Goal: Information Seeking & Learning: Learn about a topic

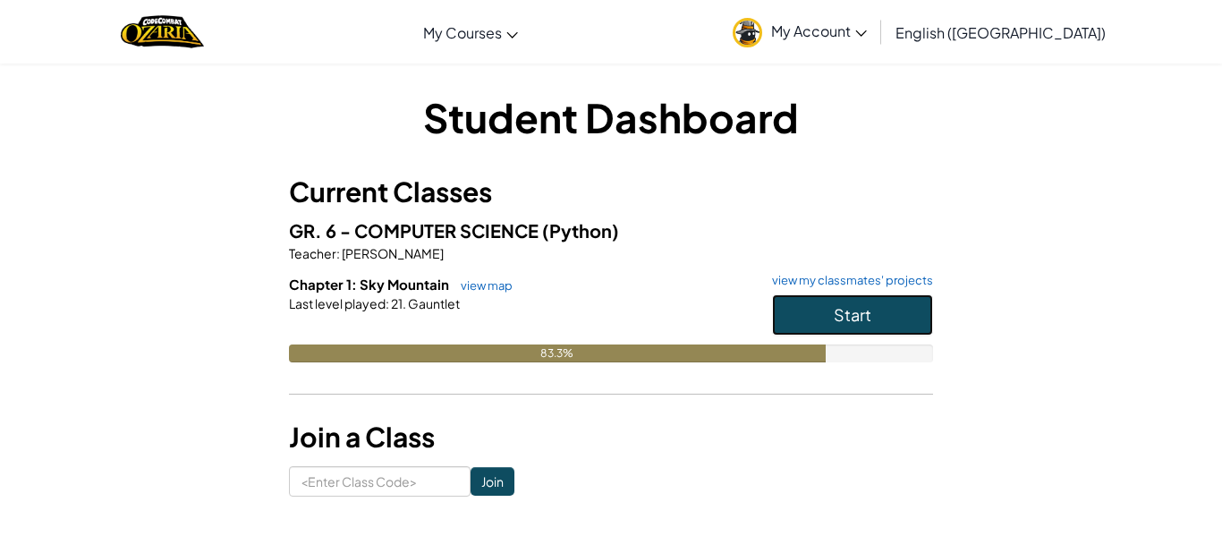
click at [848, 325] on button "Start" at bounding box center [852, 314] width 161 height 41
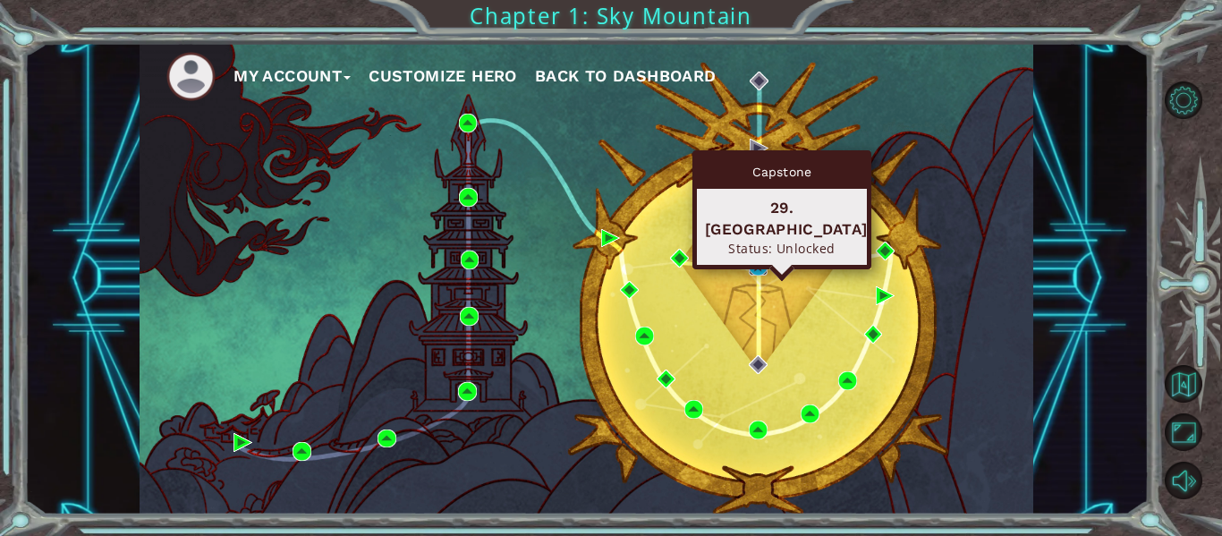
click at [755, 260] on img at bounding box center [758, 266] width 19 height 19
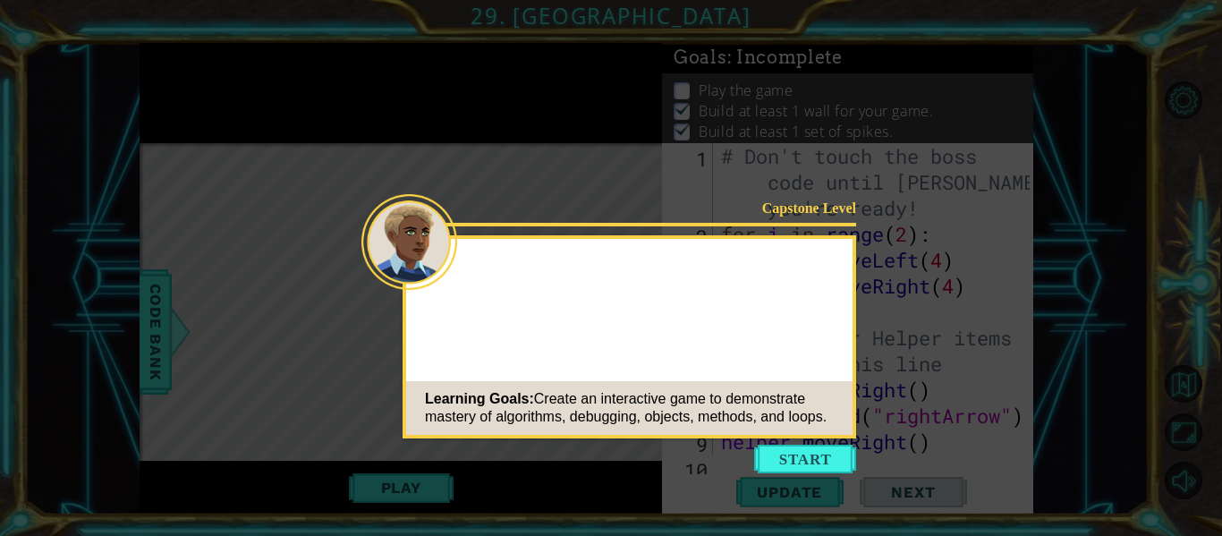
click at [839, 441] on icon at bounding box center [611, 268] width 1222 height 536
click at [842, 454] on button "Start" at bounding box center [805, 459] width 102 height 29
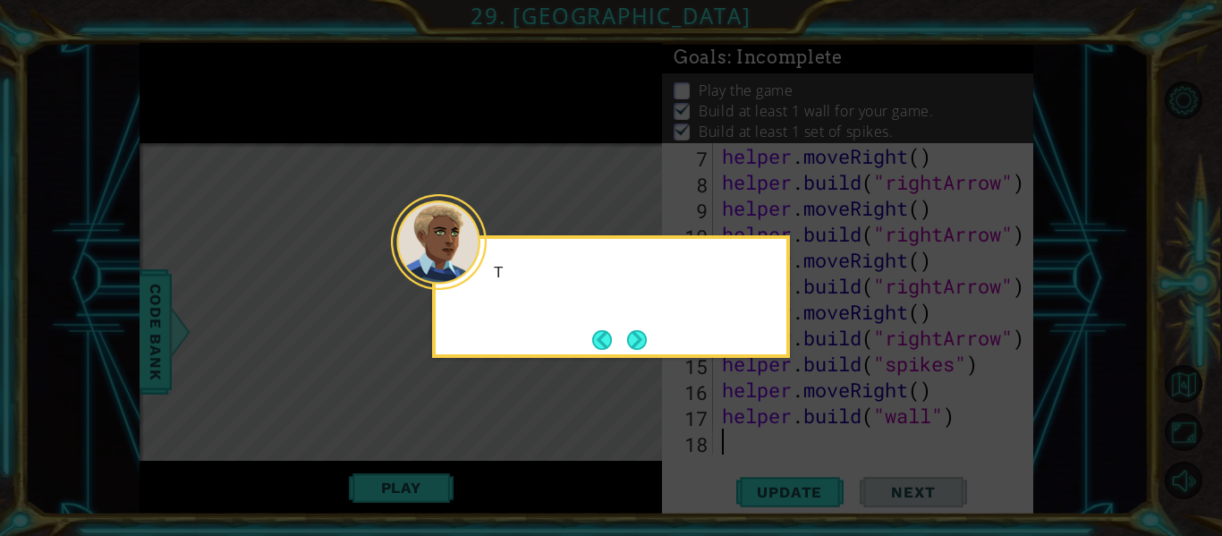
scroll to position [234, 0]
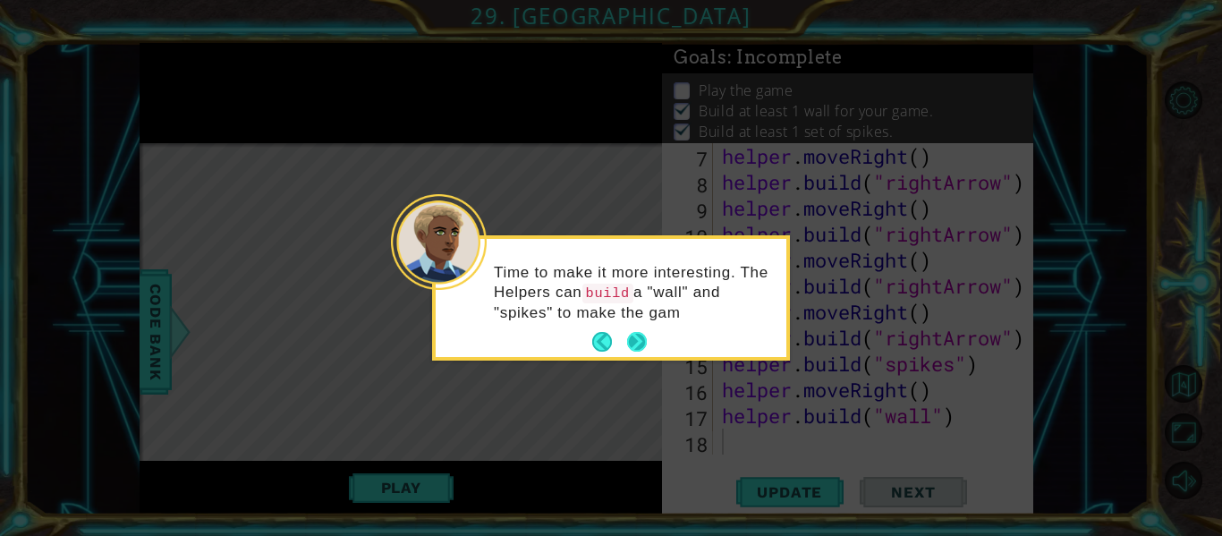
click at [637, 333] on button "Next" at bounding box center [637, 343] width 32 height 32
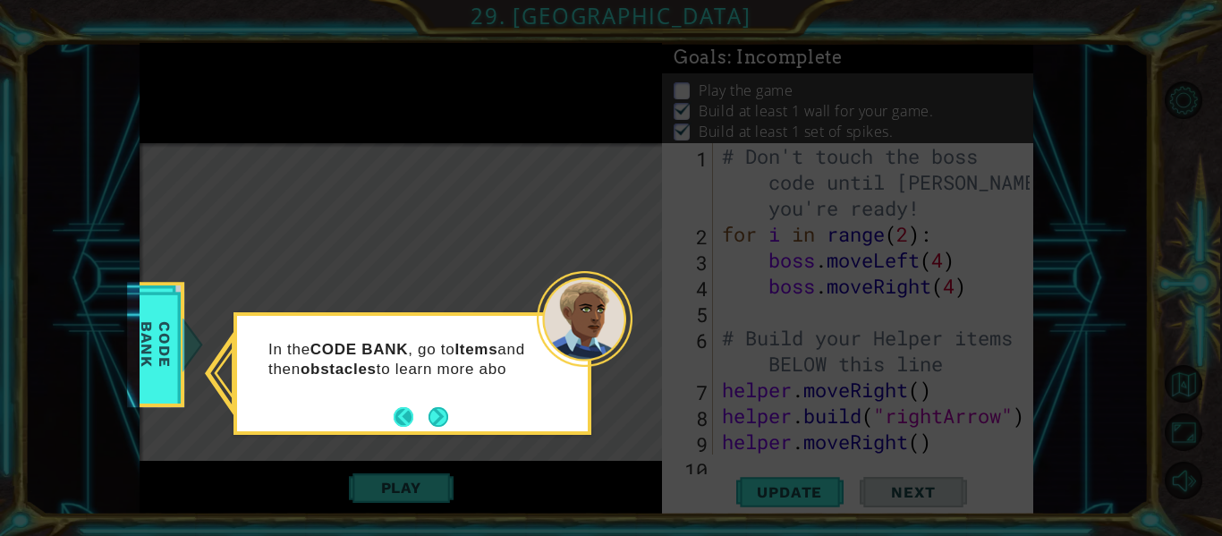
click at [415, 425] on button "Back" at bounding box center [411, 417] width 35 height 20
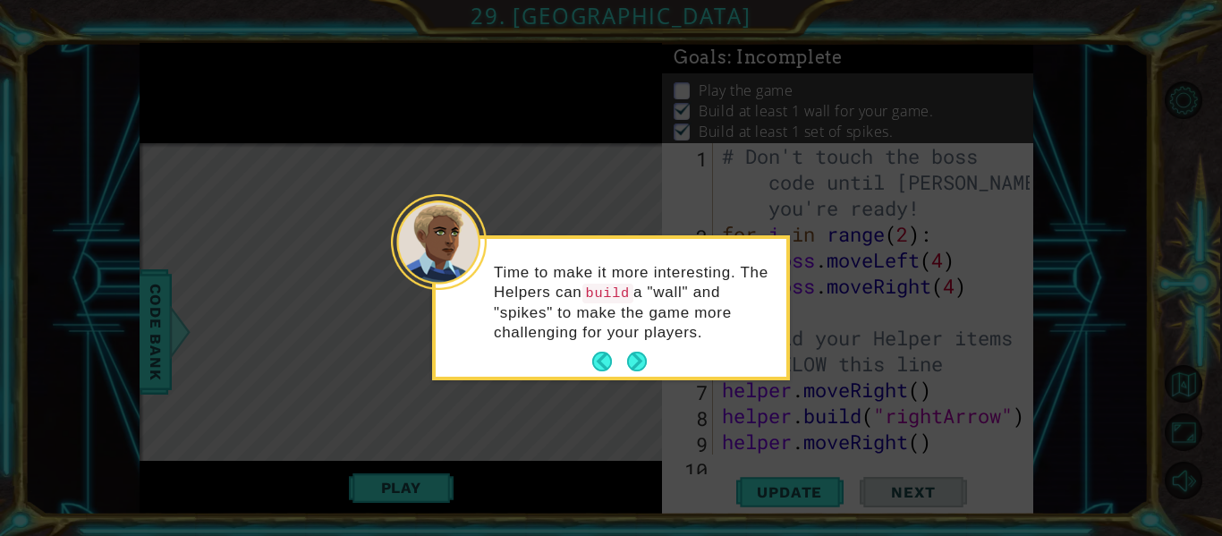
click at [610, 372] on footer at bounding box center [619, 361] width 55 height 27
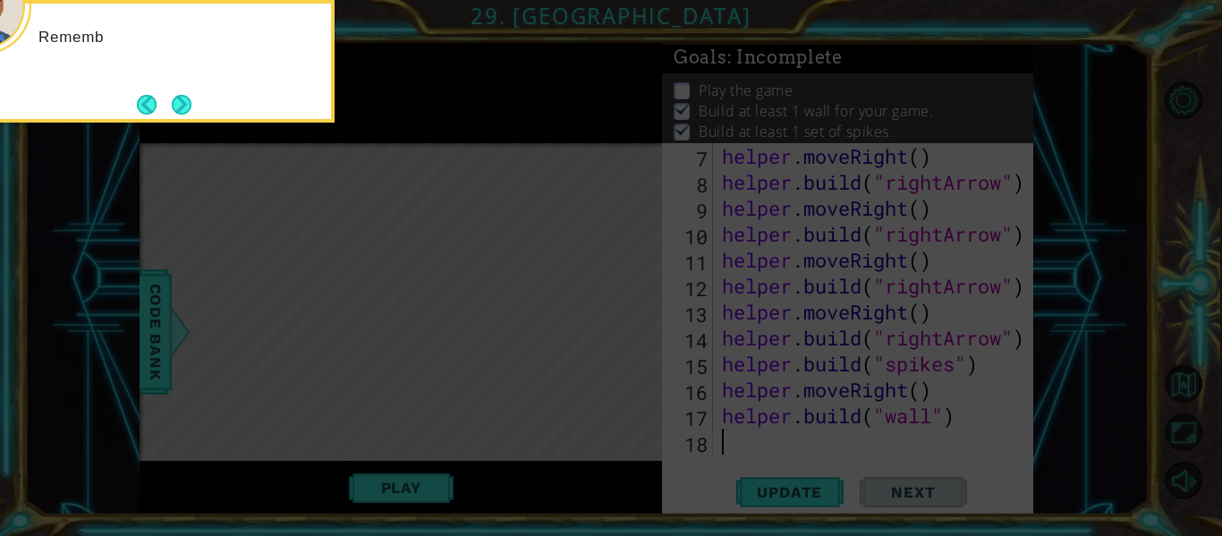
scroll to position [234, 0]
click at [168, 108] on button "Next" at bounding box center [181, 104] width 30 height 30
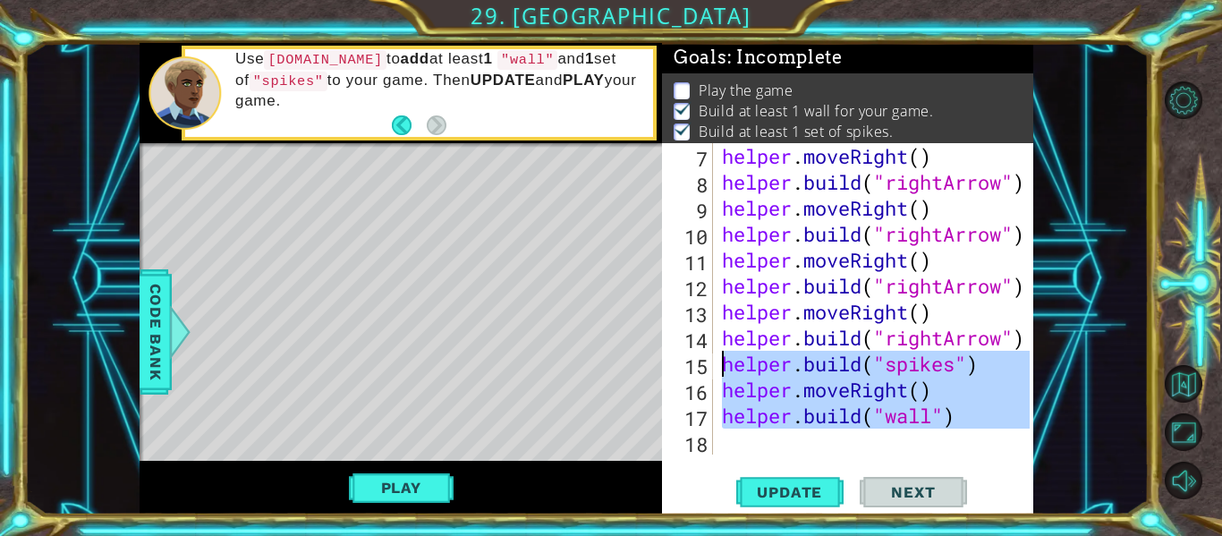
drag, startPoint x: 989, startPoint y: 438, endPoint x: 713, endPoint y: 375, distance: 282.6
click at [713, 375] on div "7 8 9 10 11 12 13 14 15 16 17 18 helper . moveRight ( ) helper . build ( "right…" at bounding box center [846, 298] width 368 height 311
type textarea "[DOMAIN_NAME]("spikes") helper.moveRight()"
click at [730, 438] on div "helper . moveRight ( ) helper . build ( "rightArrow" ) helper . moveRight ( ) h…" at bounding box center [874, 298] width 311 height 311
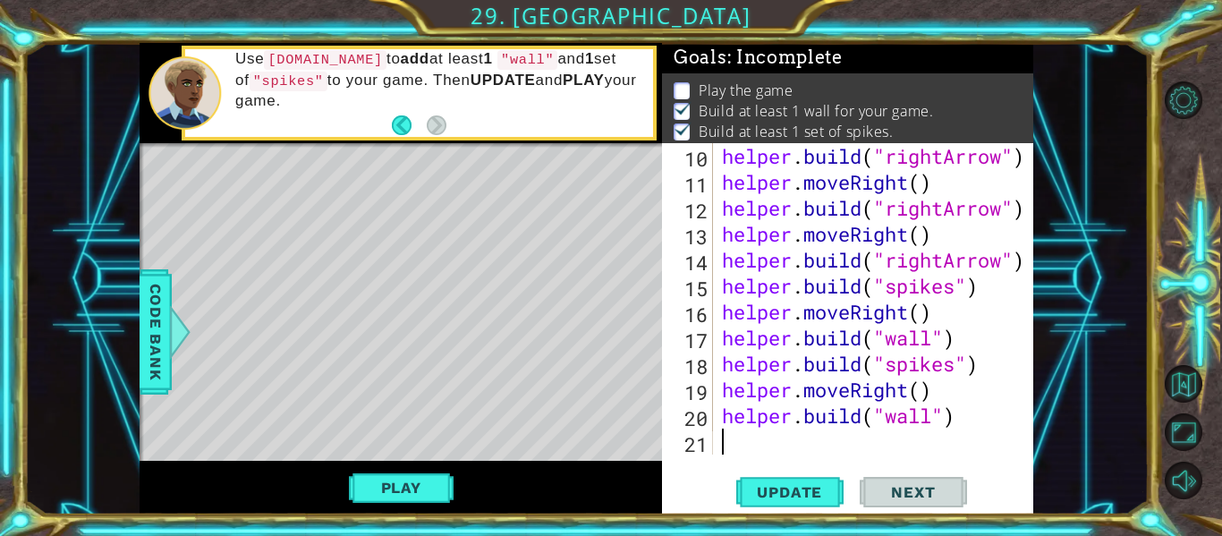
scroll to position [311, 0]
click at [818, 485] on span "Update" at bounding box center [789, 492] width 101 height 18
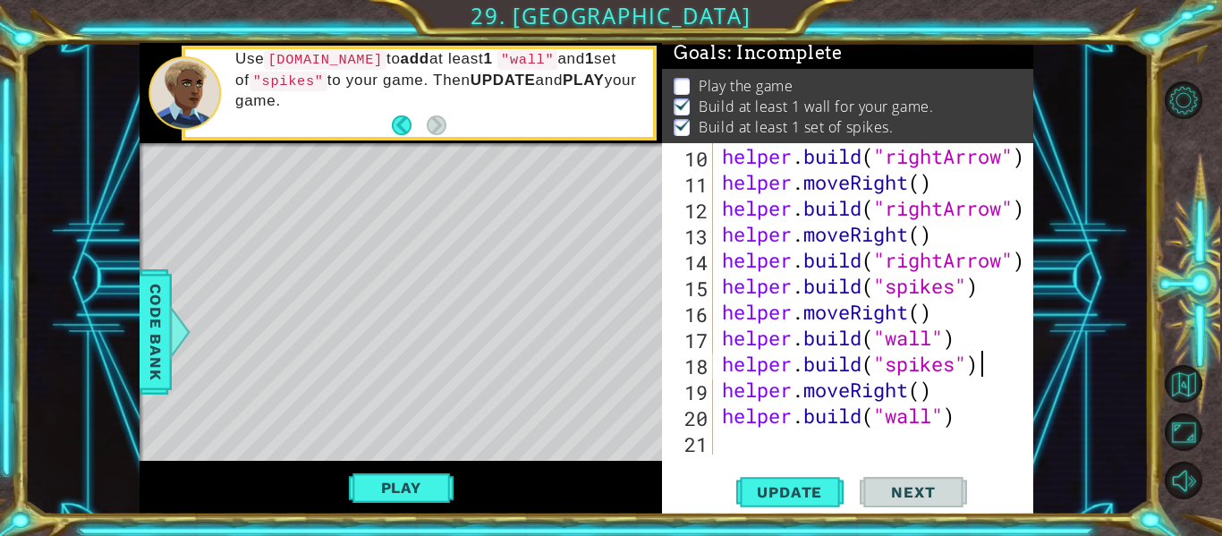
click at [995, 368] on div "helper . build ( "rightArrow" ) helper . moveRight ( ) helper . build ( "rightA…" at bounding box center [879, 324] width 320 height 363
type textarea "[DOMAIN_NAME]("spikes")"
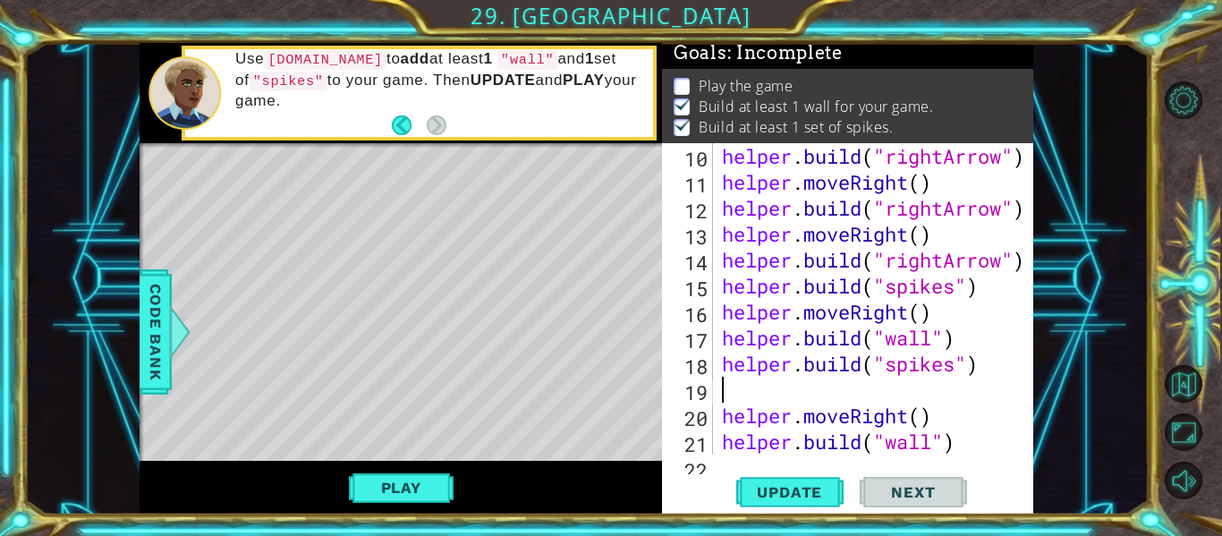
type textarea "m"
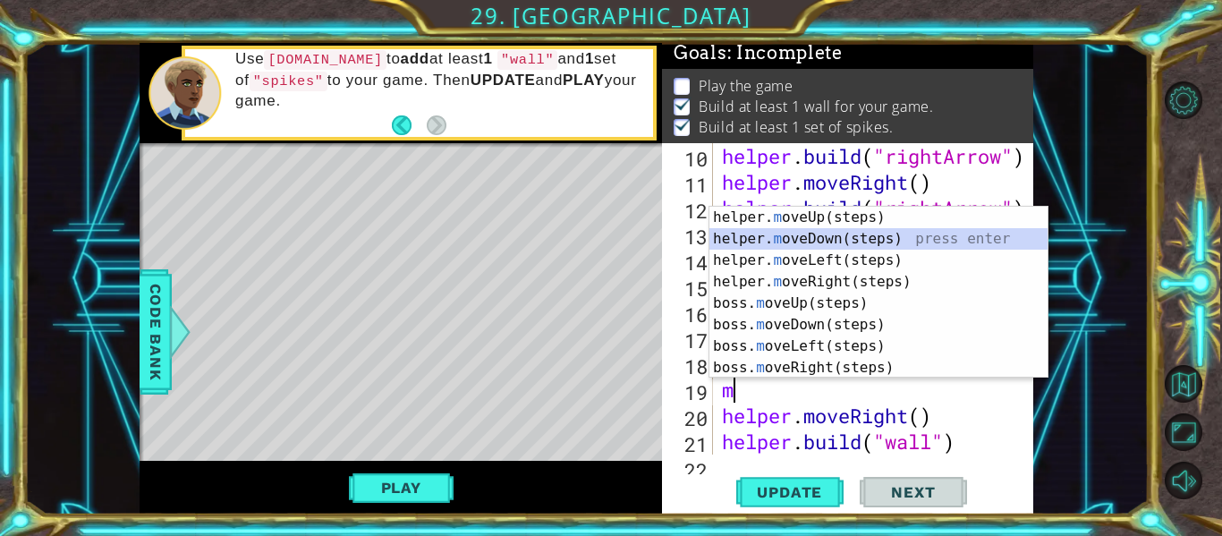
click at [875, 243] on div "helper. m oveUp(steps) press enter helper. m oveDown(steps) press enter helper.…" at bounding box center [879, 314] width 338 height 215
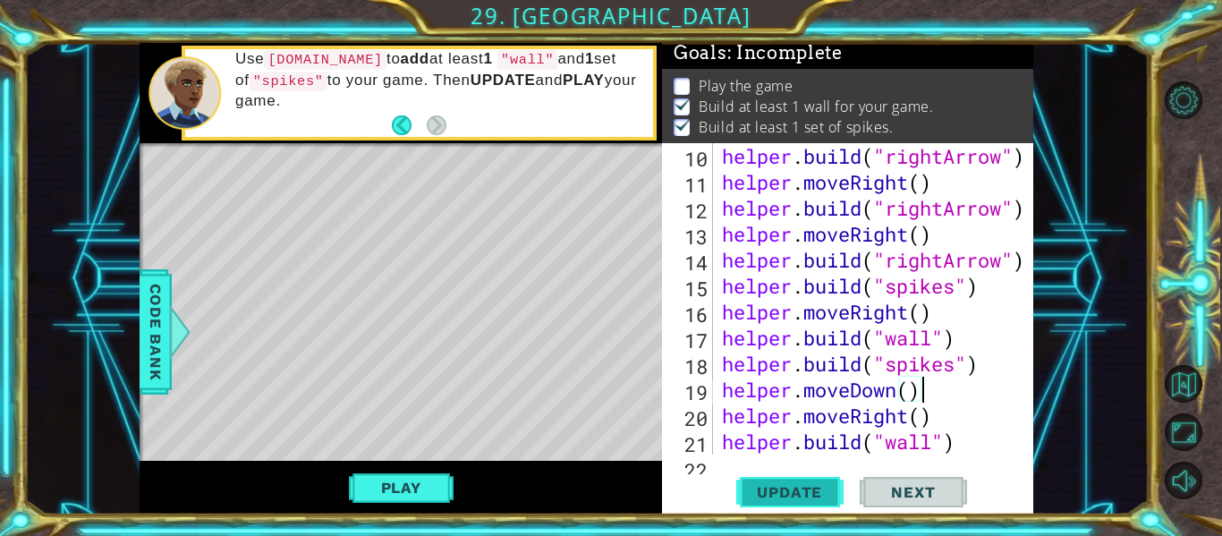
type textarea "helper.moveDown()"
click at [813, 492] on span "Update" at bounding box center [789, 492] width 101 height 18
click at [409, 498] on button "Play" at bounding box center [401, 488] width 105 height 34
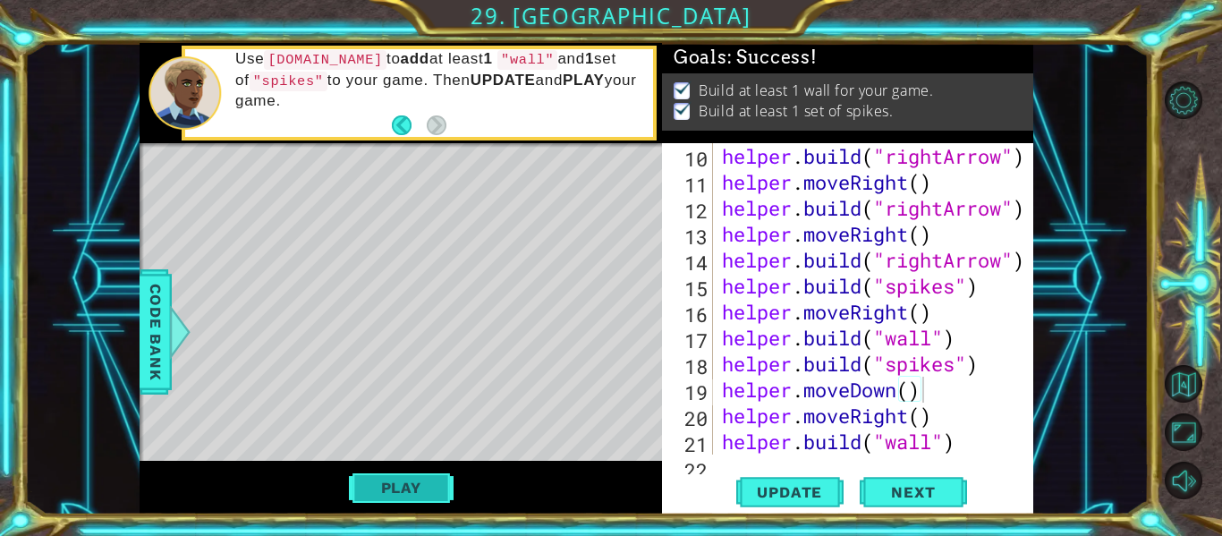
scroll to position [0, 0]
click at [900, 395] on div "helper . build ( "rightArrow" ) helper . moveRight ( ) helper . build ( "rightA…" at bounding box center [879, 324] width 320 height 363
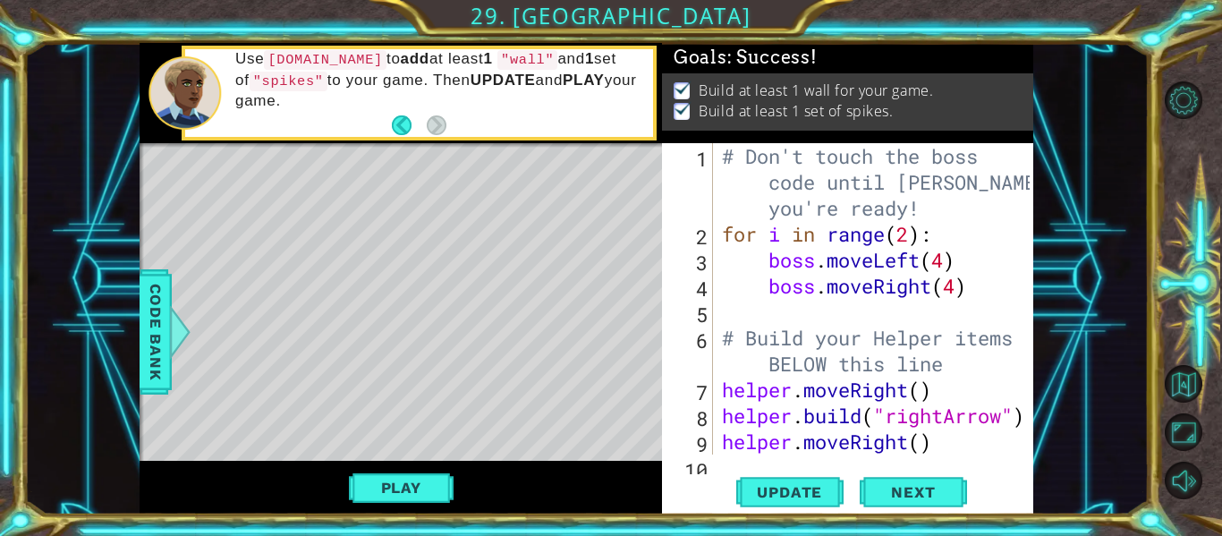
click at [904, 304] on div "# Don't touch the boss code until [PERSON_NAME] says you're ready! for i in ran…" at bounding box center [879, 350] width 320 height 415
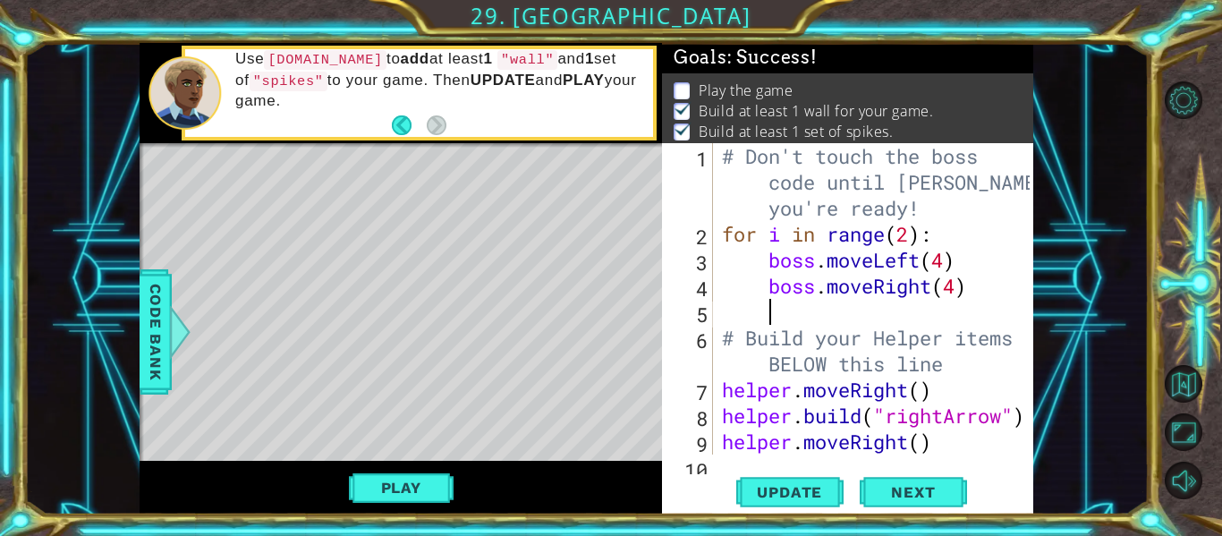
type textarea "b"
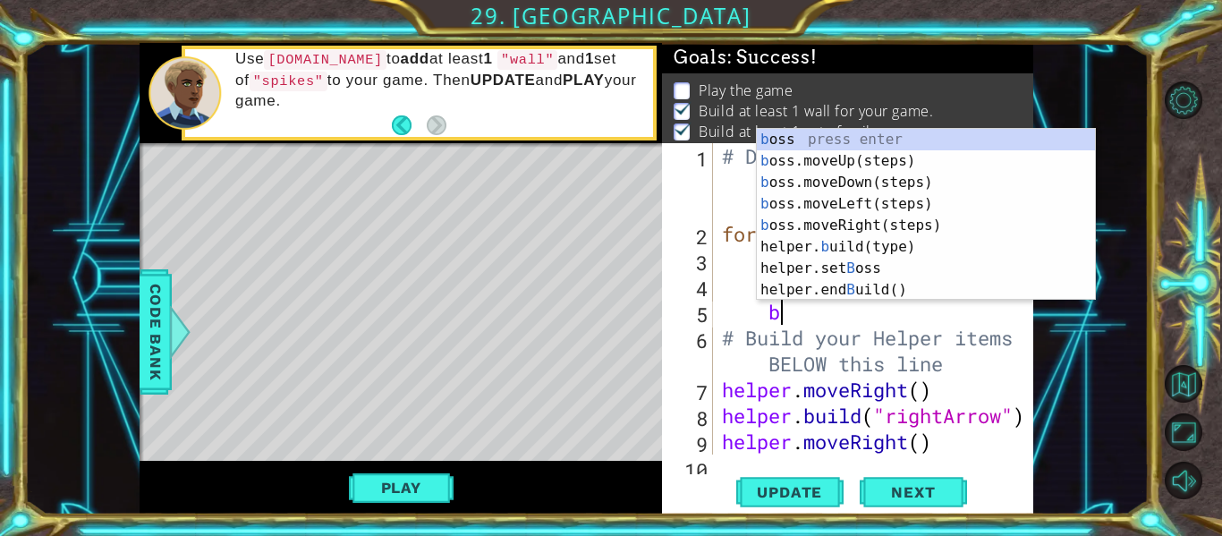
scroll to position [0, 2]
click at [904, 161] on div "b oss press enter b oss.moveUp(steps) press enter b oss.moveDown(steps) press e…" at bounding box center [926, 236] width 338 height 215
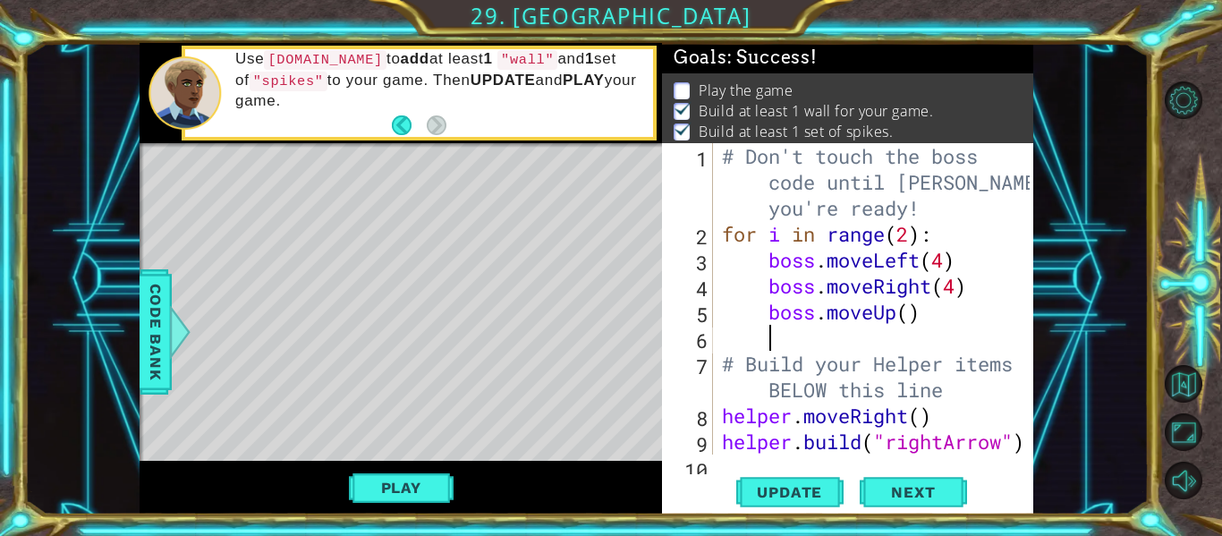
scroll to position [0, 1]
click at [915, 315] on div "# Don't touch the boss code until [PERSON_NAME] says you're ready! for i in ran…" at bounding box center [879, 350] width 320 height 415
type textarea "boss.moveUp(4)"
click at [853, 339] on div "# Don't touch the boss code until [PERSON_NAME] says you're ready! for i in ran…" at bounding box center [879, 350] width 320 height 415
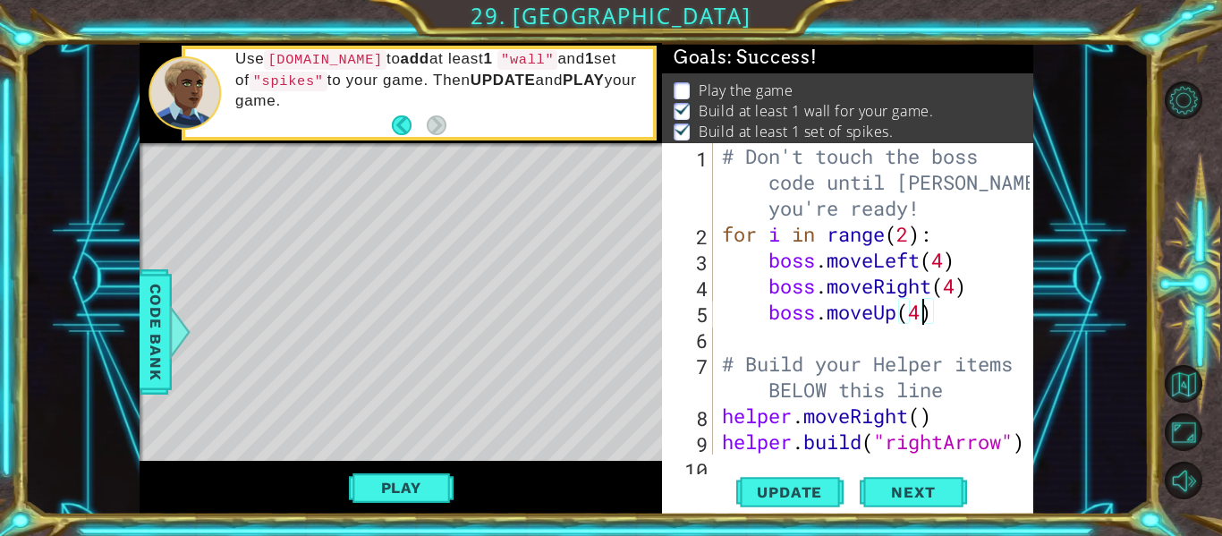
scroll to position [0, 1]
type textarea "b"
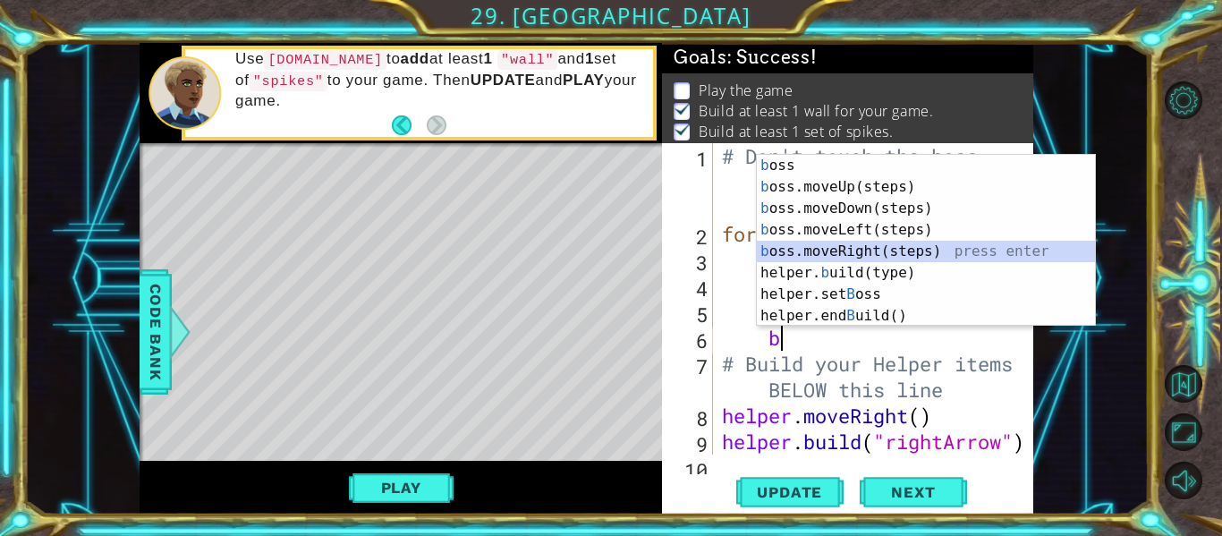
click at [876, 260] on div "b oss press enter b oss.moveUp(steps) press enter b oss.moveDown(steps) press e…" at bounding box center [926, 262] width 338 height 215
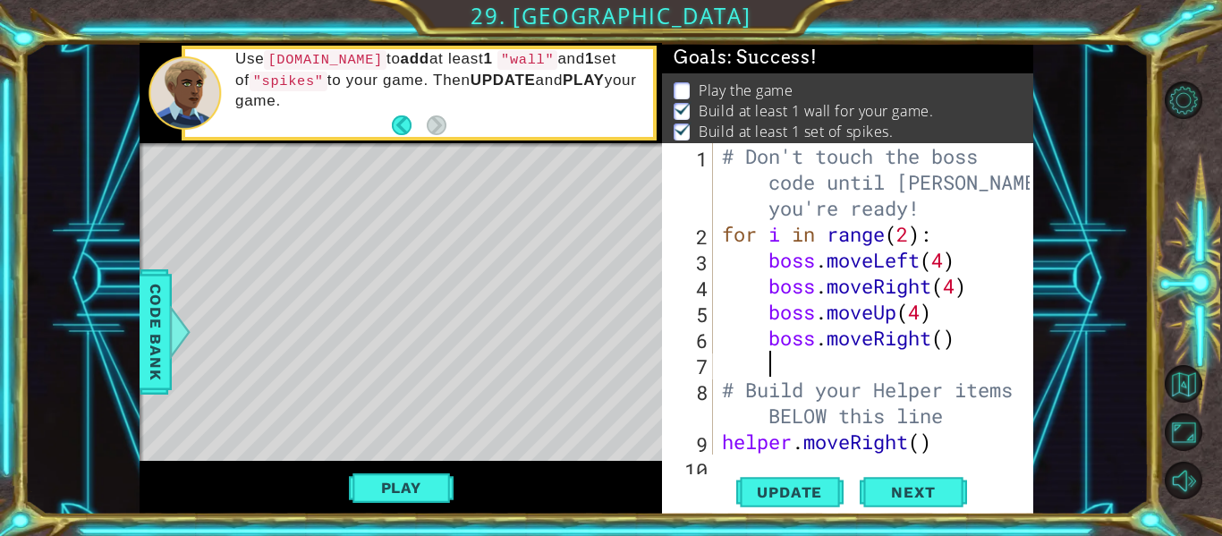
click at [947, 345] on div "# Don't touch the boss code until [PERSON_NAME] says you're ready! for i in ran…" at bounding box center [879, 350] width 320 height 415
type textarea "boss.moveRight(4)"
click at [881, 367] on div "# Don't touch the boss code until [PERSON_NAME] says you're ready! for i in ran…" at bounding box center [879, 350] width 320 height 415
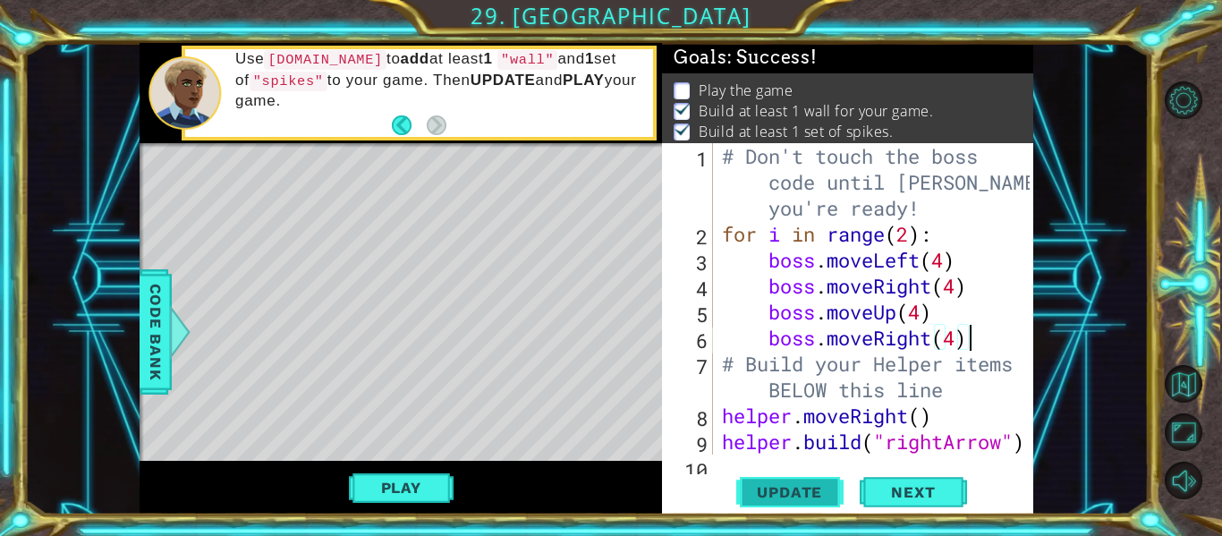
type textarea "boss.moveRight(4)"
click at [741, 490] on span "Update" at bounding box center [789, 492] width 101 height 18
click at [407, 471] on button "Play" at bounding box center [401, 488] width 105 height 34
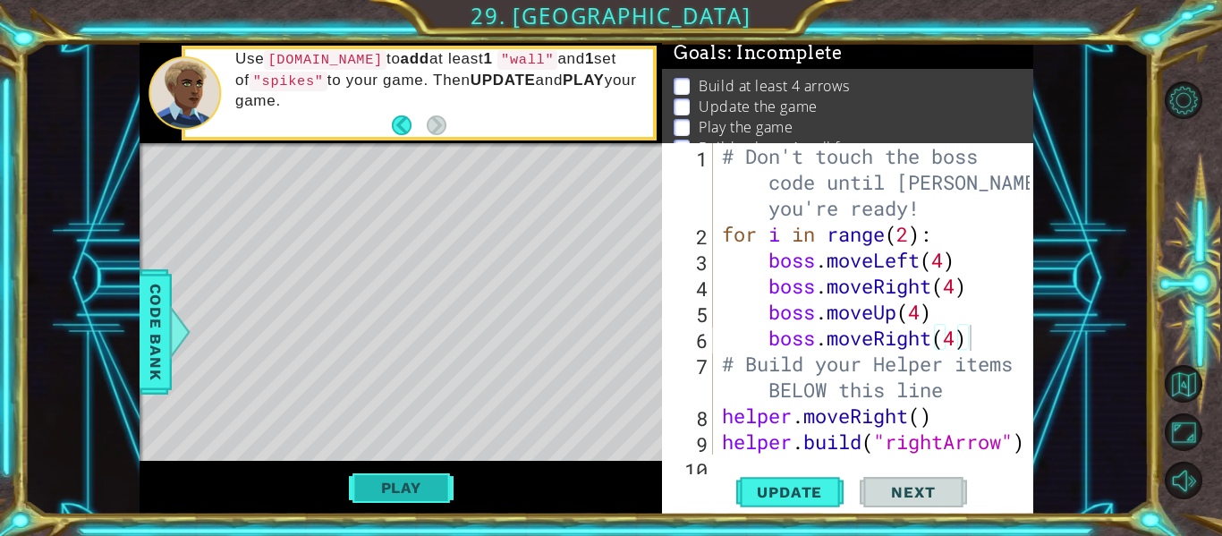
scroll to position [8, 0]
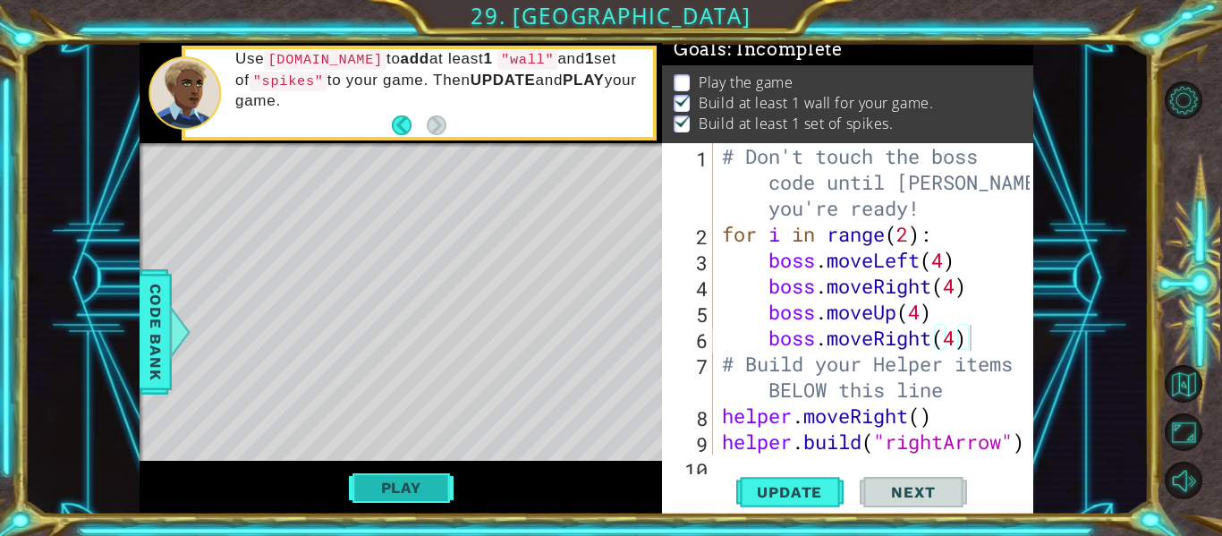
click at [416, 486] on button "Play" at bounding box center [401, 488] width 105 height 34
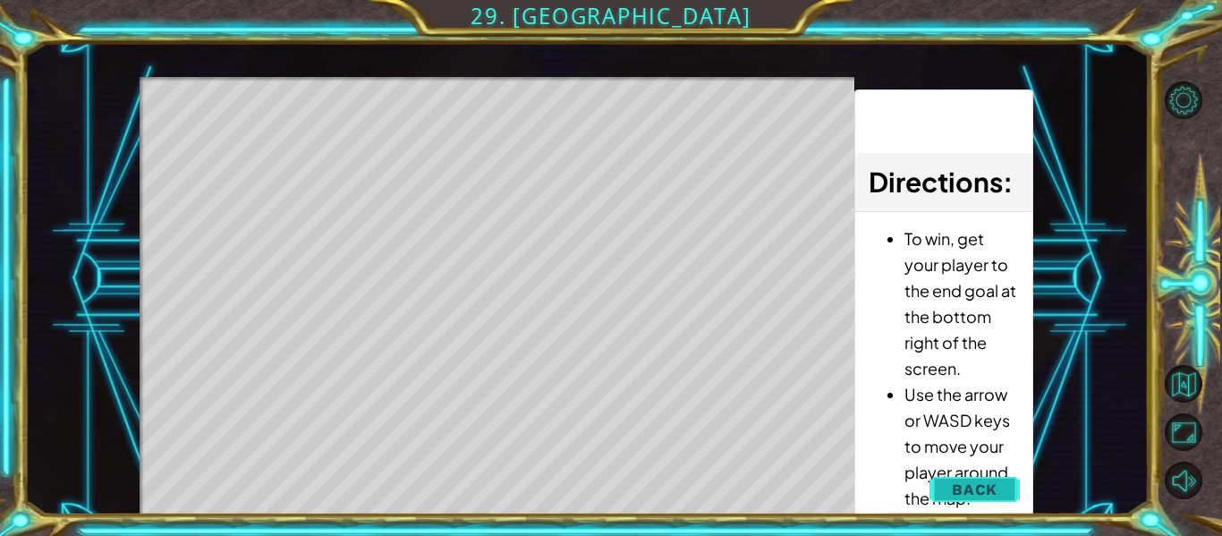
click at [960, 495] on span "Back" at bounding box center [975, 490] width 46 height 18
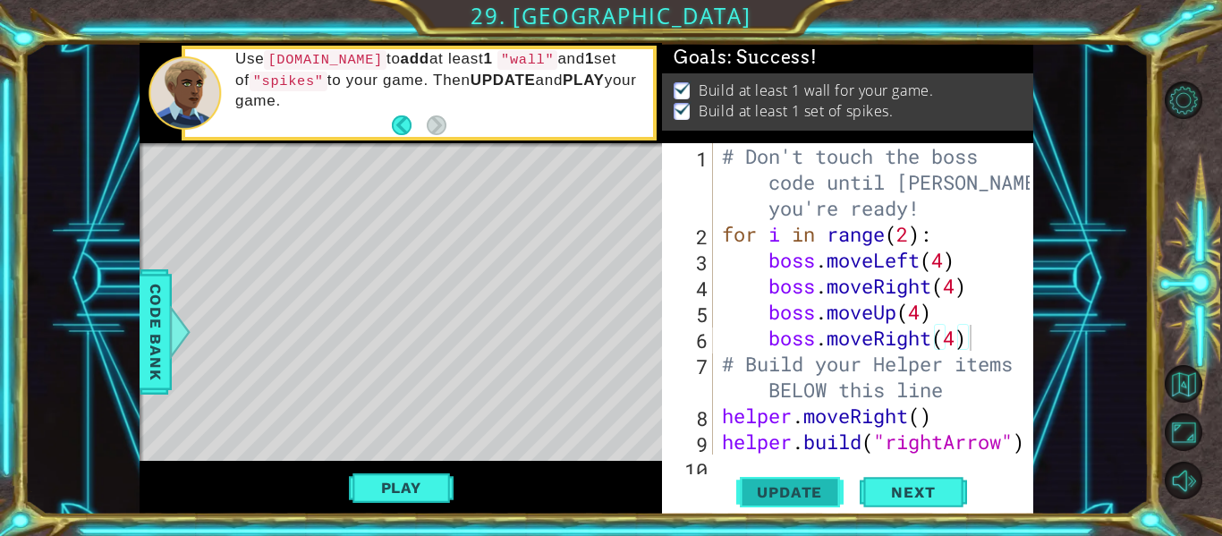
click at [808, 487] on span "Update" at bounding box center [789, 492] width 101 height 18
click at [438, 482] on button "Play" at bounding box center [401, 488] width 105 height 34
click at [801, 492] on span "Update" at bounding box center [789, 492] width 101 height 18
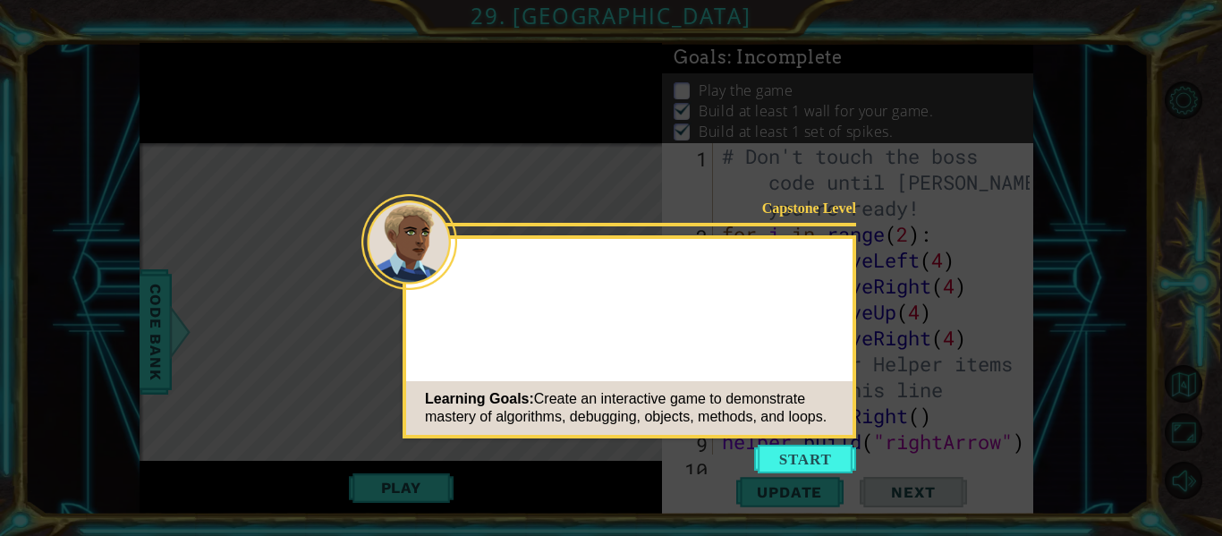
click at [800, 478] on icon at bounding box center [611, 268] width 1222 height 536
click at [822, 465] on button "Start" at bounding box center [805, 459] width 102 height 29
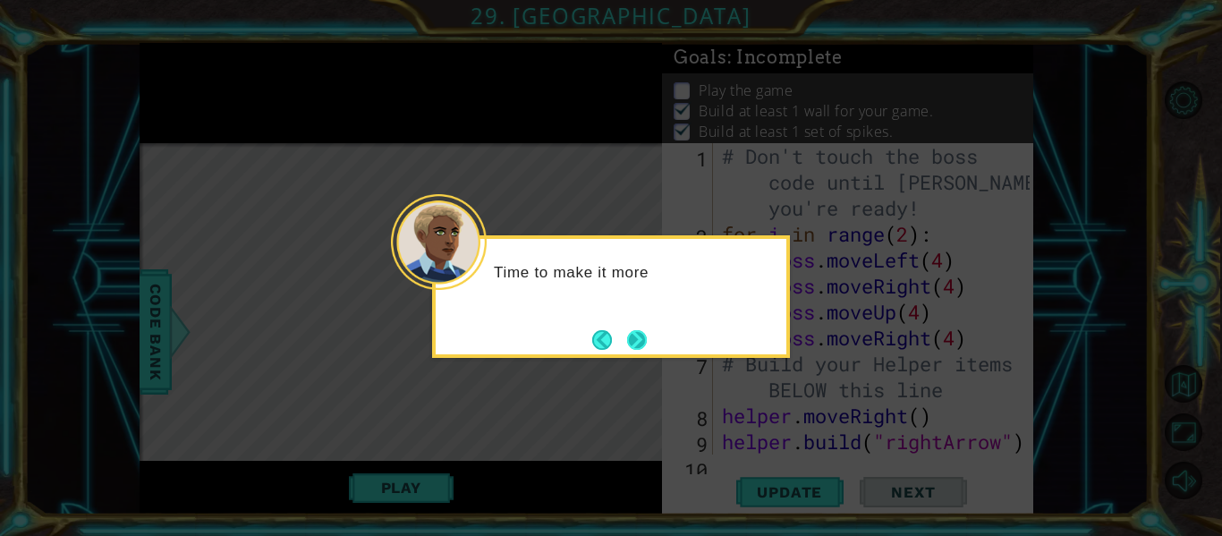
click at [629, 340] on button "Next" at bounding box center [637, 340] width 20 height 20
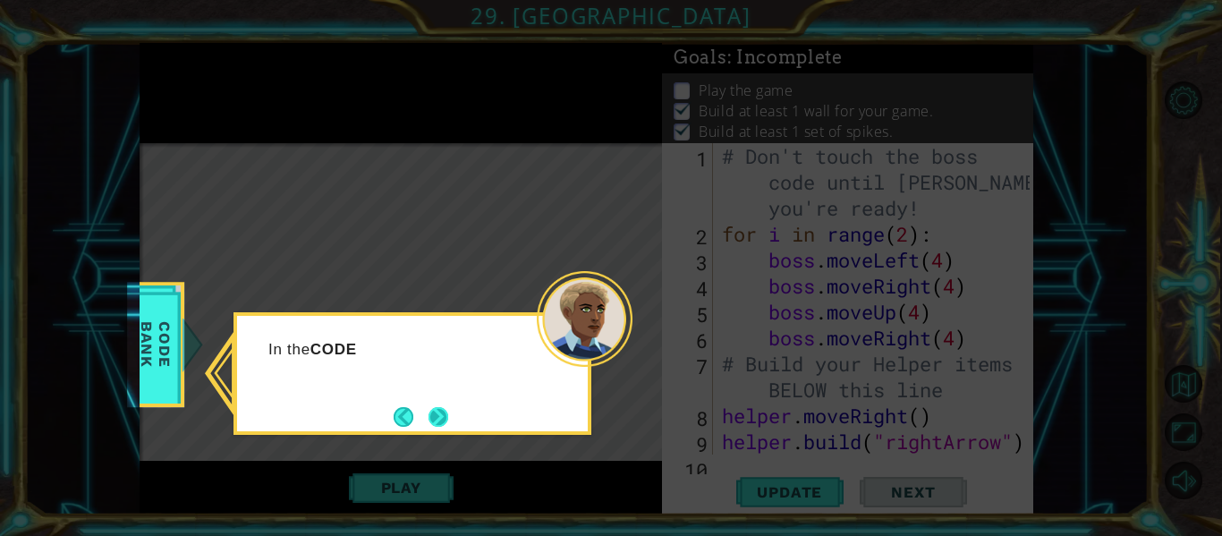
click at [433, 408] on button "Next" at bounding box center [439, 417] width 20 height 20
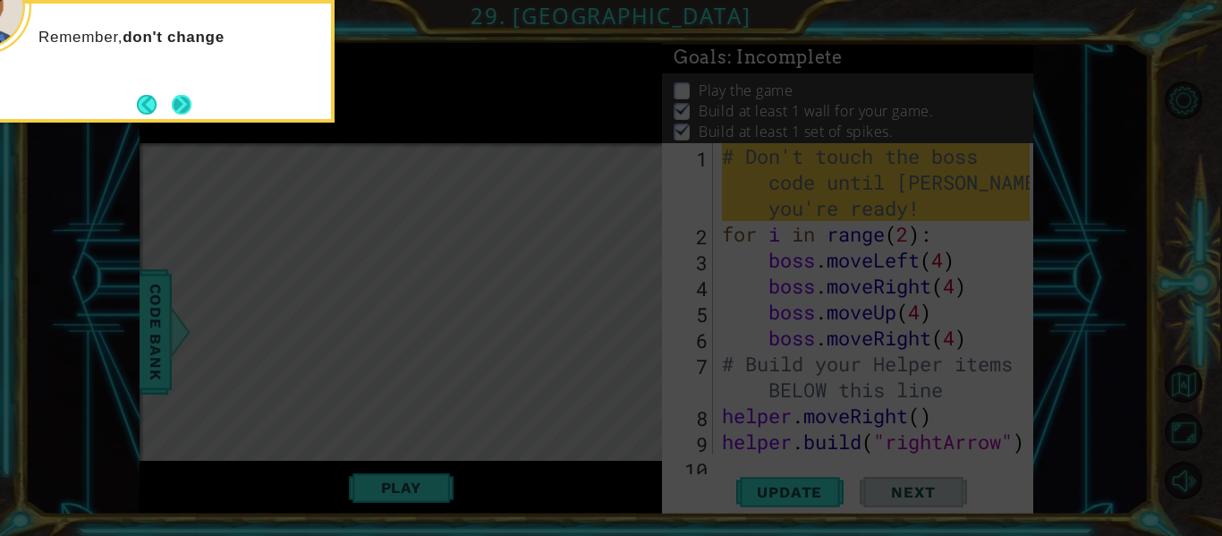
click at [191, 100] on button "Next" at bounding box center [182, 105] width 20 height 20
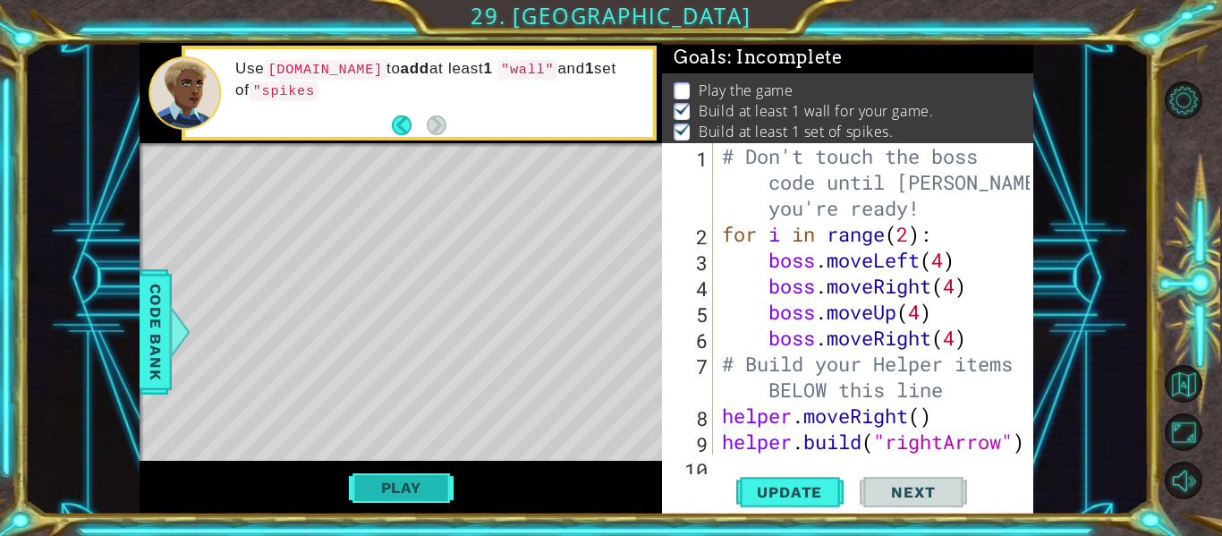
click at [418, 473] on button "Play" at bounding box center [401, 488] width 105 height 34
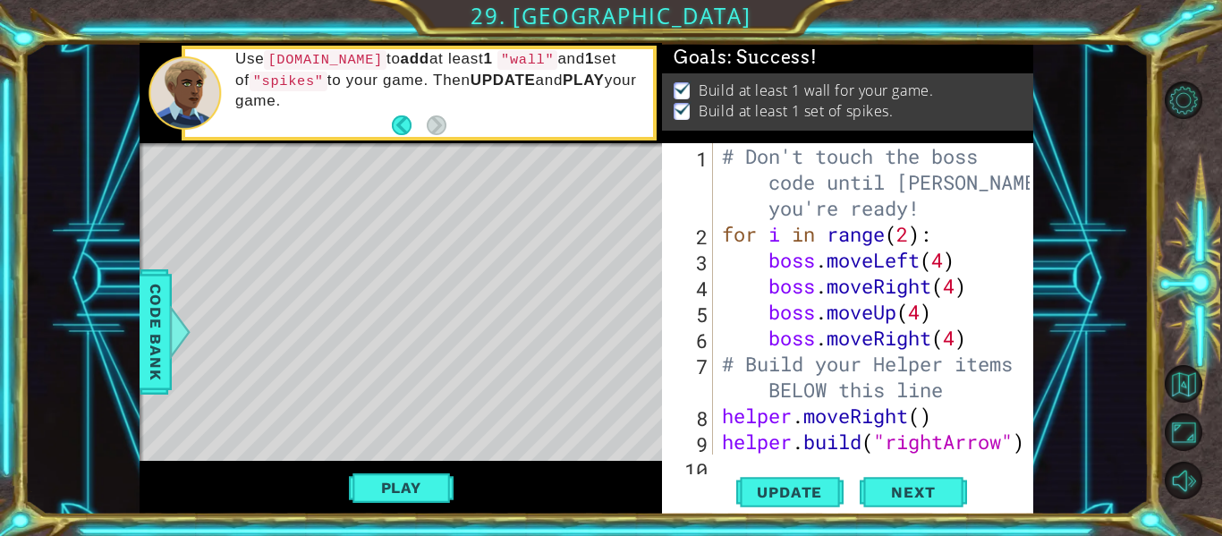
click at [909, 240] on div "# Don't touch the boss code until Vega says you're ready! for i in range ( 2 ) …" at bounding box center [879, 350] width 320 height 415
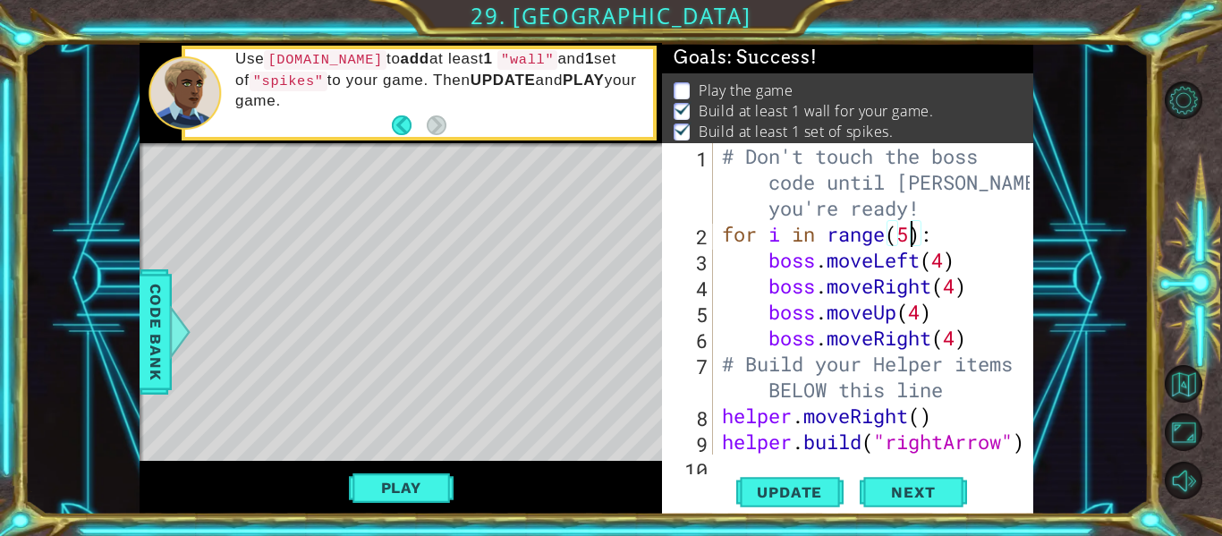
scroll to position [0, 9]
click at [812, 494] on span "Update" at bounding box center [789, 492] width 101 height 18
click at [386, 497] on button "Play" at bounding box center [401, 488] width 105 height 34
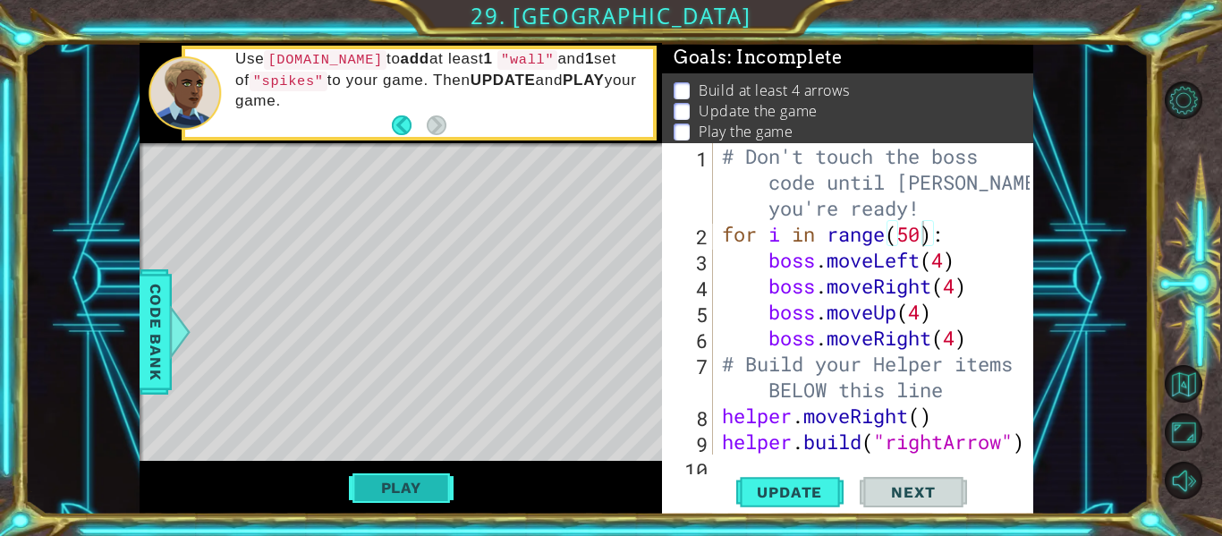
scroll to position [4, 0]
click at [396, 494] on button "Play" at bounding box center [401, 488] width 105 height 34
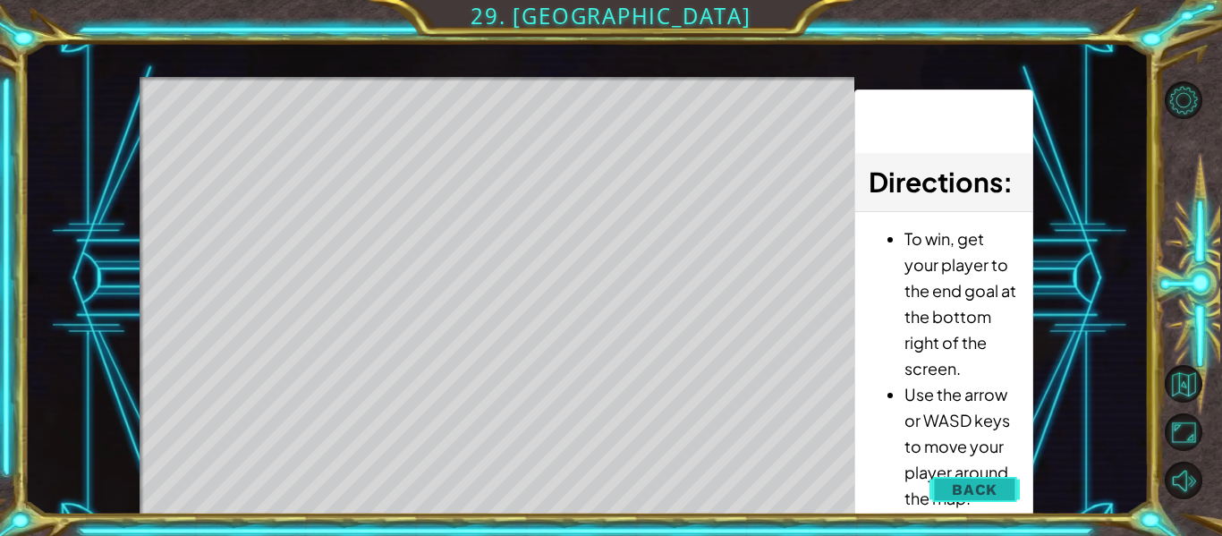
click at [985, 498] on span "Back" at bounding box center [975, 490] width 46 height 18
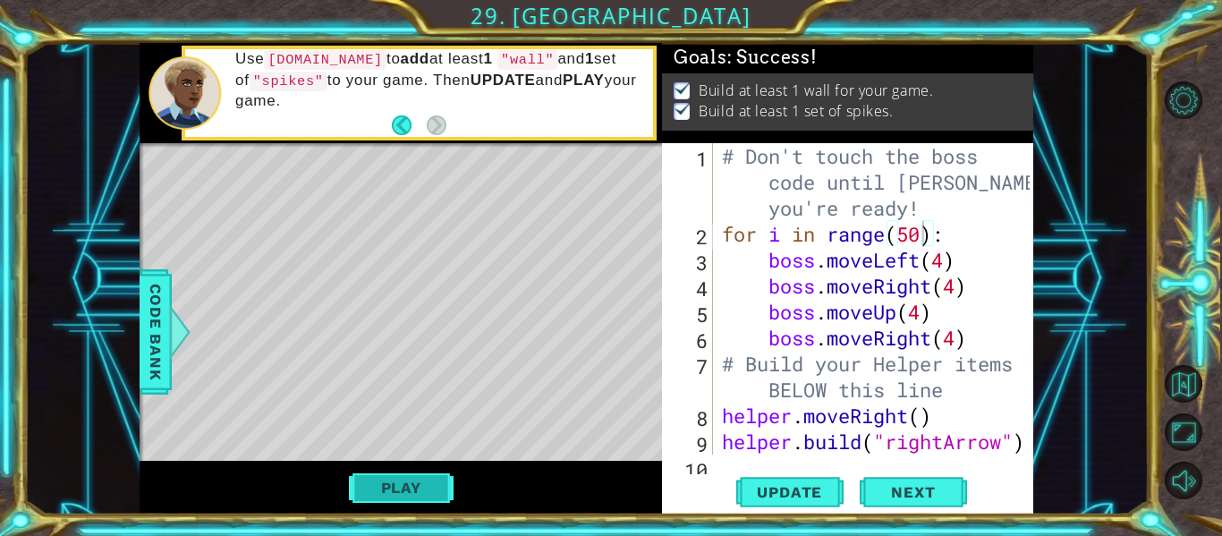
click at [411, 500] on button "Play" at bounding box center [401, 488] width 105 height 34
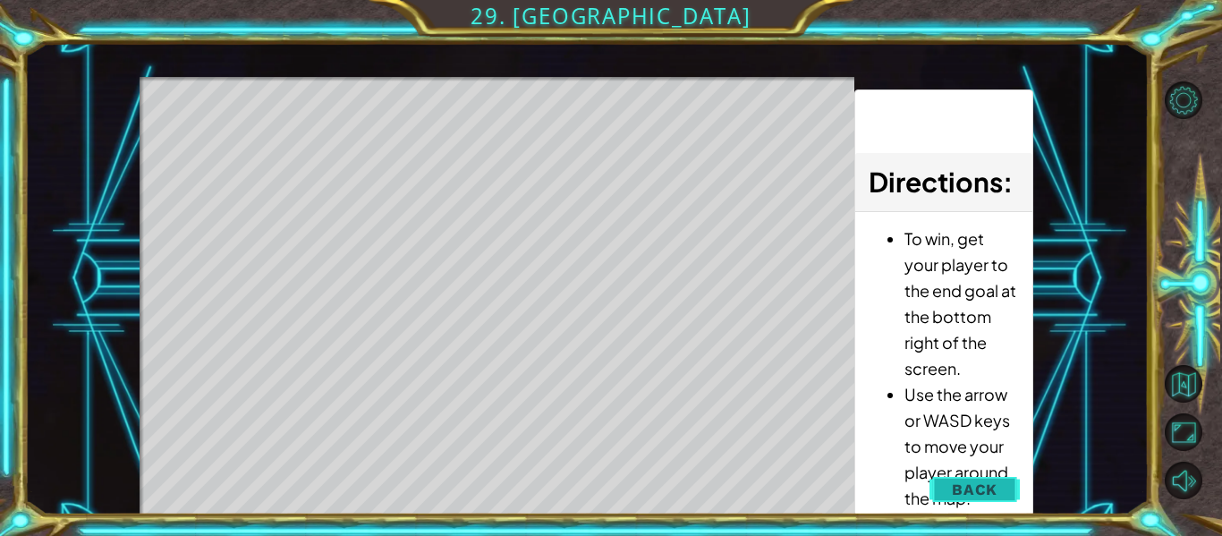
click at [992, 487] on span "Back" at bounding box center [975, 490] width 46 height 18
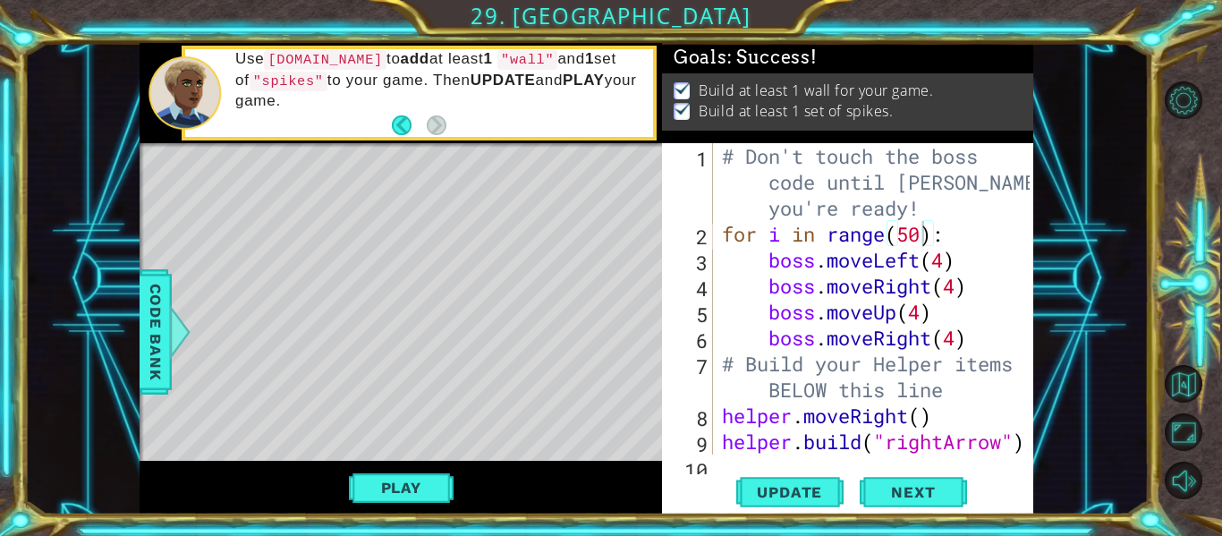
click at [916, 237] on div "# Don't touch the boss code until Vega says you're ready! for i in range ( 50 )…" at bounding box center [879, 350] width 320 height 415
click at [923, 236] on div "# Don't touch the boss code until Vega says you're ready! for i in range ( 50 )…" at bounding box center [879, 350] width 320 height 415
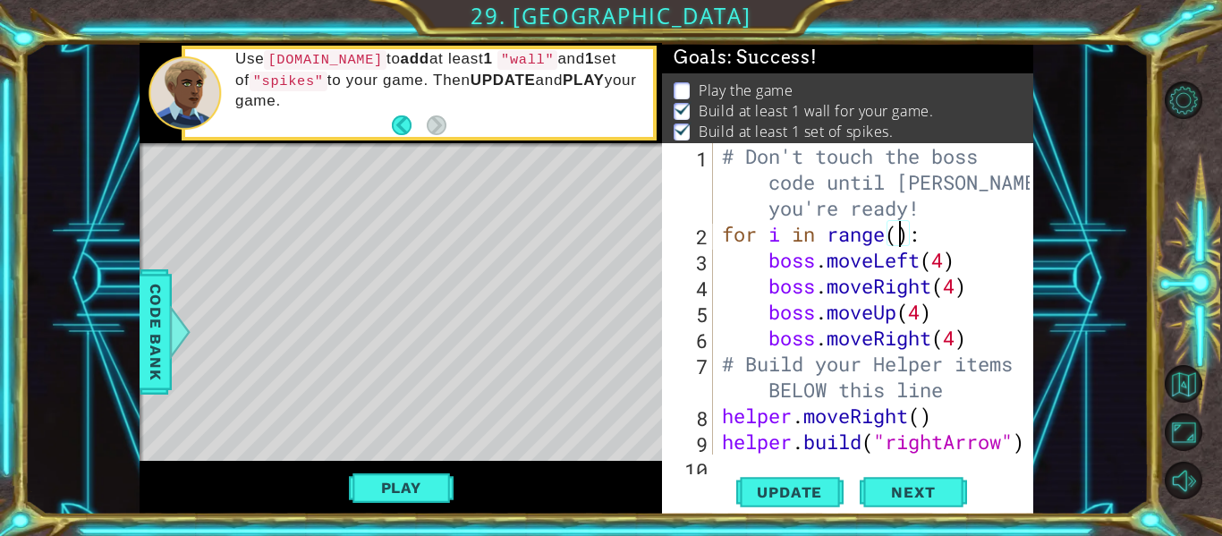
scroll to position [0, 9]
type textarea "for i in range(10):"
click at [779, 480] on button "Update" at bounding box center [789, 492] width 107 height 37
click at [410, 476] on button "Play" at bounding box center [401, 488] width 105 height 34
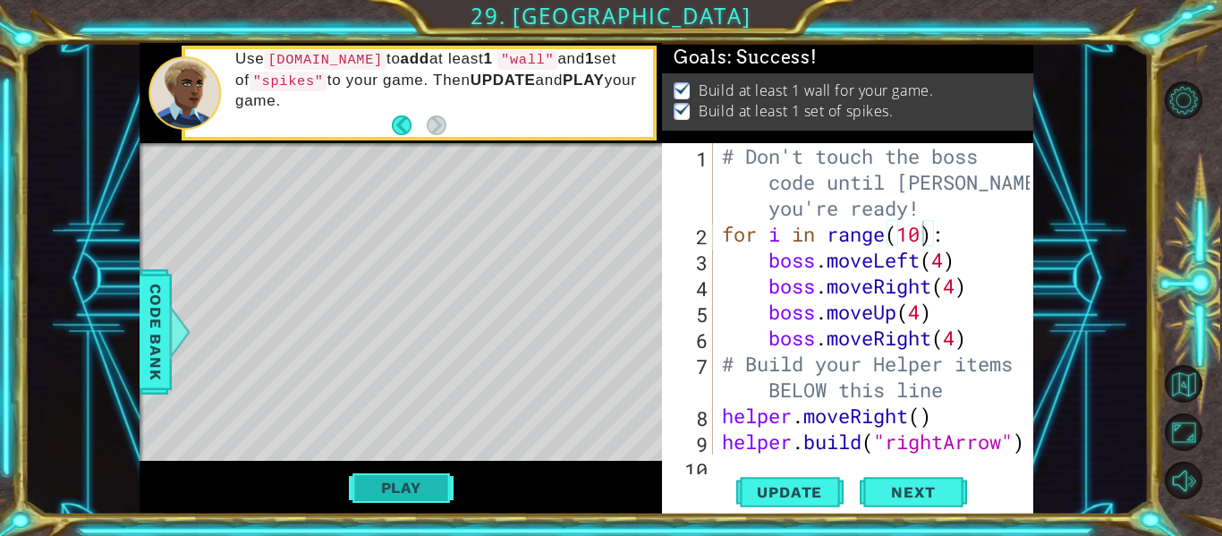
click at [410, 476] on button "Play" at bounding box center [401, 488] width 105 height 34
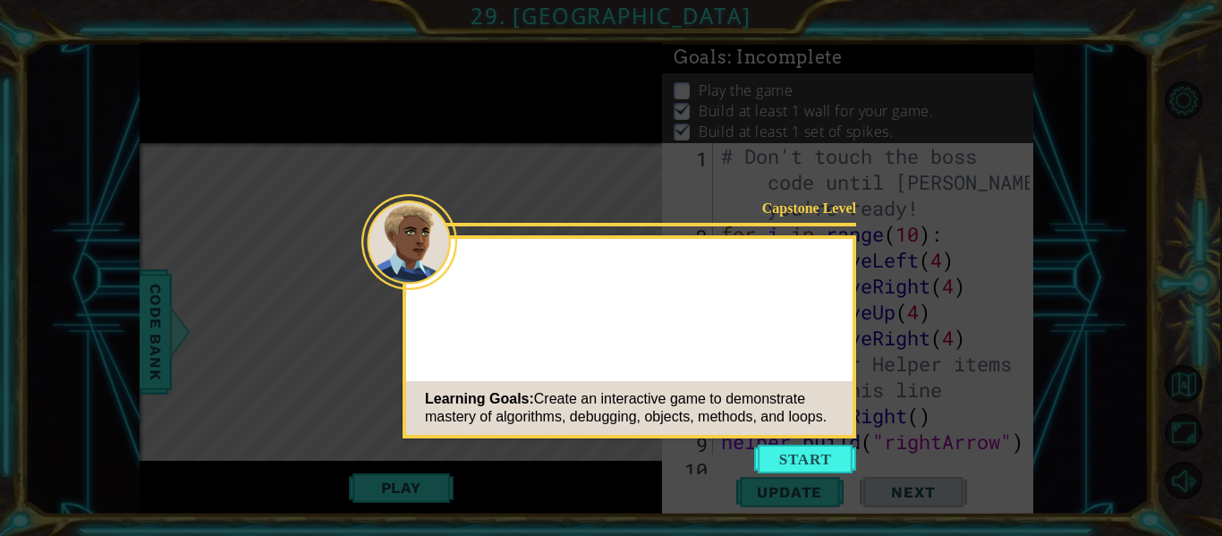
click at [773, 464] on button "Start" at bounding box center [805, 459] width 102 height 29
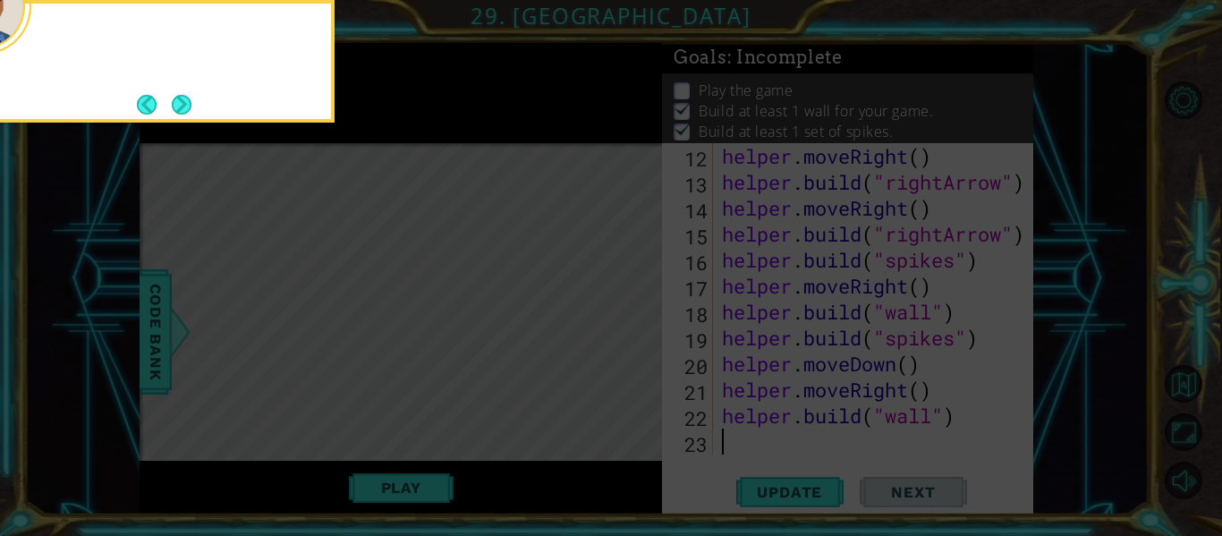
scroll to position [363, 0]
click at [176, 97] on button "Next" at bounding box center [182, 105] width 20 height 20
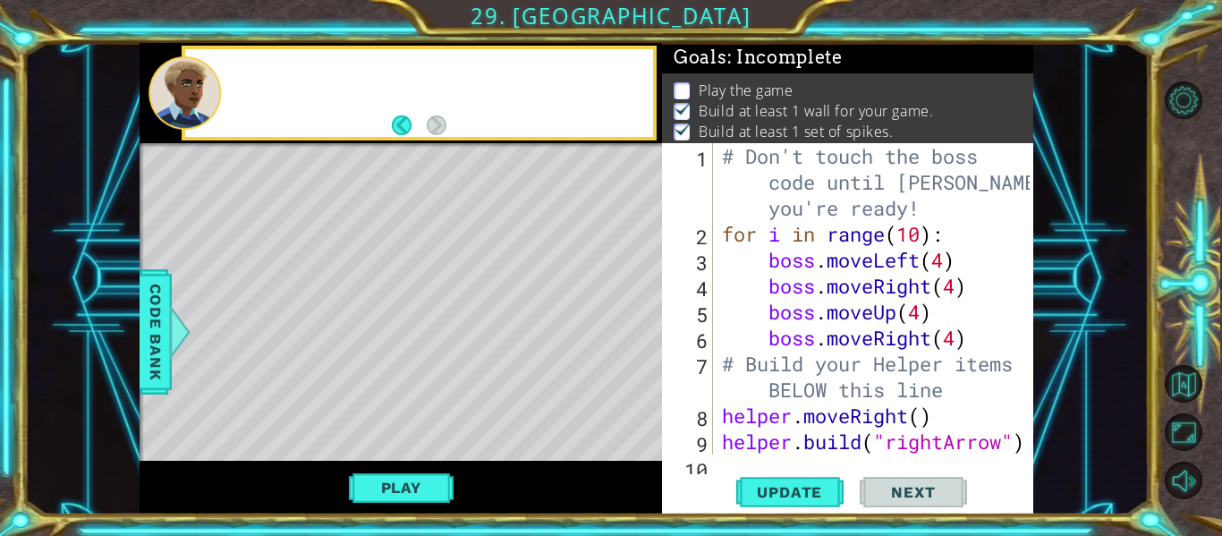
scroll to position [0, 0]
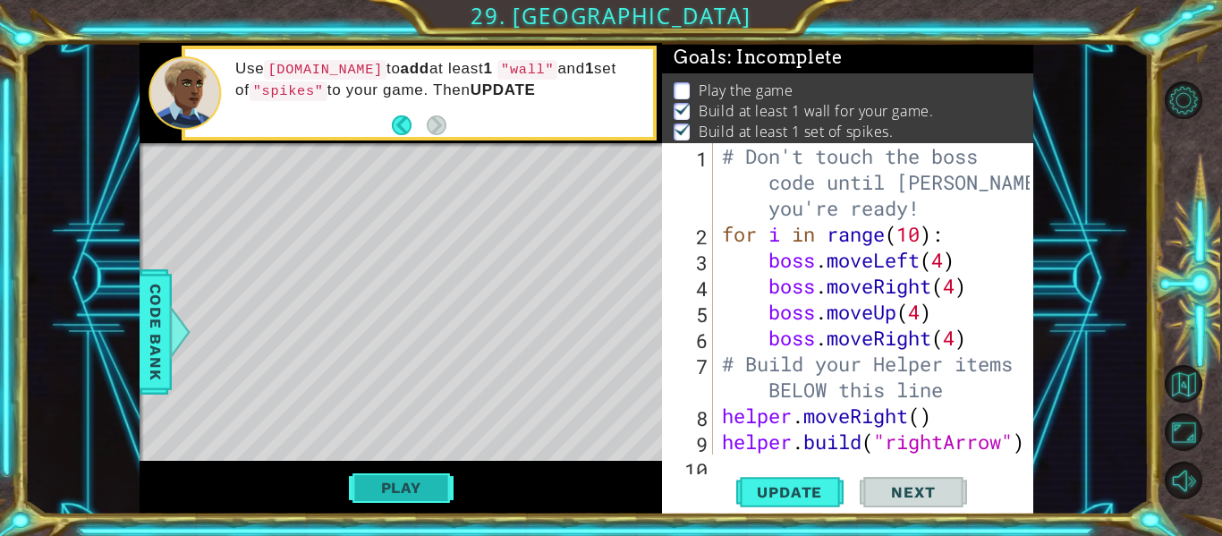
click at [425, 485] on button "Play" at bounding box center [401, 488] width 105 height 34
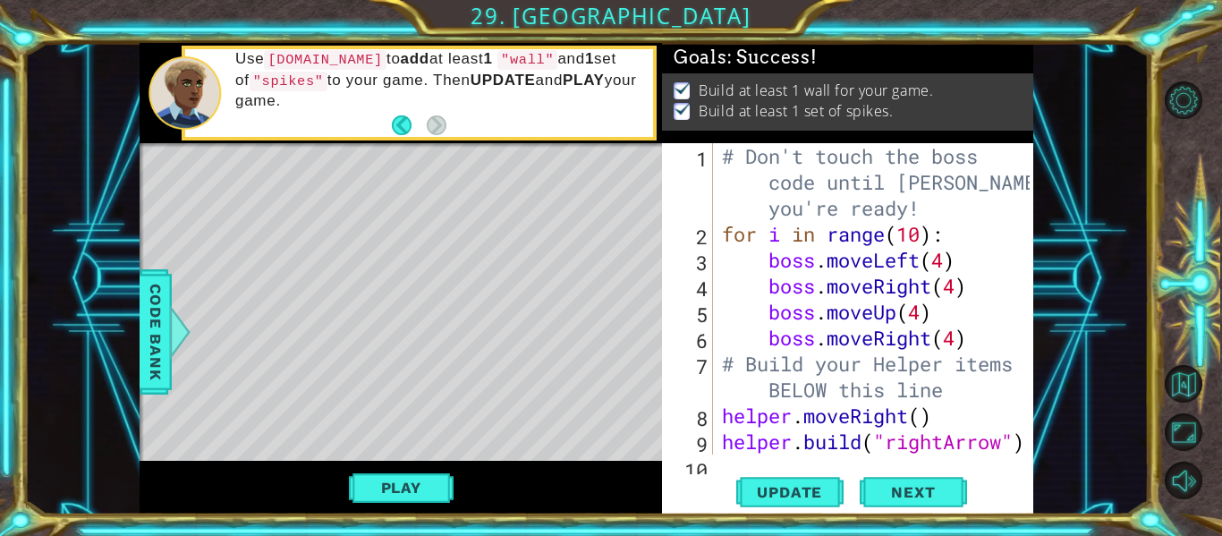
type textarea "boss.moveRight(4)"
click at [975, 337] on div "# Don't touch the boss code until Vega says you're ready! for i in range ( 10 )…" at bounding box center [879, 350] width 320 height 415
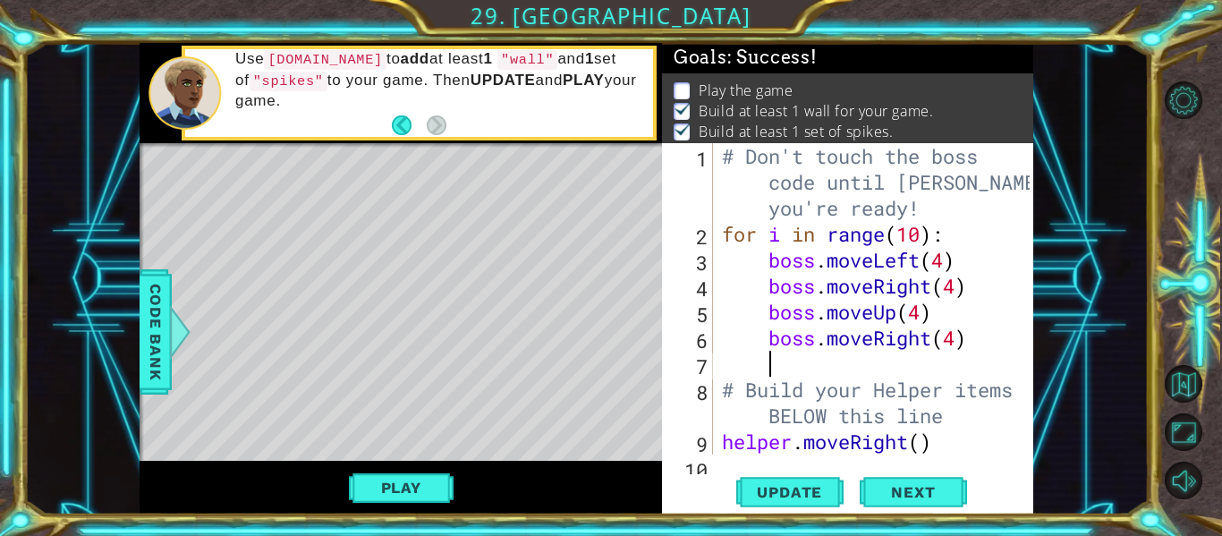
type textarea "b"
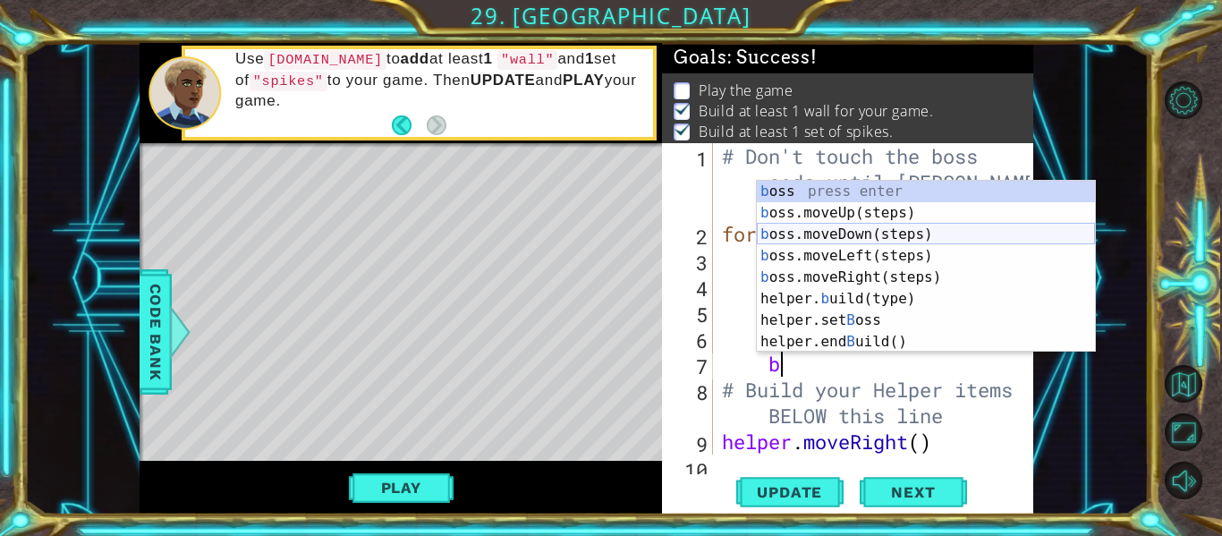
click at [918, 233] on div "b oss press enter b oss.moveUp(steps) press enter b oss.moveDown(steps) press e…" at bounding box center [926, 288] width 338 height 215
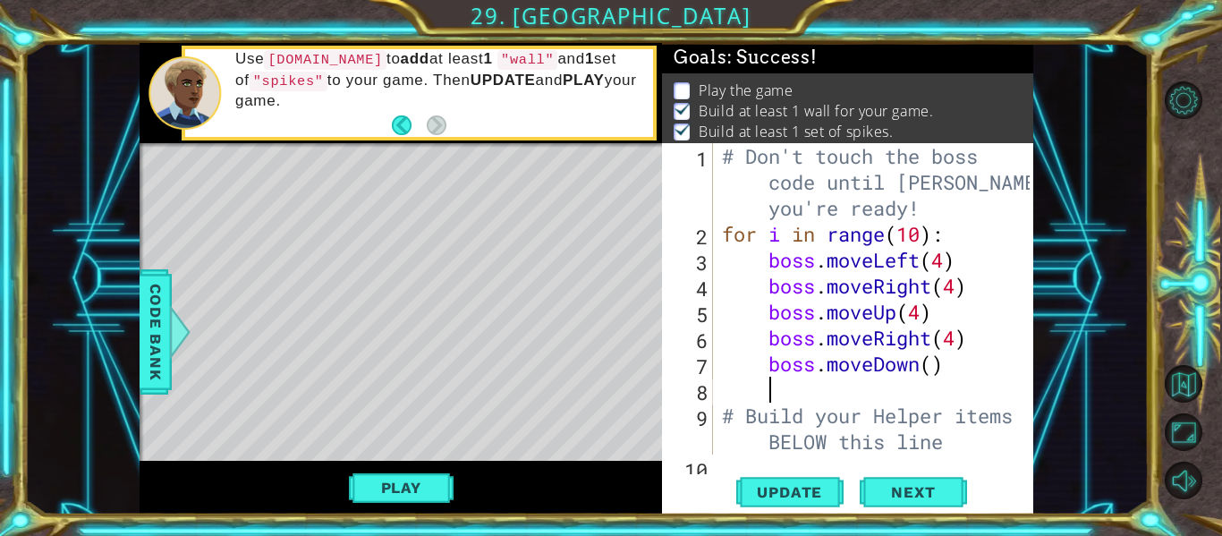
click at [935, 370] on div "# Don't touch the boss code until Vega says you're ready! for i in range ( 10 )…" at bounding box center [879, 350] width 320 height 415
click at [932, 489] on span "Next" at bounding box center [913, 493] width 80 height 18
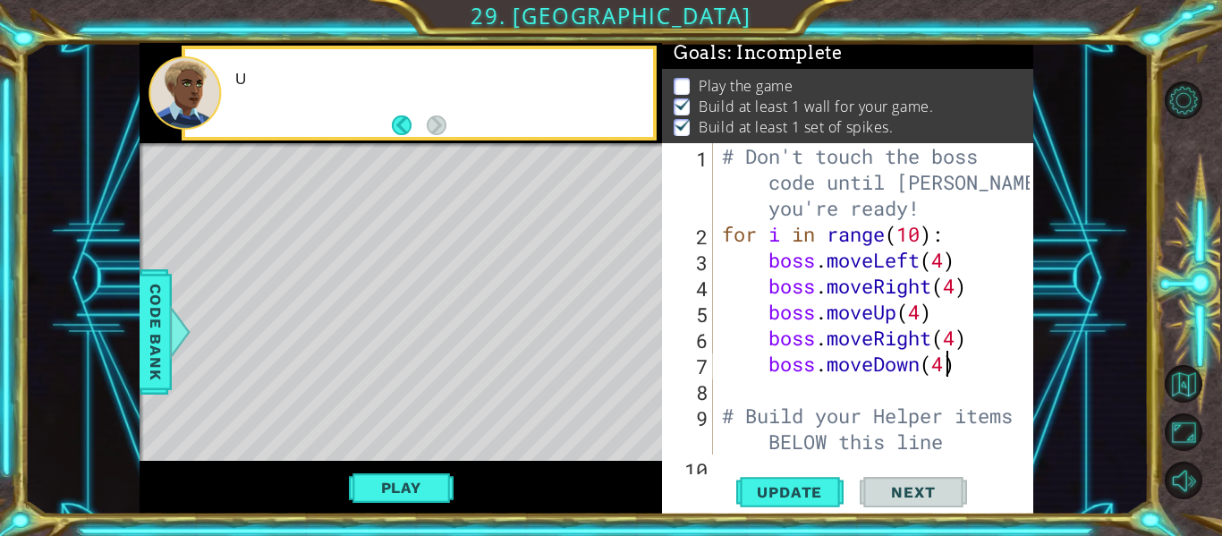
scroll to position [8, 0]
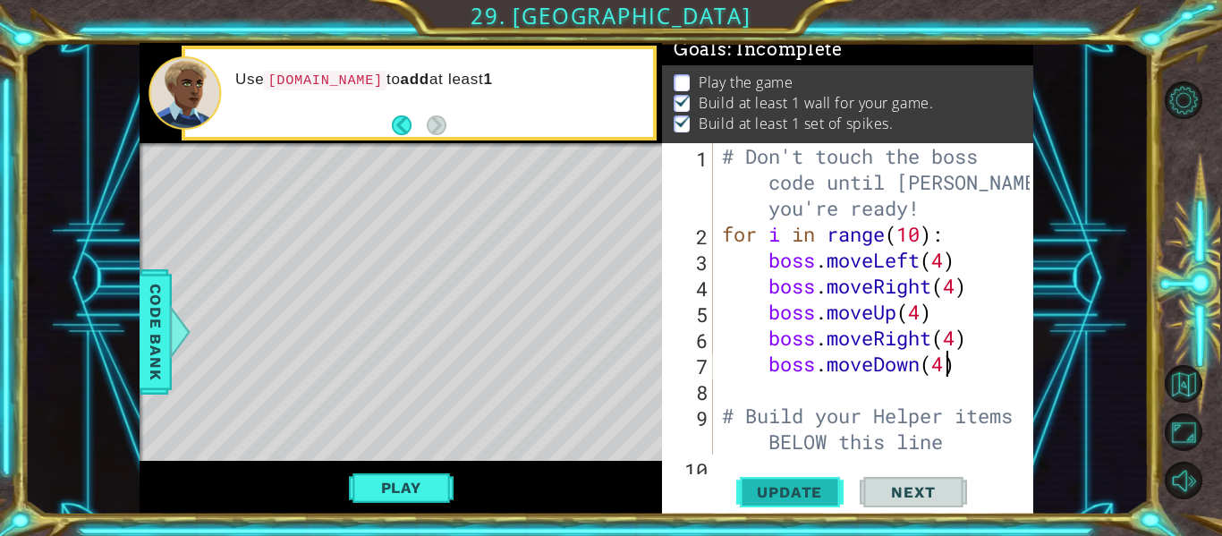
click at [817, 501] on button "Update" at bounding box center [789, 492] width 107 height 37
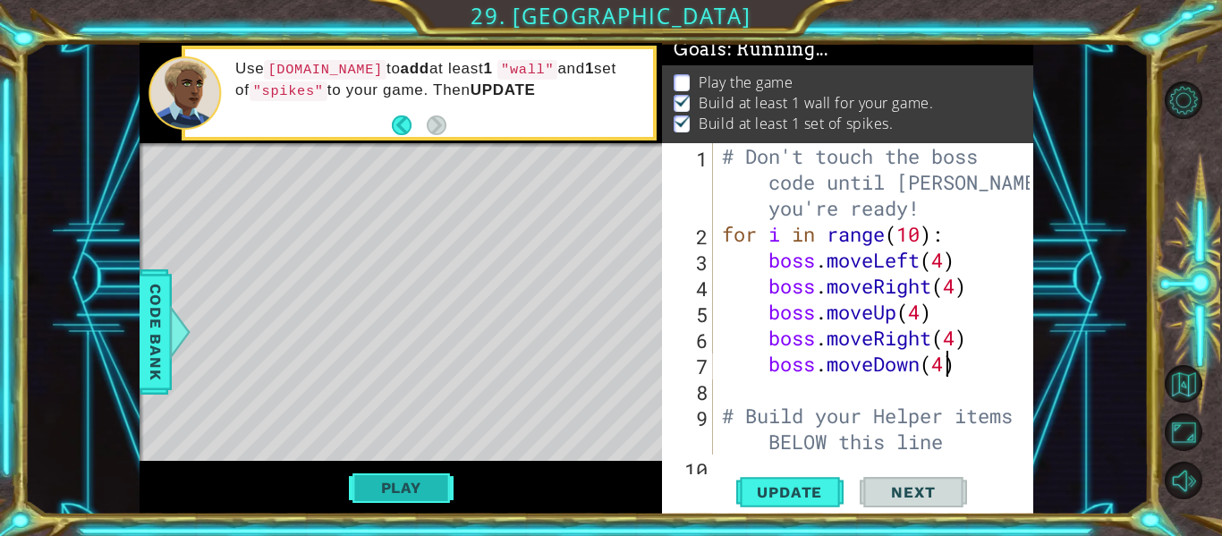
click at [422, 471] on button "Play" at bounding box center [401, 488] width 105 height 34
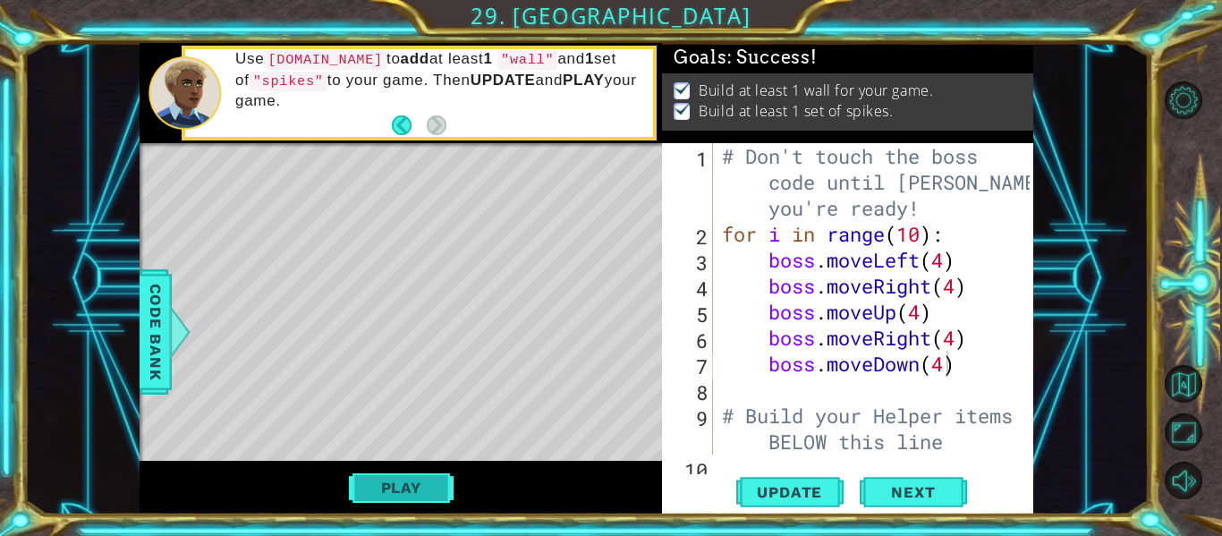
scroll to position [0, 0]
click at [908, 346] on div "# Don't touch the boss code until Vega says you're ready! for i in range ( 10 )…" at bounding box center [879, 350] width 320 height 415
click at [911, 358] on div "# Don't touch the boss code until Vega says you're ready! for i in range ( 10 )…" at bounding box center [879, 350] width 320 height 415
type textarea "boss.moveDown(4)"
click at [973, 379] on div "# Don't touch the boss code until Vega says you're ready! for i in range ( 10 )…" at bounding box center [879, 350] width 320 height 415
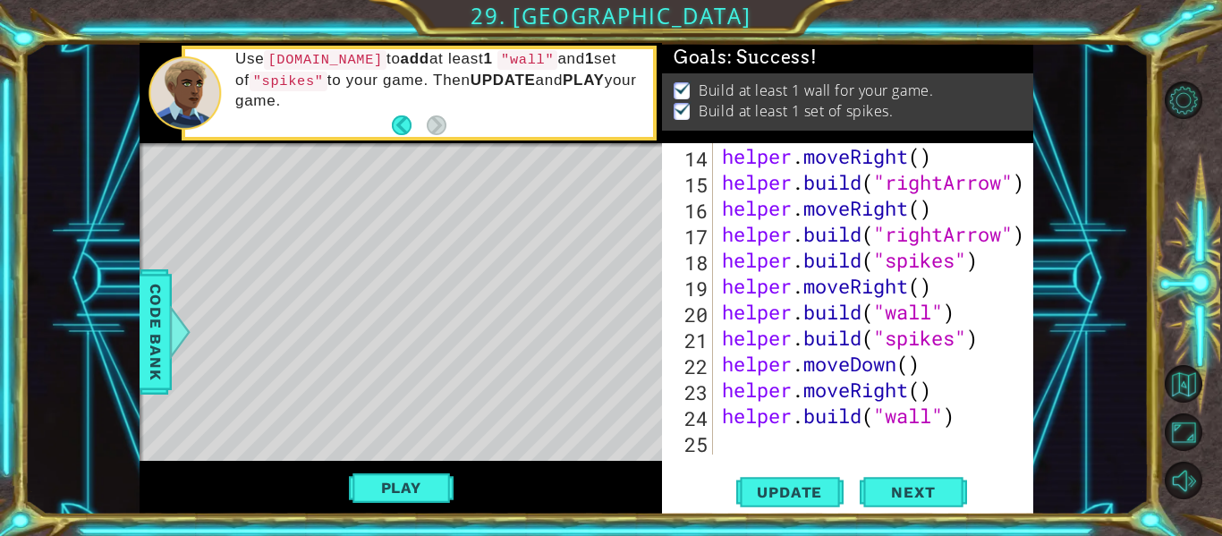
scroll to position [415, 0]
click at [955, 285] on div "helper . moveRight ( ) helper . build ( "rightArrow" ) helper . moveRight ( ) h…" at bounding box center [879, 324] width 320 height 363
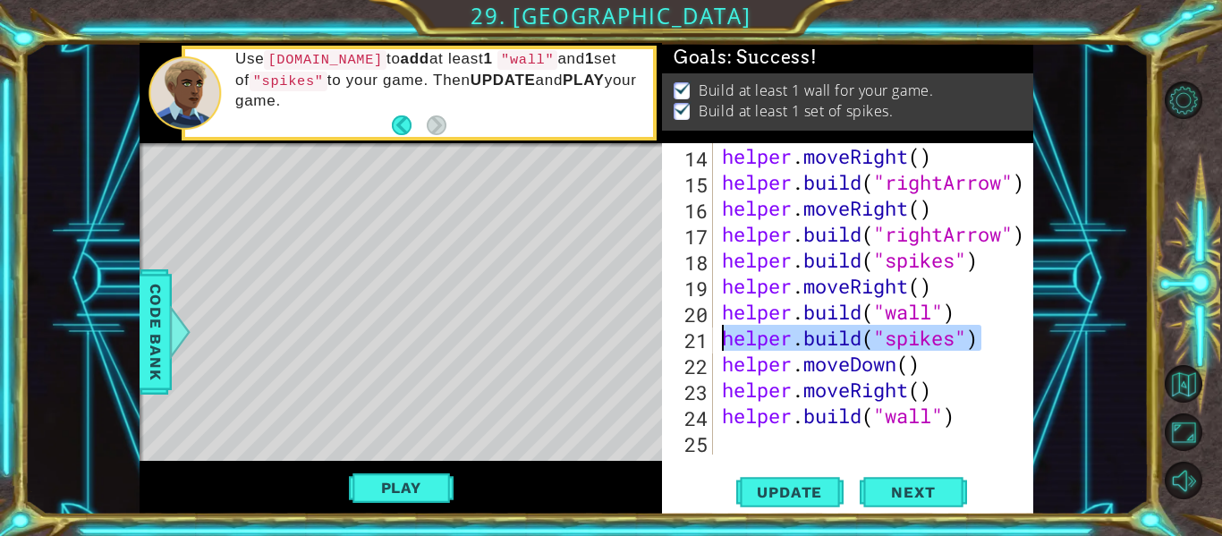
drag, startPoint x: 983, startPoint y: 336, endPoint x: 708, endPoint y: 344, distance: 274.8
click at [708, 344] on div "helper.moveRight() 14 15 16 17 18 19 20 21 22 23 24 25 helper . moveRight ( ) h…" at bounding box center [846, 298] width 368 height 311
type textarea "[DOMAIN_NAME]("spikes")"
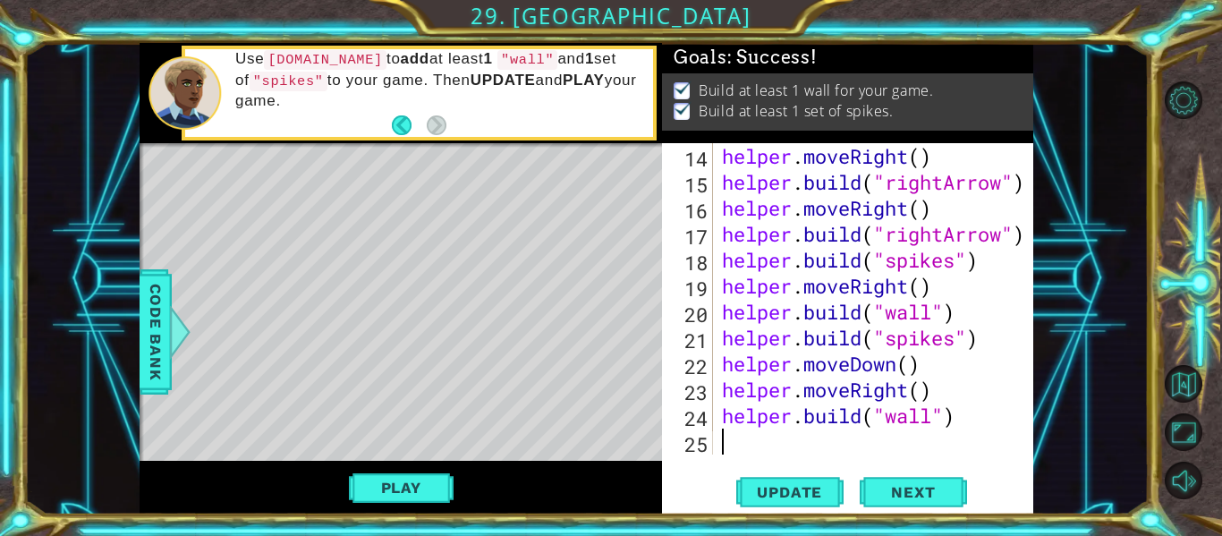
click at [788, 436] on div "helper . moveRight ( ) helper . build ( "rightArrow" ) helper . moveRight ( ) h…" at bounding box center [879, 324] width 320 height 363
click at [174, 311] on div at bounding box center [180, 332] width 22 height 54
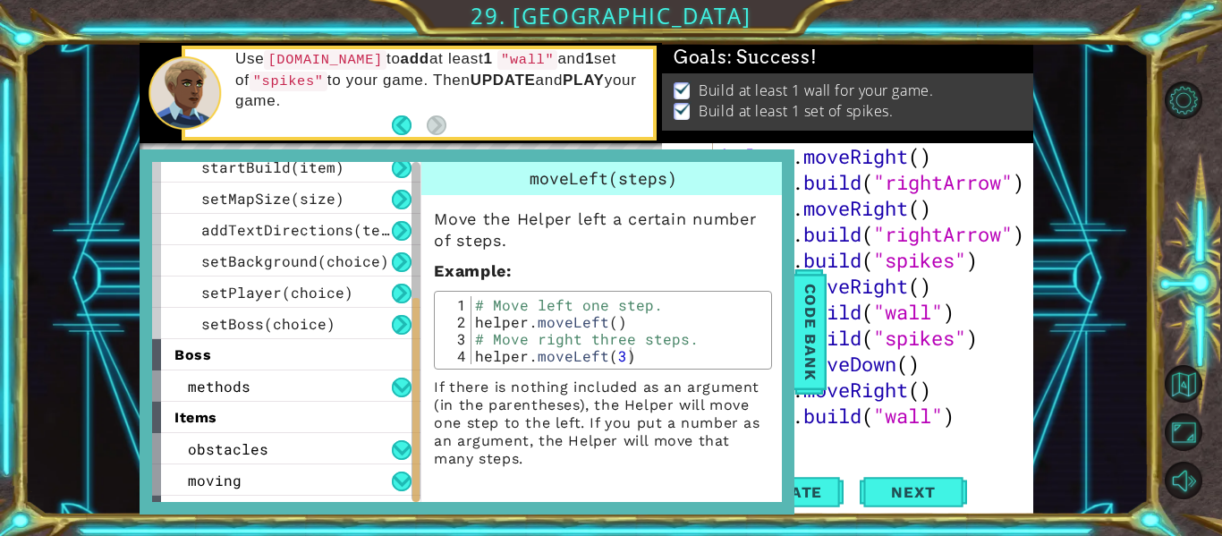
scroll to position [286, 0]
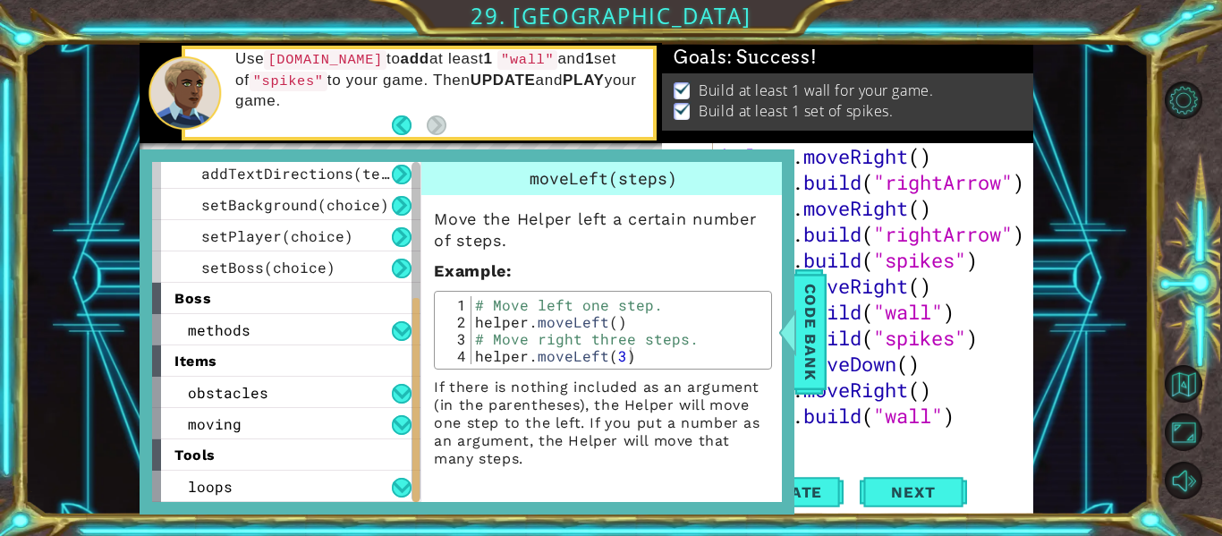
click at [268, 502] on div "helper methods moveLeft(steps) moveRight(steps) moveUp(steps) moveDown(steps) b…" at bounding box center [467, 331] width 655 height 365
click at [290, 492] on div "loops" at bounding box center [286, 486] width 268 height 31
click at [400, 485] on button at bounding box center [402, 488] width 20 height 20
click at [192, 449] on span "tools" at bounding box center [194, 455] width 41 height 17
click at [204, 486] on span "loops" at bounding box center [210, 486] width 45 height 19
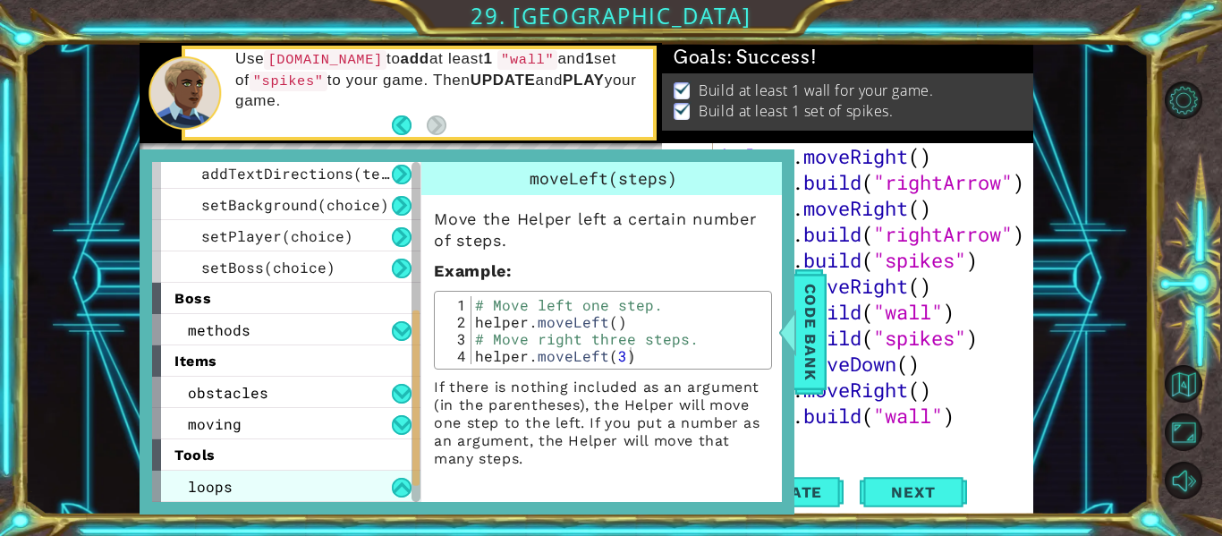
click at [204, 486] on span "loops" at bounding box center [210, 486] width 45 height 19
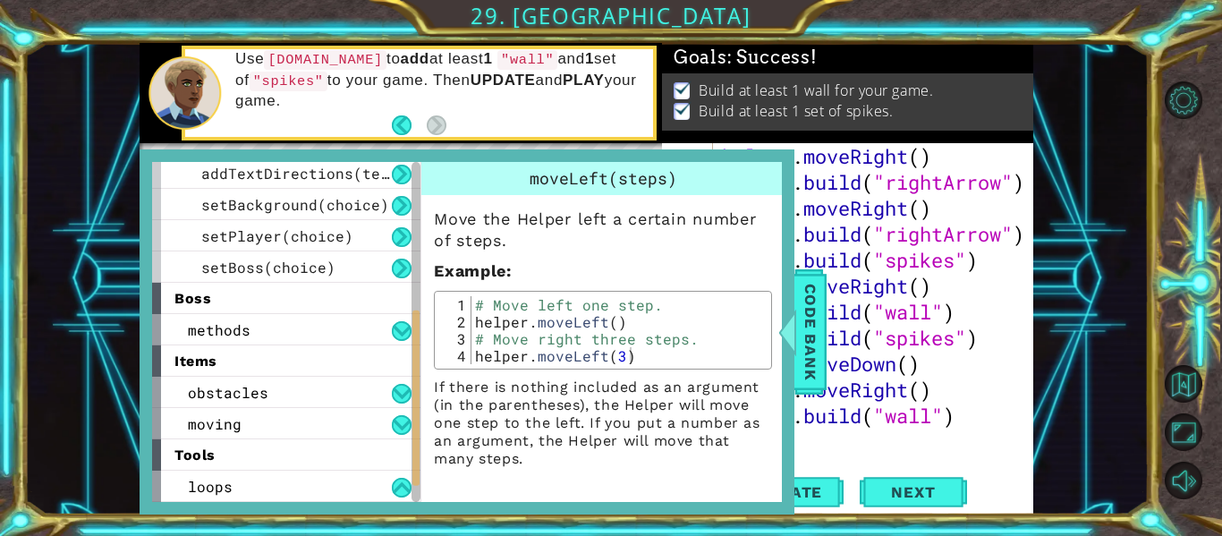
click at [312, 371] on div "items" at bounding box center [286, 360] width 268 height 31
click at [277, 285] on div "boss" at bounding box center [286, 298] width 268 height 31
click at [279, 274] on span "setBoss(choice)" at bounding box center [268, 267] width 134 height 19
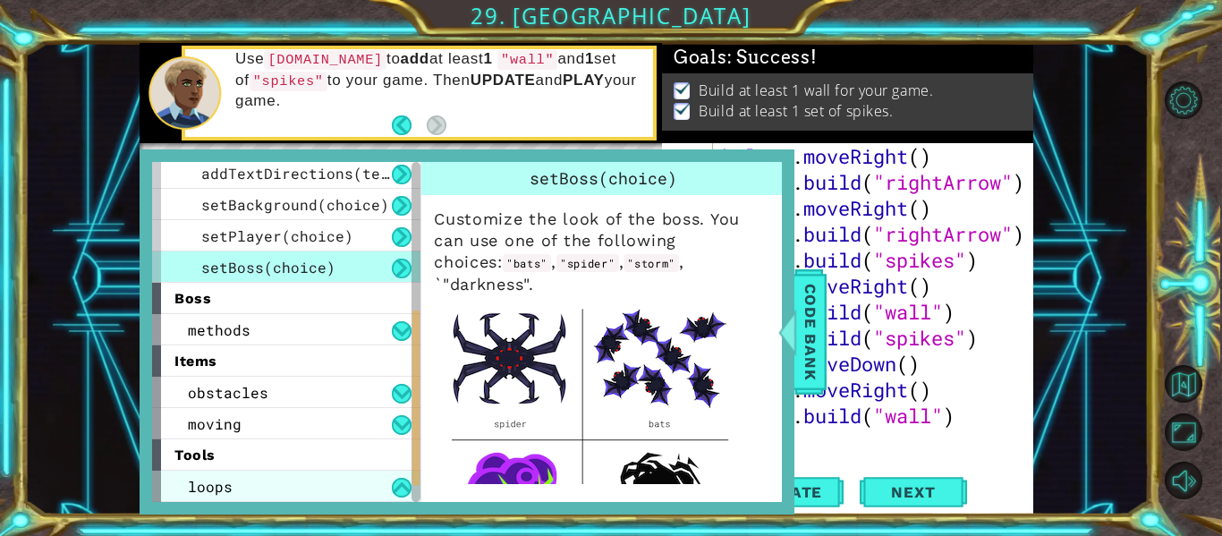
click at [282, 484] on div "loops" at bounding box center [286, 486] width 268 height 31
click at [333, 495] on div "loops" at bounding box center [286, 486] width 268 height 31
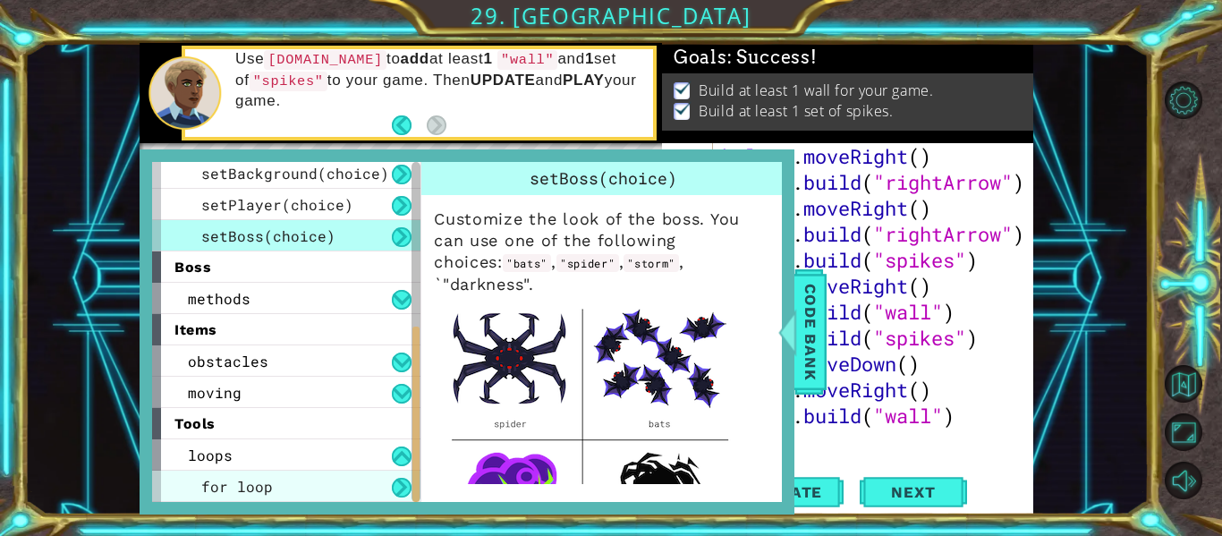
click at [334, 497] on div "for loop" at bounding box center [286, 486] width 268 height 31
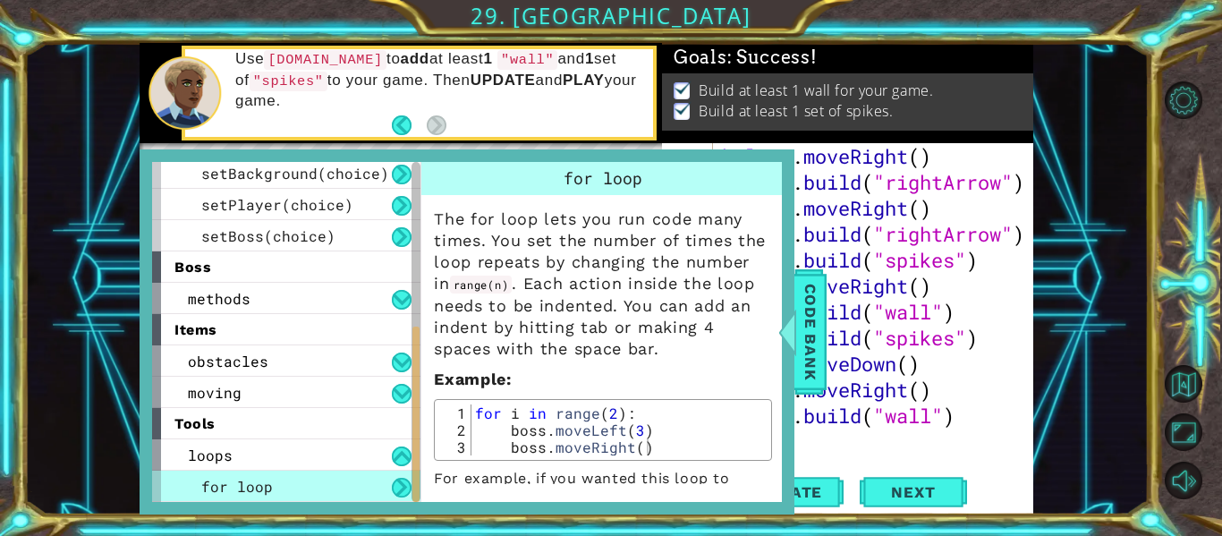
click at [313, 471] on div "for loop" at bounding box center [286, 486] width 268 height 31
click at [388, 460] on div "loops" at bounding box center [286, 454] width 268 height 31
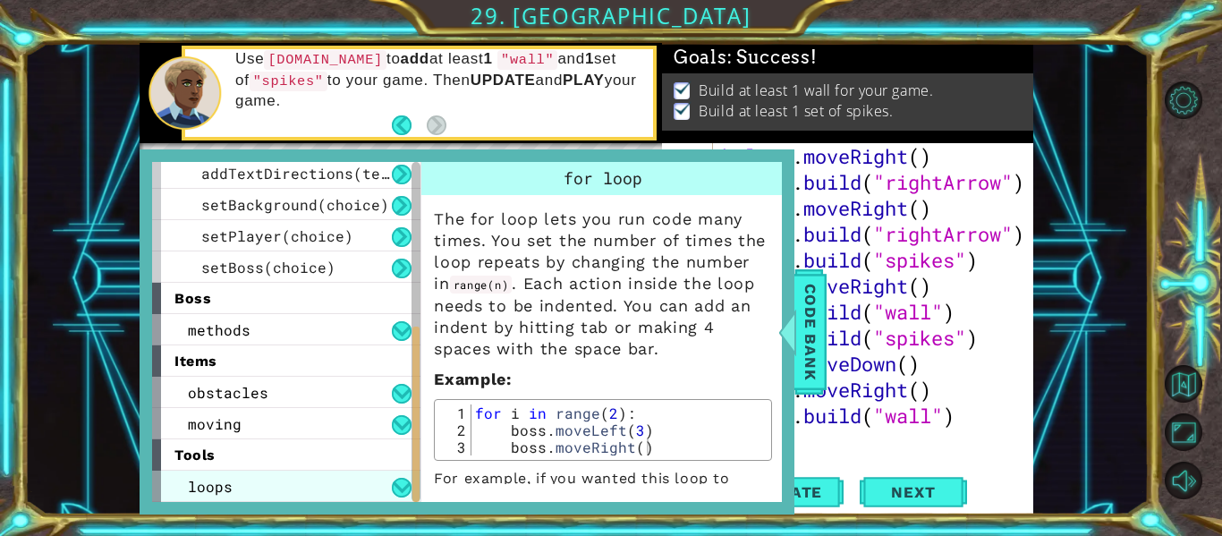
click at [336, 495] on div "loops" at bounding box center [286, 486] width 268 height 31
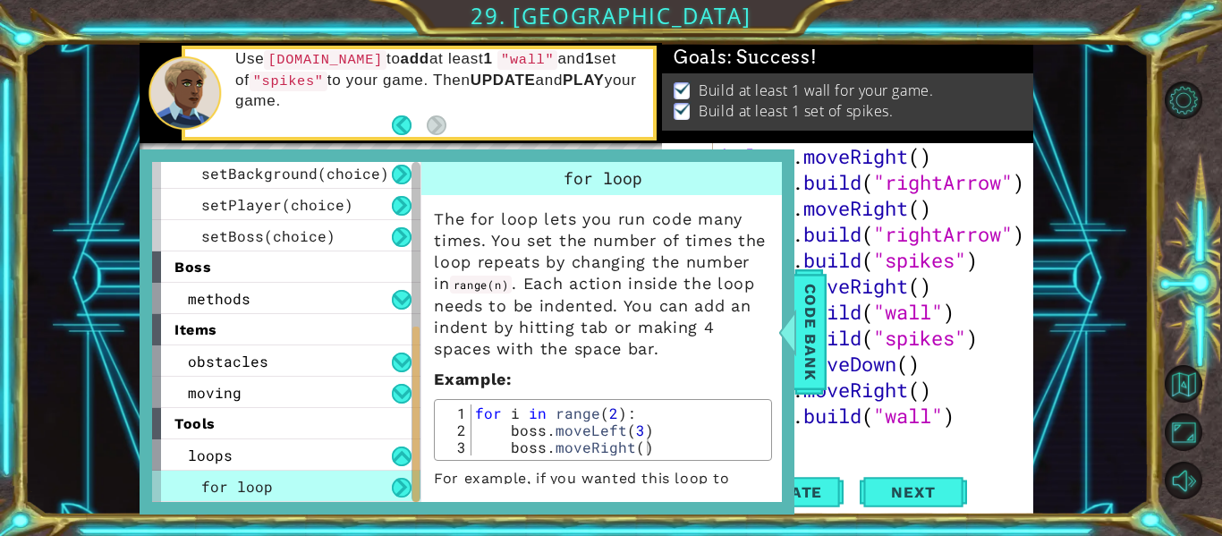
scroll to position [21, 0]
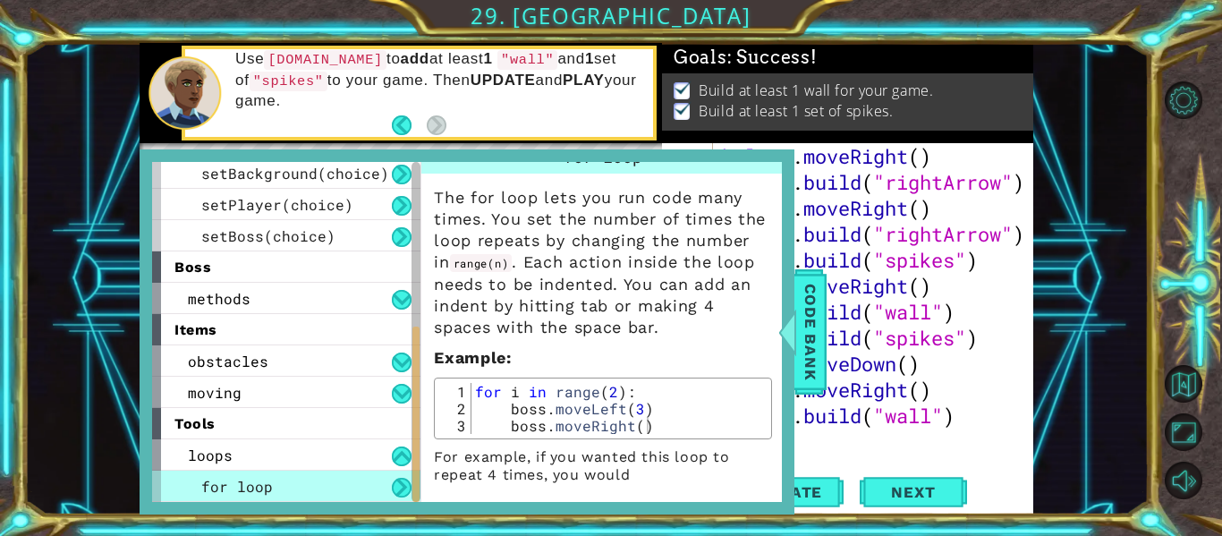
type textarea "for i in range(2):"
drag, startPoint x: 477, startPoint y: 387, endPoint x: 669, endPoint y: 388, distance: 192.4
click at [669, 388] on div "for i in range ( 2 ) : boss . moveLeft ( 3 ) boss . moveRight ( )" at bounding box center [619, 425] width 295 height 85
click at [830, 451] on div "helper . moveRight ( ) helper . build ( "rightArrow" ) helper . moveRight ( ) h…" at bounding box center [879, 324] width 320 height 363
click at [868, 434] on div "helper . moveRight ( ) helper . build ( "rightArrow" ) helper . moveRight ( ) h…" at bounding box center [879, 324] width 320 height 363
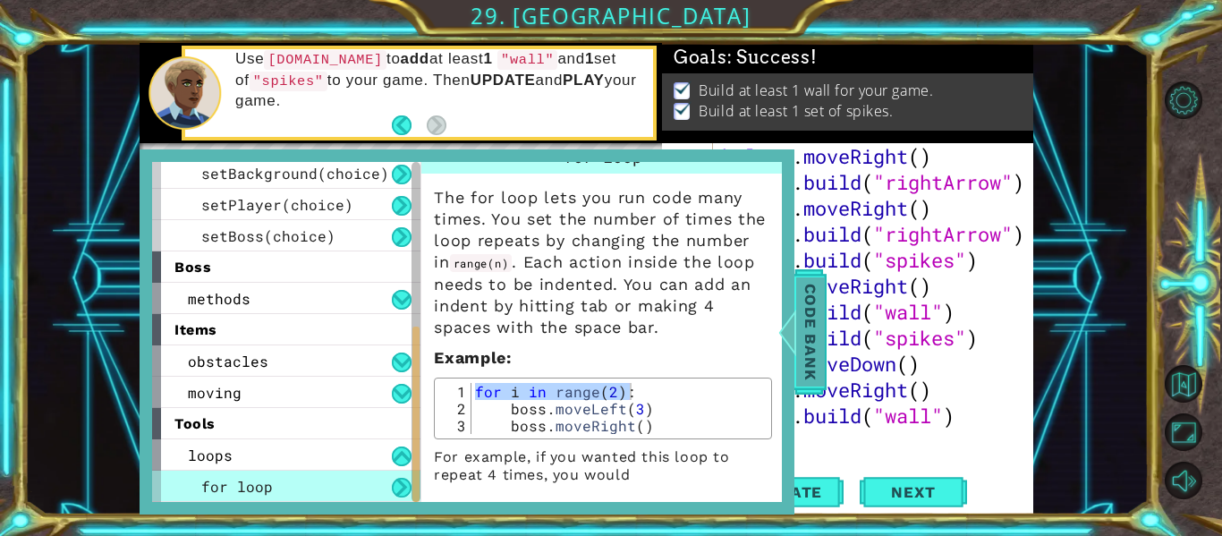
click at [813, 371] on span "Code Bank" at bounding box center [810, 331] width 29 height 109
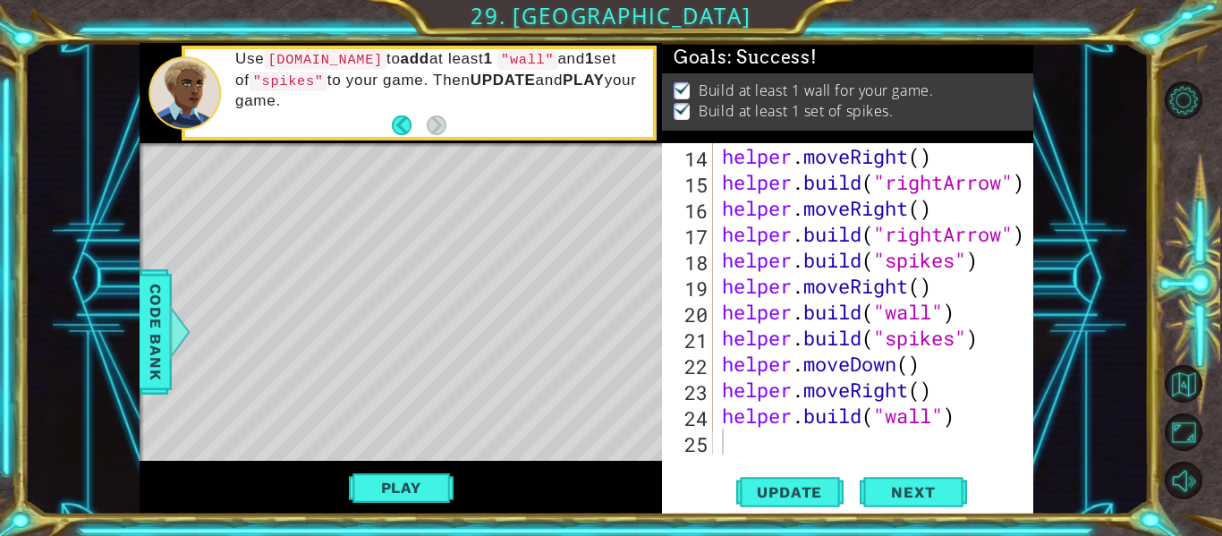
click at [804, 441] on div "helper . moveRight ( ) helper . build ( "rightArrow" ) helper . moveRight ( ) h…" at bounding box center [879, 324] width 320 height 363
paste textarea "for i in range(2):"
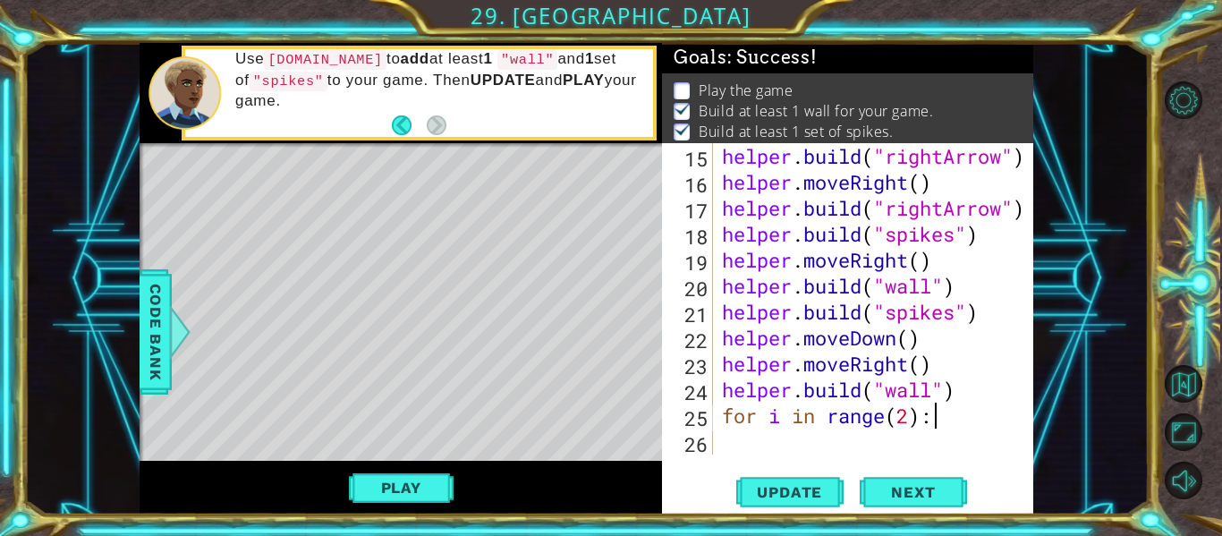
scroll to position [441, 0]
click at [997, 382] on div "helper . build ( "rightArrow" ) helper . moveRight ( ) helper . build ( "rightA…" at bounding box center [879, 324] width 320 height 363
type textarea "helper.build("wall")"
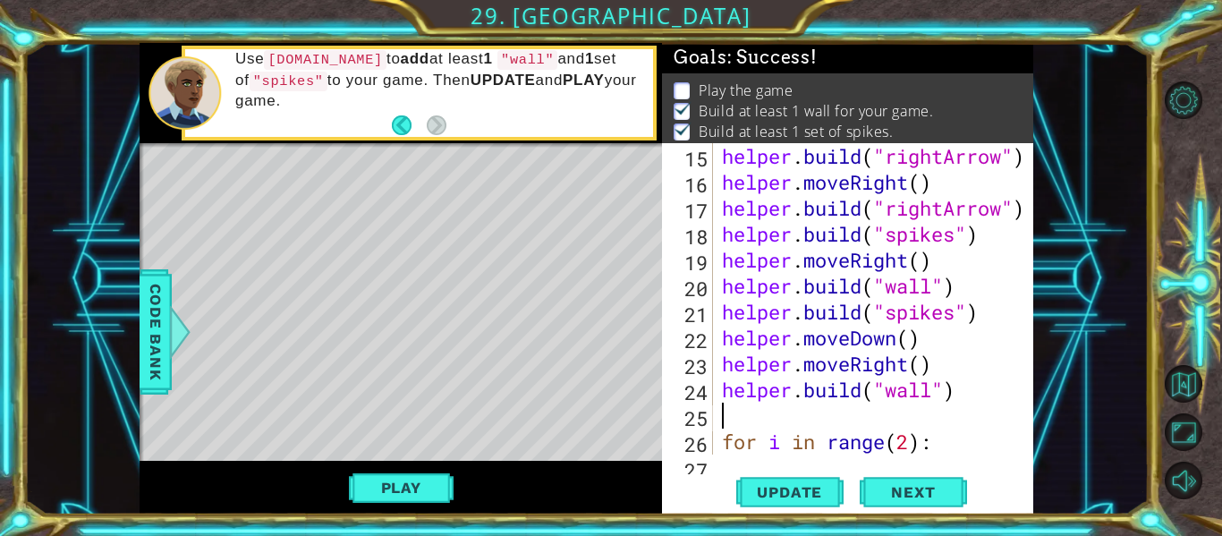
scroll to position [442, 0]
type textarea "h"
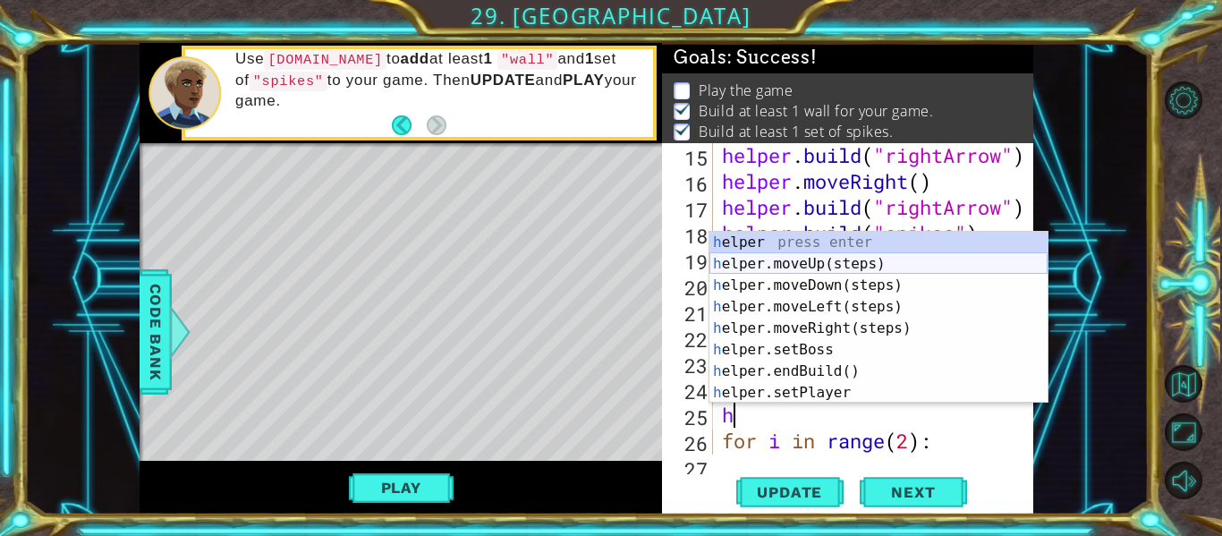
click at [884, 266] on div "h elper press enter h elper.moveUp(steps) press enter h elper.moveDown(steps) p…" at bounding box center [879, 339] width 338 height 215
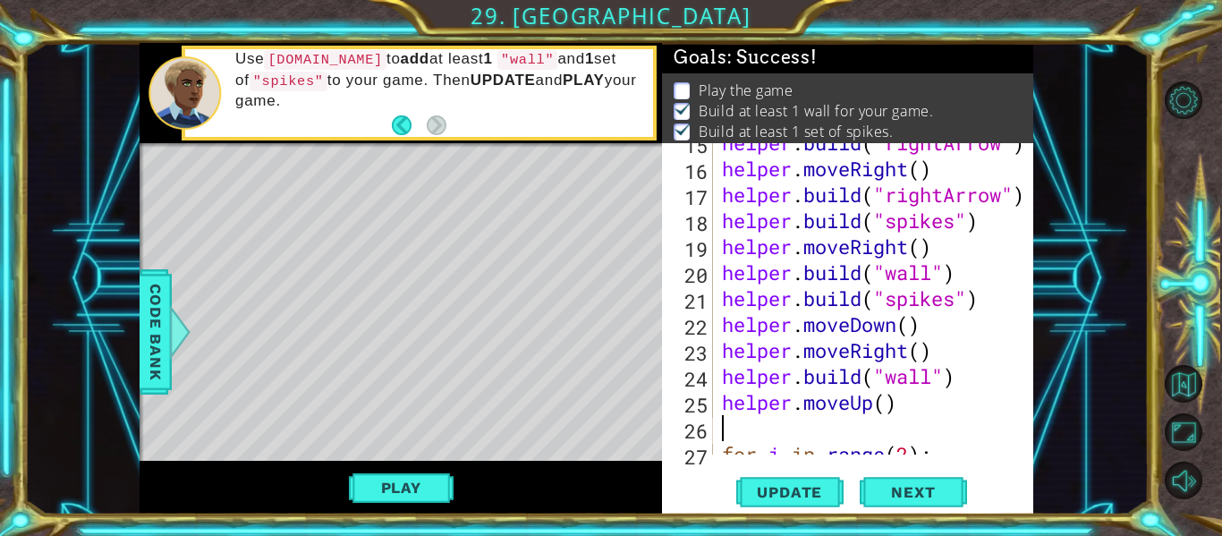
scroll to position [493, 0]
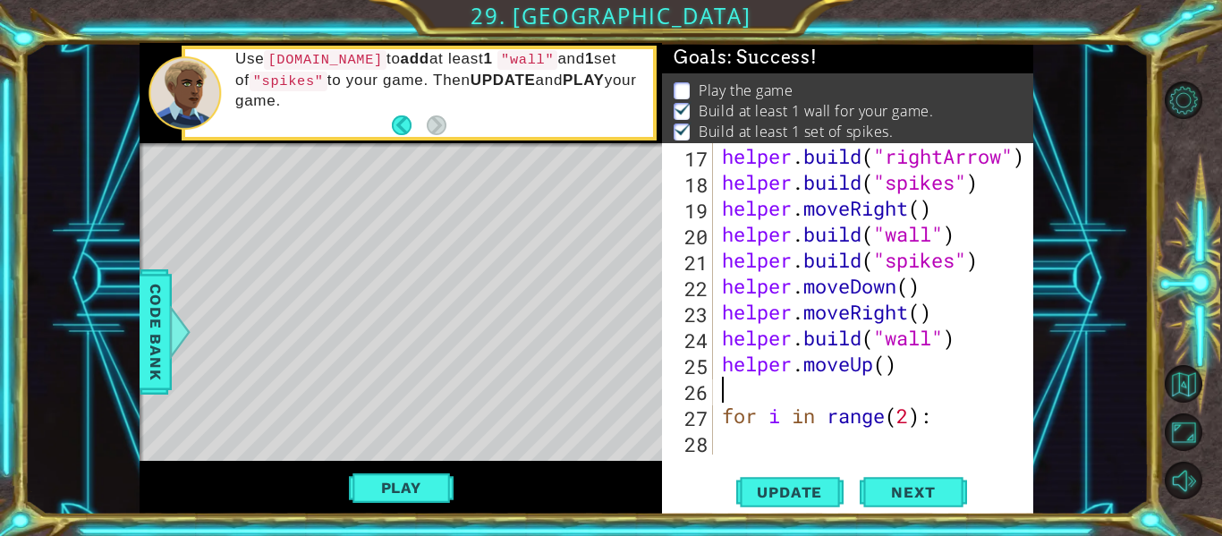
click at [894, 376] on div "helper . build ( "rightArrow" ) helper . build ( "spikes" ) helper . moveRight …" at bounding box center [879, 324] width 320 height 363
type textarea "helper.moveUp()"
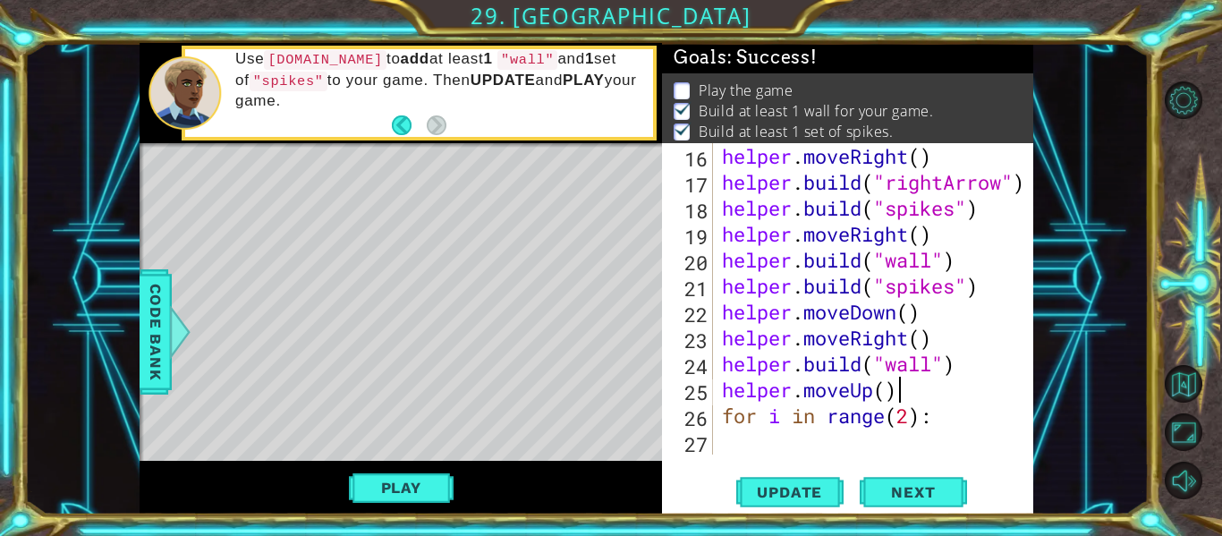
scroll to position [467, 0]
type textarea "for i in range(2):"
paste textarea "for i in range(2):"
type textarea "for i in range(2):"
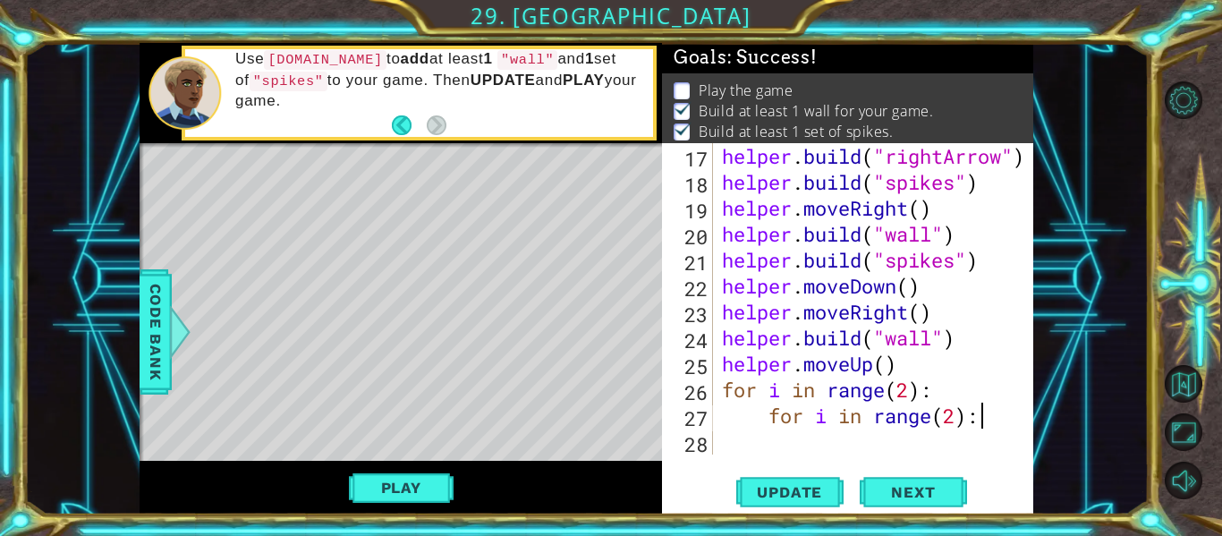
scroll to position [493, 0]
drag, startPoint x: 991, startPoint y: 420, endPoint x: 770, endPoint y: 426, distance: 220.2
click at [770, 426] on div "helper . build ( "rightArrow" ) helper . build ( "spikes" ) helper . moveRight …" at bounding box center [879, 324] width 320 height 363
click at [791, 438] on div "helper . build ( "rightArrow" ) helper . build ( "spikes" ) helper . moveRight …" at bounding box center [879, 324] width 320 height 363
click at [974, 339] on div "helper . build ( "rightArrow" ) helper . build ( "spikes" ) helper . moveRight …" at bounding box center [879, 324] width 320 height 363
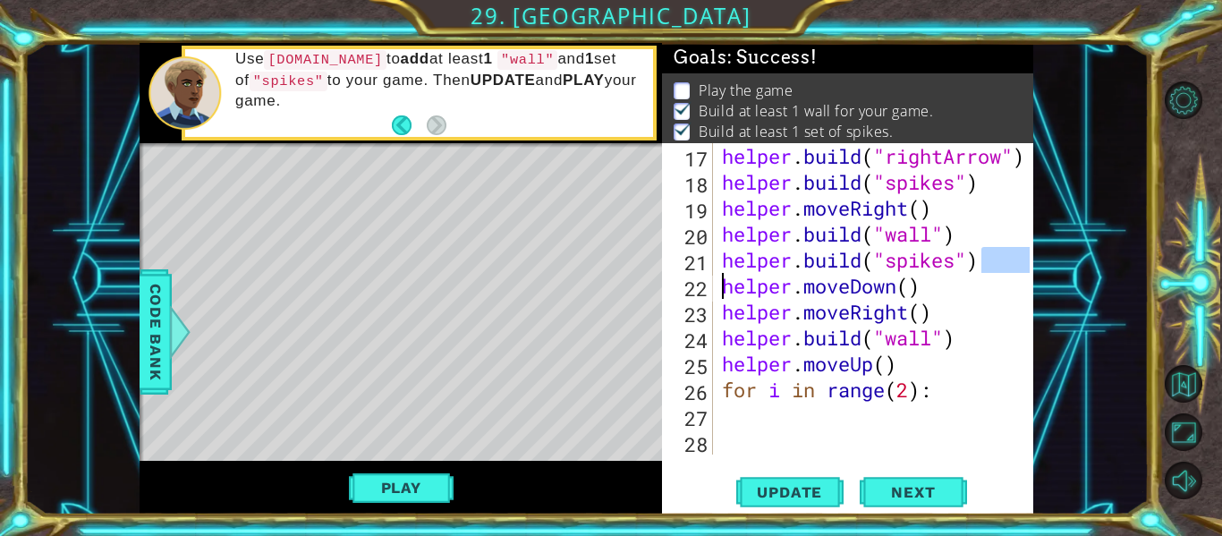
drag, startPoint x: 993, startPoint y: 266, endPoint x: 665, endPoint y: 279, distance: 328.7
click at [665, 279] on div "helper.build("wall") 17 18 19 20 21 22 23 24 25 26 27 28 helper . build ( "righ…" at bounding box center [846, 298] width 368 height 311
click at [1009, 251] on div "helper . build ( "rightArrow" ) helper . build ( "spikes" ) helper . moveRight …" at bounding box center [874, 298] width 311 height 311
type textarea "[DOMAIN_NAME]("spikes")"
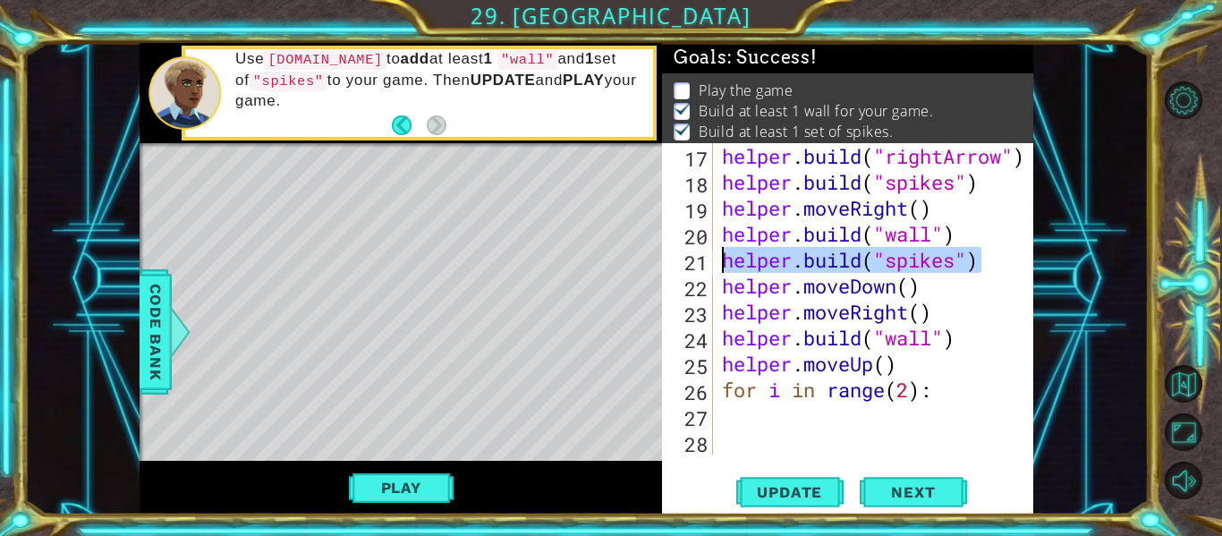
click at [661, 270] on div "1 ההההההההההההההההההההההההההההההההההההההההההההההההההההההההההההההההההההההההההההה…" at bounding box center [587, 279] width 894 height 472
click at [836, 406] on div "helper . build ( "rightArrow" ) helper . build ( "spikes" ) helper . moveRight …" at bounding box center [879, 324] width 320 height 363
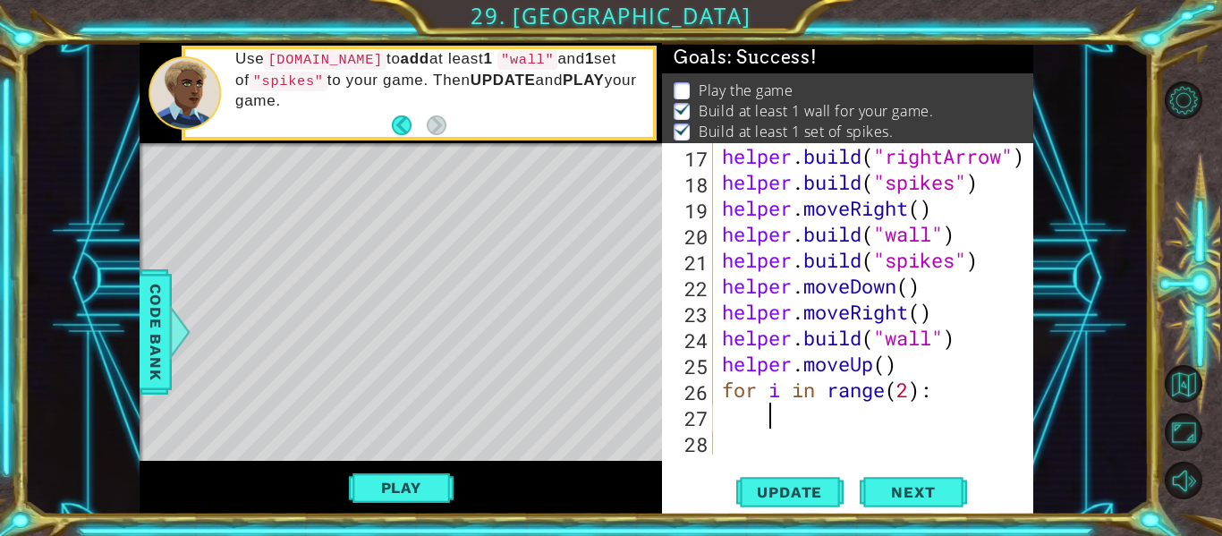
paste textarea "[DOMAIN_NAME]("spikes")"
type textarea "[DOMAIN_NAME]("spikes")"
click at [777, 432] on div "helper . build ( "rightArrow" ) helper . build ( "spikes" ) helper . moveRight …" at bounding box center [879, 324] width 320 height 363
click at [782, 434] on div "helper . build ( "rightArrow" ) helper . build ( "spikes" ) helper . moveRight …" at bounding box center [879, 324] width 320 height 363
type textarea "h"
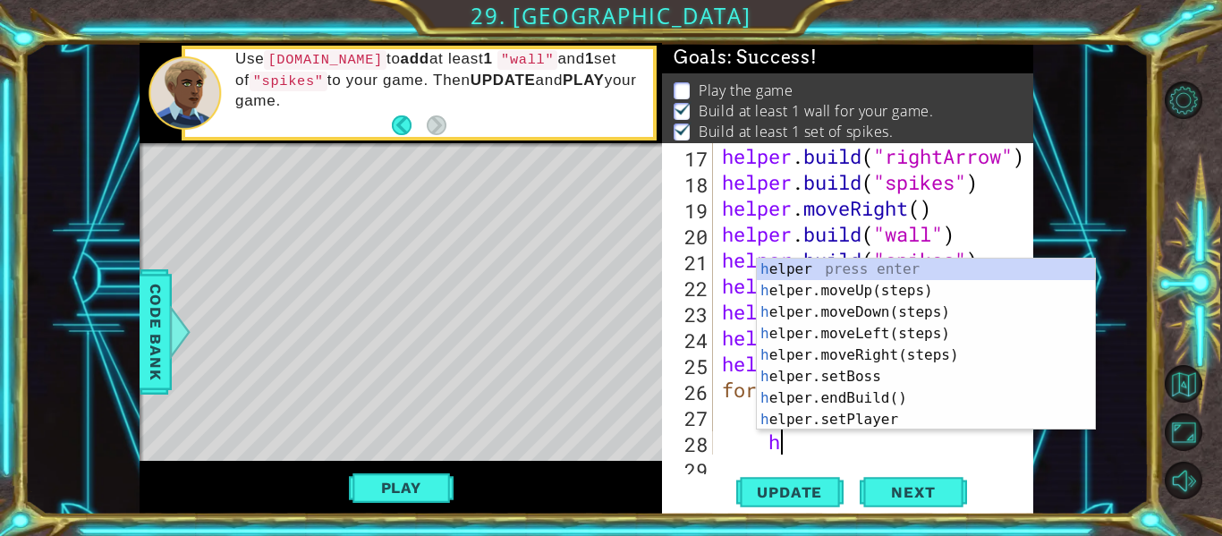
scroll to position [519, 0]
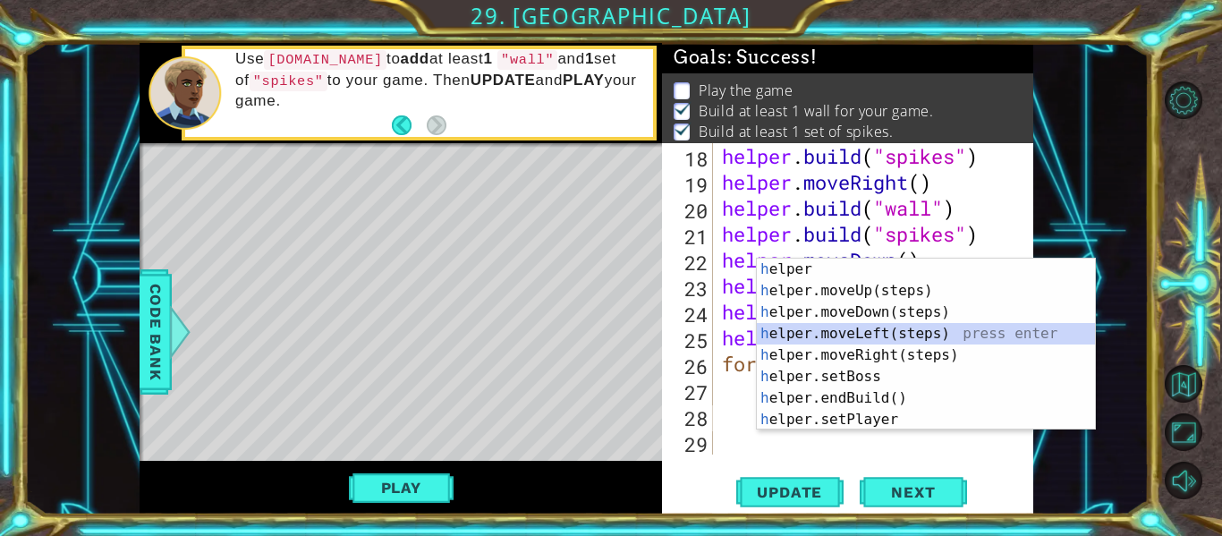
click at [896, 338] on div "h elper press enter h elper.moveUp(steps) press enter h elper.moveDown(steps) p…" at bounding box center [926, 366] width 338 height 215
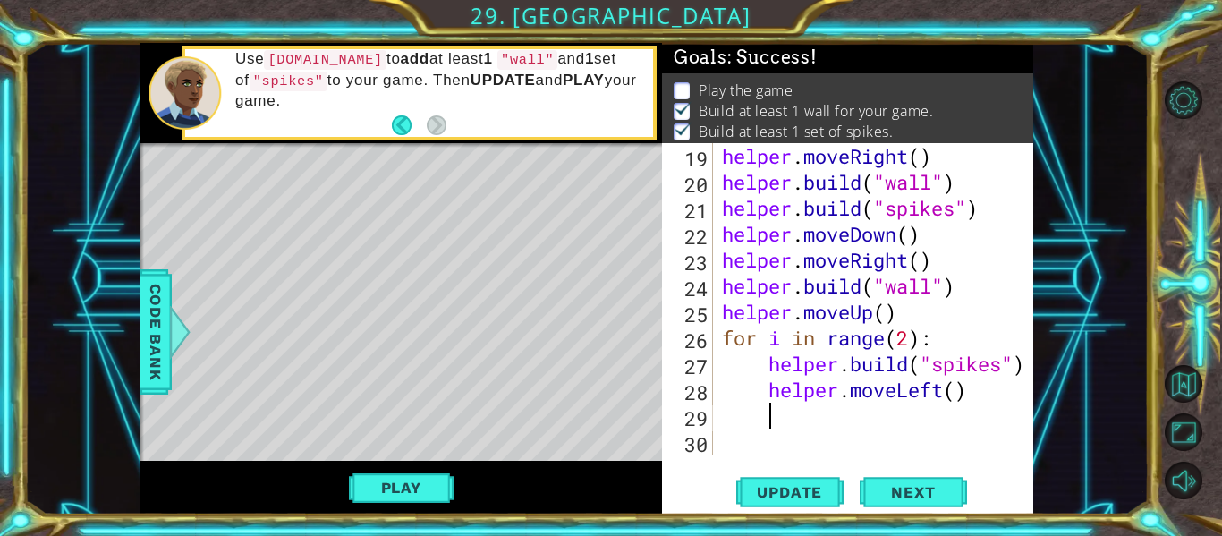
click at [836, 471] on div "19 20 21 22 23 24 25 26 27 28 29 30 helper . moveRight ( ) helper . build ( "wa…" at bounding box center [847, 328] width 371 height 371
click at [801, 457] on div "19 20 21 22 23 24 25 26 27 28 29 30 helper . moveRight ( ) helper . build ( "wa…" at bounding box center [847, 328] width 371 height 371
click at [786, 446] on div "helper . moveRight ( ) helper . build ( "wall" ) helper . build ( "spikes" ) he…" at bounding box center [879, 324] width 320 height 363
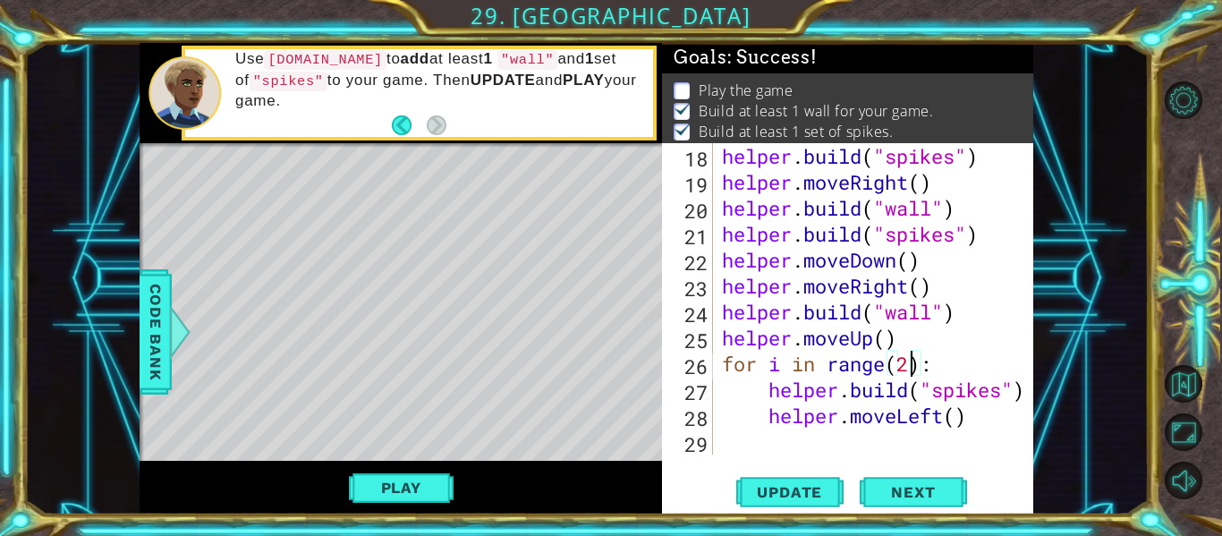
click at [912, 370] on div "helper . build ( "spikes" ) helper . moveRight ( ) helper . build ( "wall" ) he…" at bounding box center [879, 324] width 320 height 363
click at [787, 487] on span "Update" at bounding box center [789, 492] width 101 height 18
click at [369, 484] on button "Play" at bounding box center [401, 488] width 105 height 34
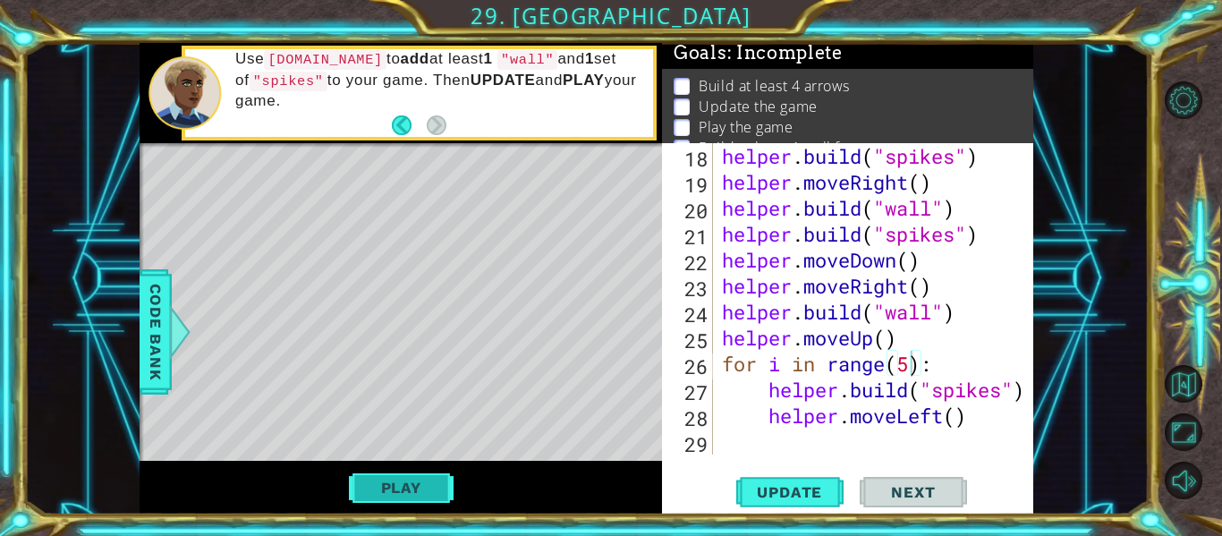
scroll to position [8, 0]
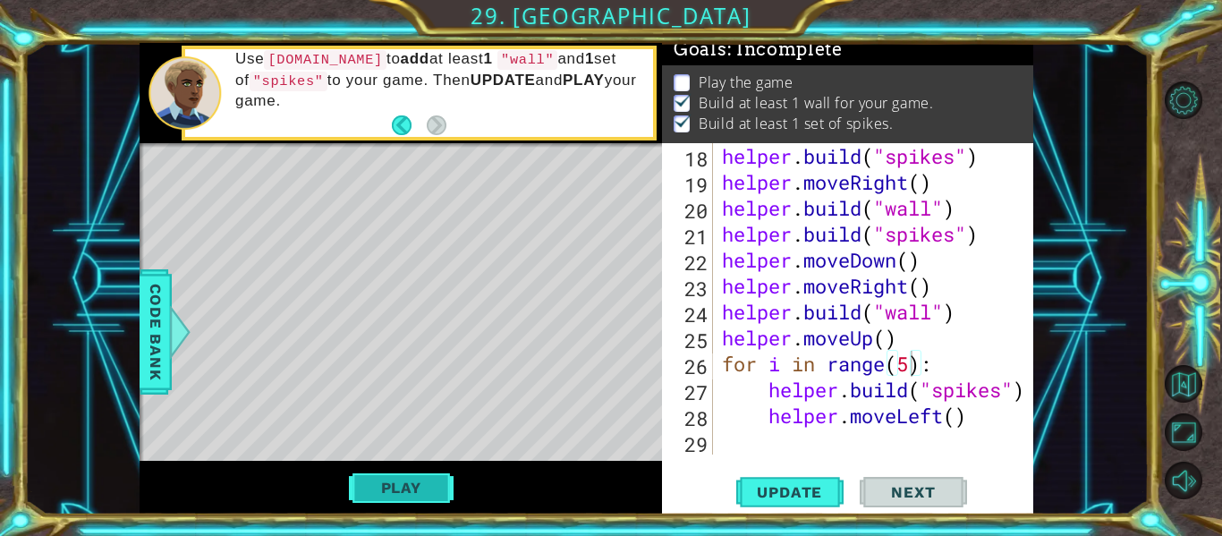
click at [433, 489] on button "Play" at bounding box center [401, 488] width 105 height 34
click at [370, 483] on button "Play" at bounding box center [401, 488] width 105 height 34
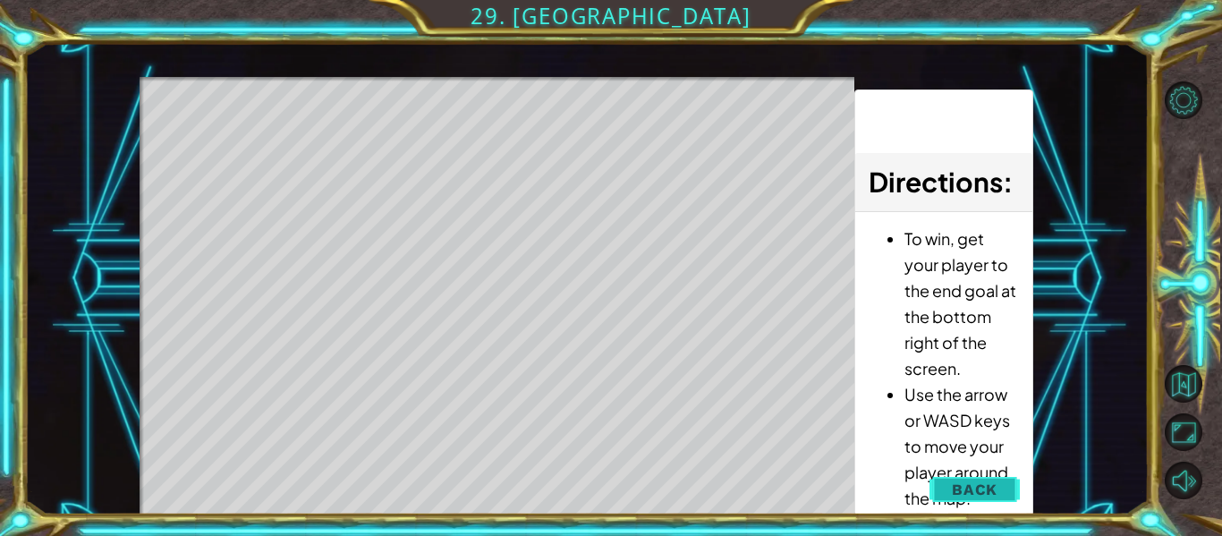
click at [984, 485] on span "Back" at bounding box center [975, 490] width 46 height 18
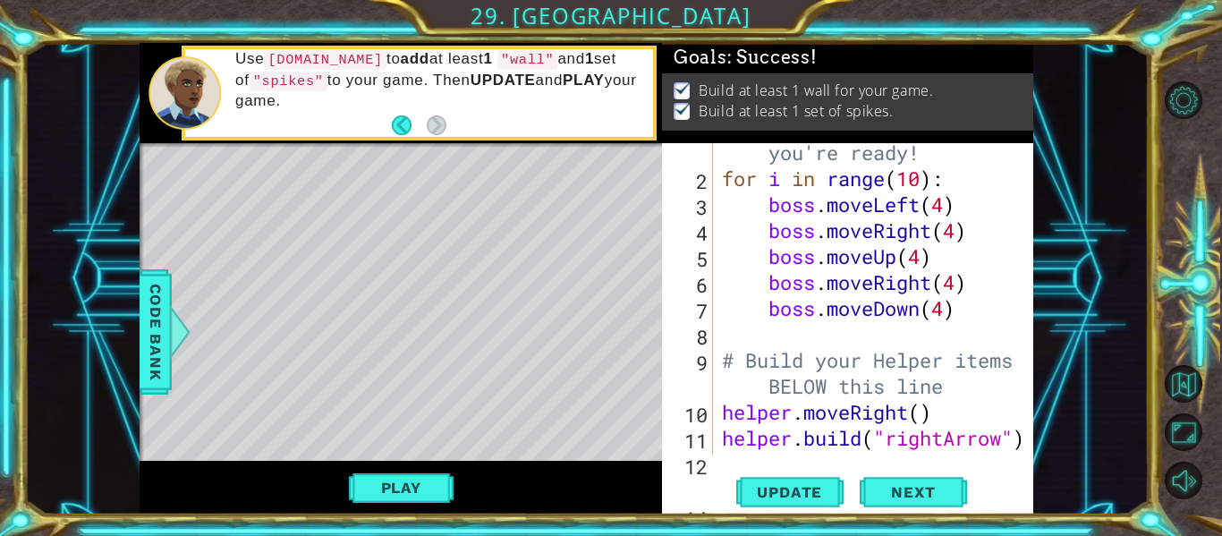
scroll to position [0, 0]
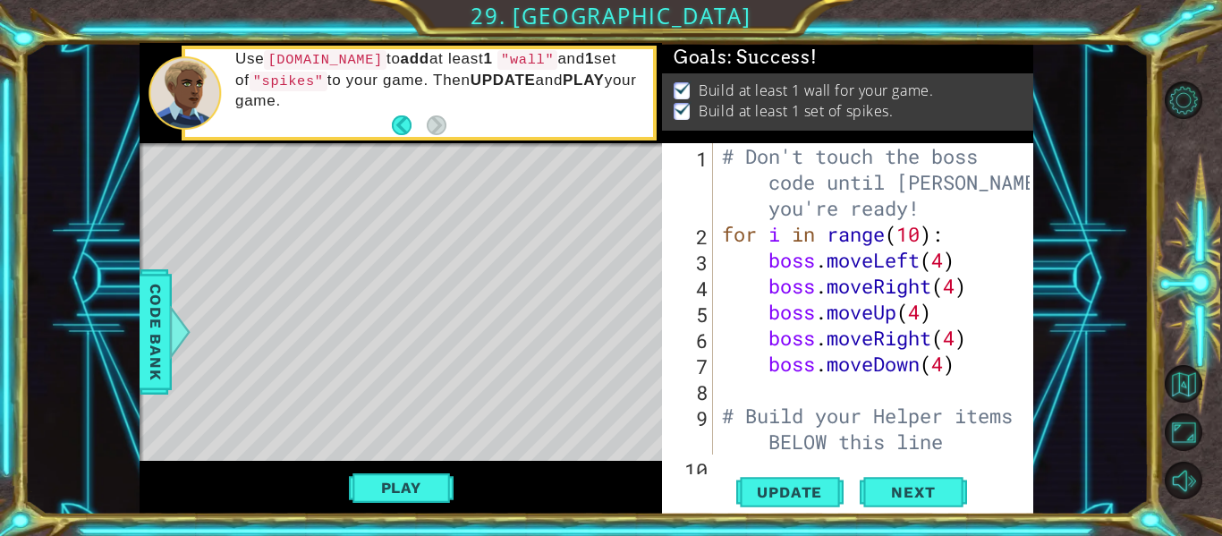
click at [924, 239] on div "# Don't touch the boss code until Vega says you're ready! for i in range ( 10 )…" at bounding box center [879, 350] width 320 height 415
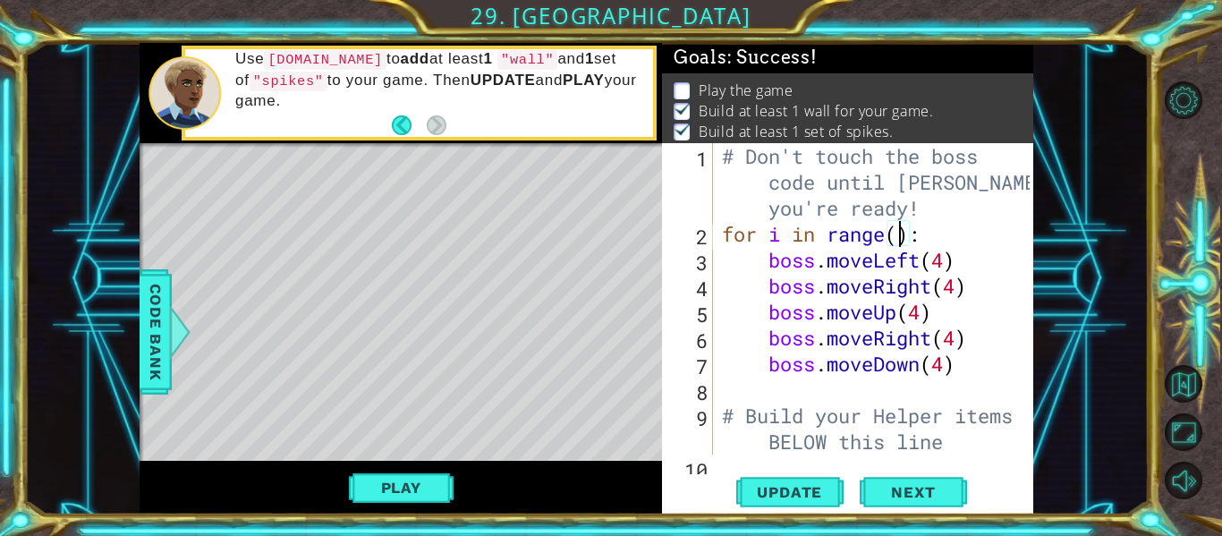
scroll to position [0, 9]
click at [769, 503] on button "Update" at bounding box center [789, 492] width 107 height 37
click at [385, 492] on button "Play" at bounding box center [401, 488] width 105 height 34
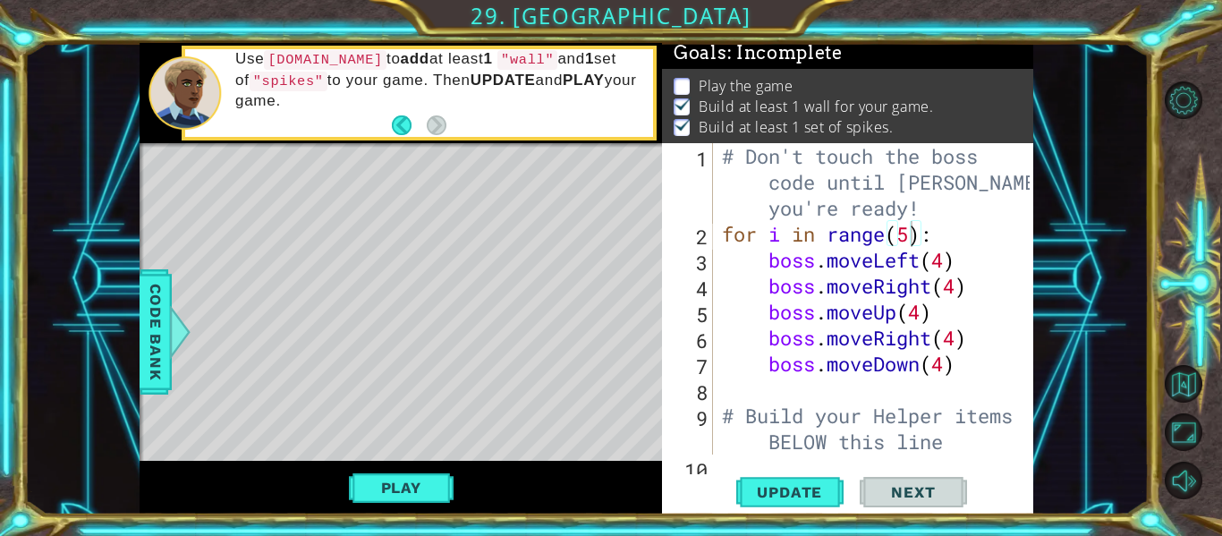
scroll to position [8, 0]
click at [910, 237] on div "# Don't touch the boss code until Vega says you're ready! for i in range ( 5 ) …" at bounding box center [879, 350] width 320 height 415
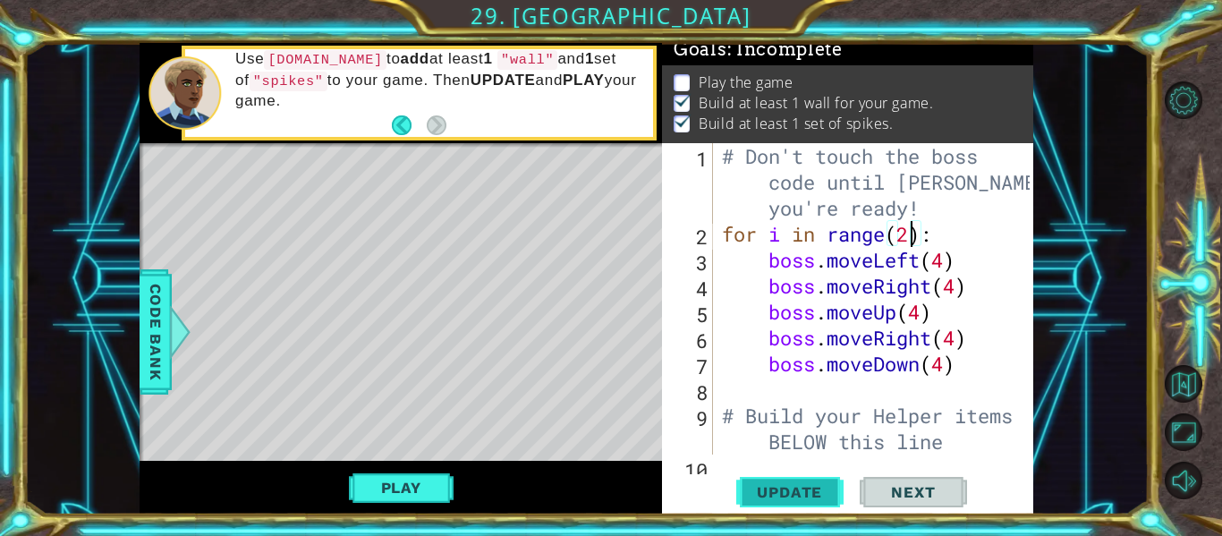
click at [791, 495] on span "Update" at bounding box center [789, 492] width 101 height 18
click at [768, 496] on span "Update" at bounding box center [789, 492] width 101 height 18
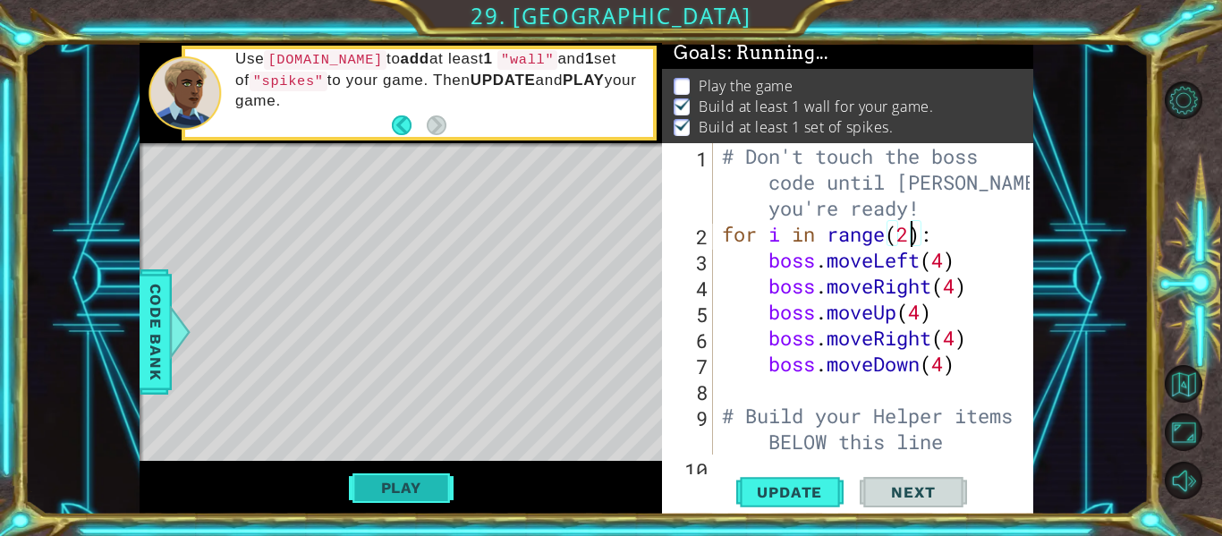
click at [422, 485] on button "Play" at bounding box center [401, 488] width 105 height 34
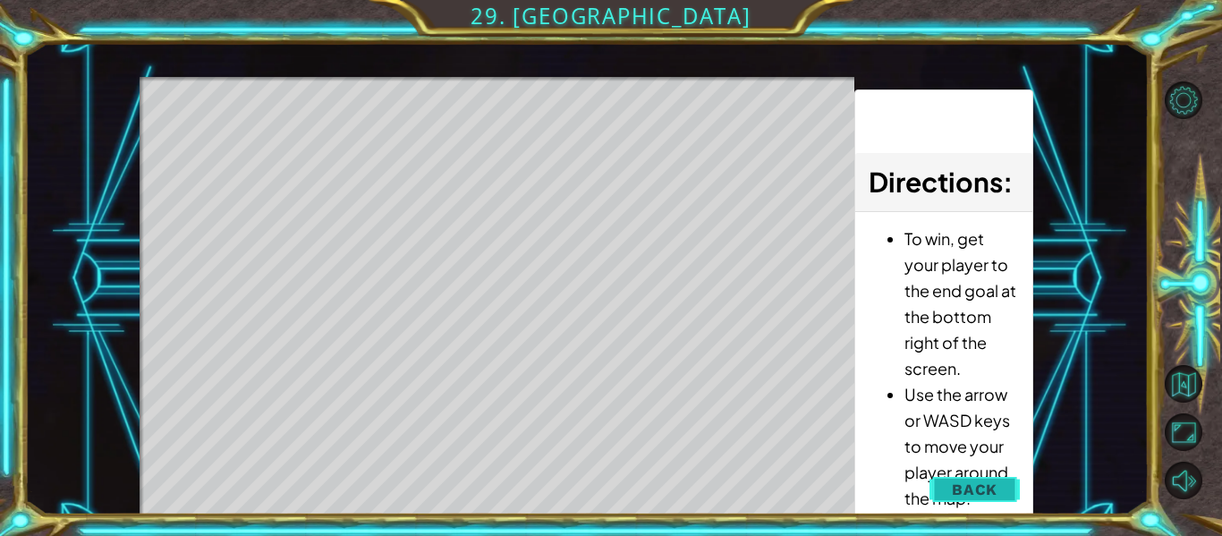
click at [954, 477] on button "Back" at bounding box center [975, 490] width 90 height 36
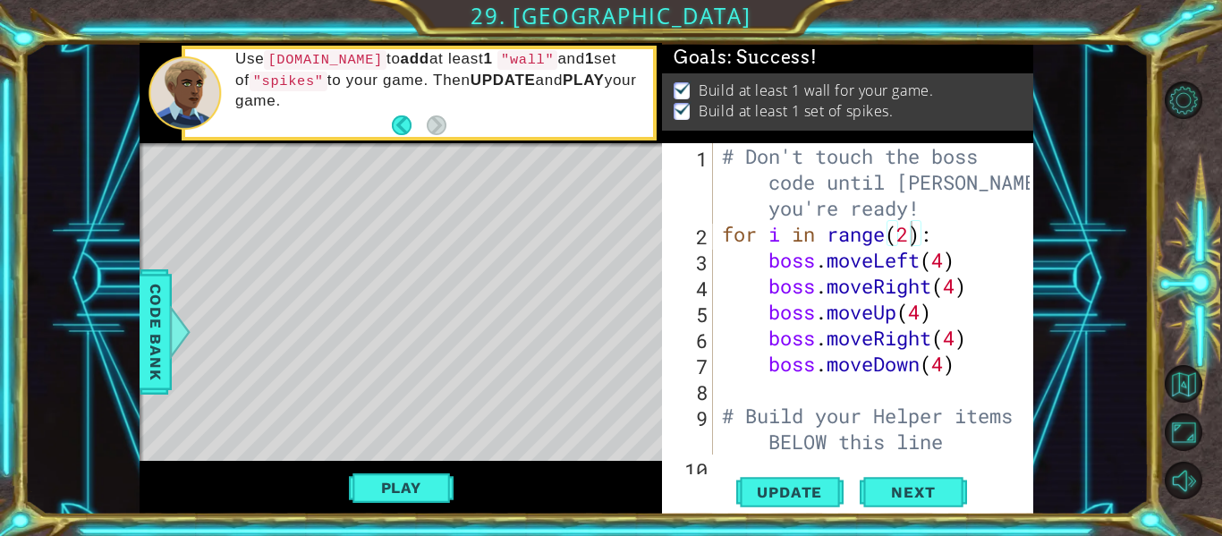
scroll to position [0, 0]
click at [775, 494] on span "Update" at bounding box center [789, 492] width 101 height 18
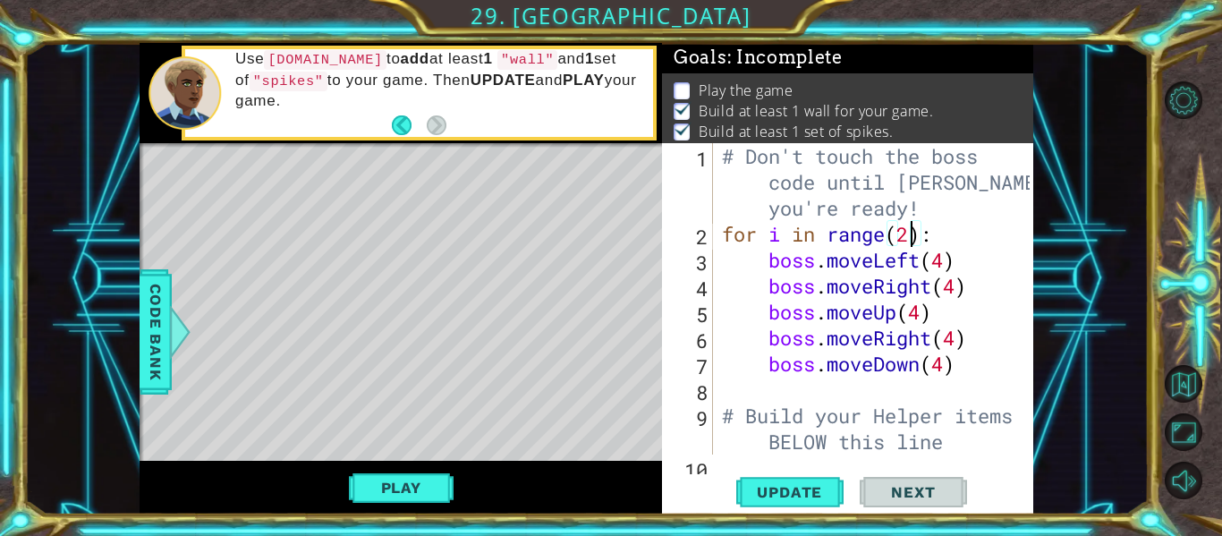
click at [451, 463] on div "Play" at bounding box center [401, 488] width 523 height 54
click at [434, 487] on button "Play" at bounding box center [401, 488] width 105 height 34
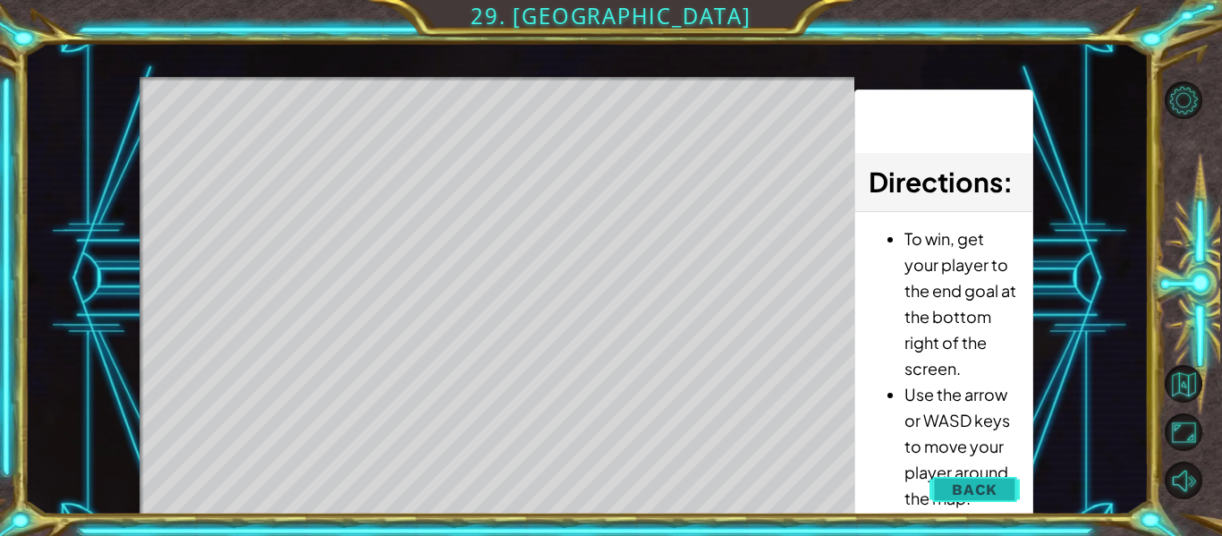
click at [954, 499] on button "Back" at bounding box center [975, 490] width 90 height 36
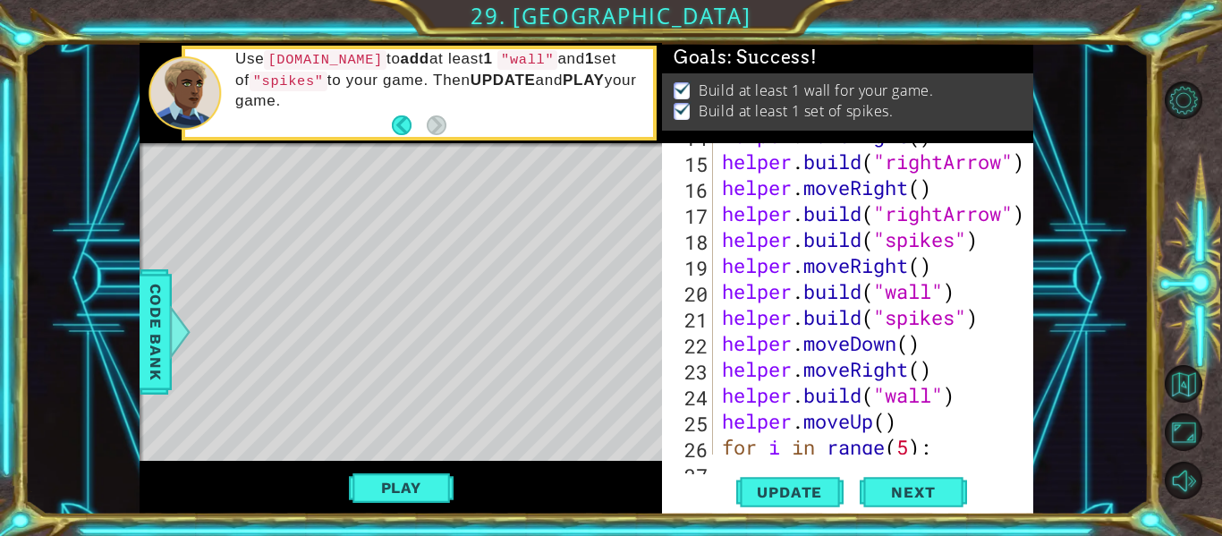
scroll to position [437, 0]
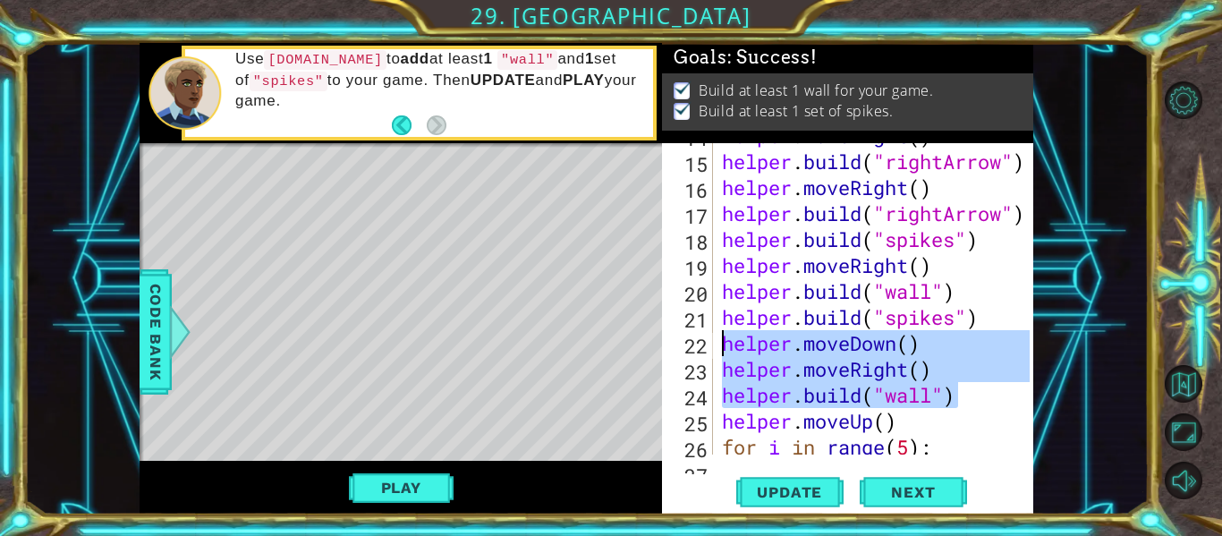
drag, startPoint x: 963, startPoint y: 396, endPoint x: 718, endPoint y: 348, distance: 249.9
click at [719, 348] on div "helper . moveRight ( ) helper . build ( "rightArrow" ) helper . moveRight ( ) h…" at bounding box center [879, 304] width 320 height 363
type textarea "helper.moveDown() helper.moveRight()"
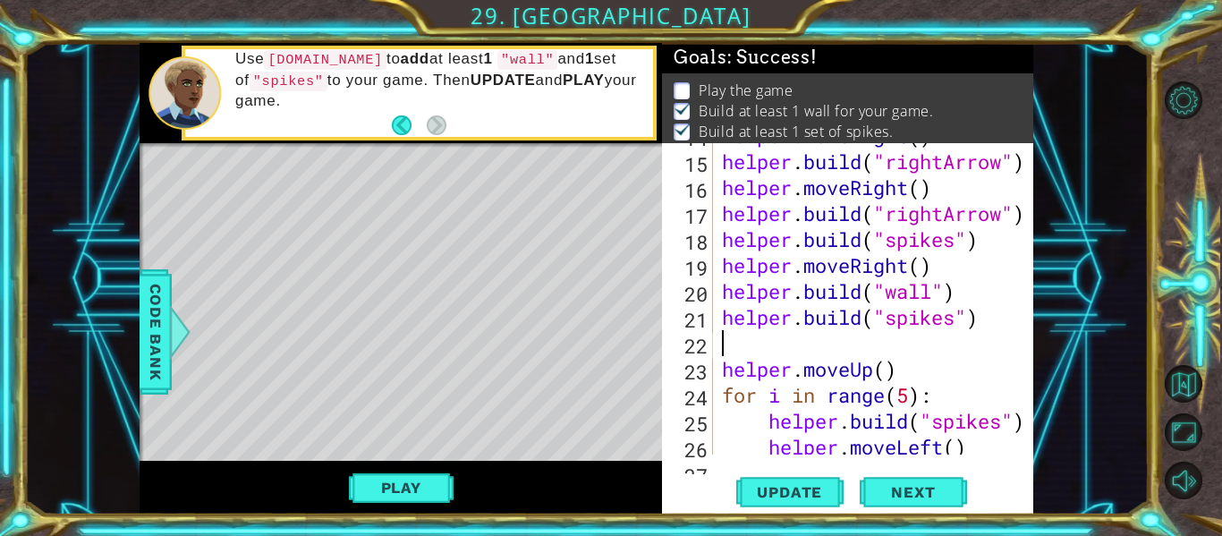
scroll to position [0, 0]
click at [803, 481] on button "Update" at bounding box center [789, 492] width 107 height 37
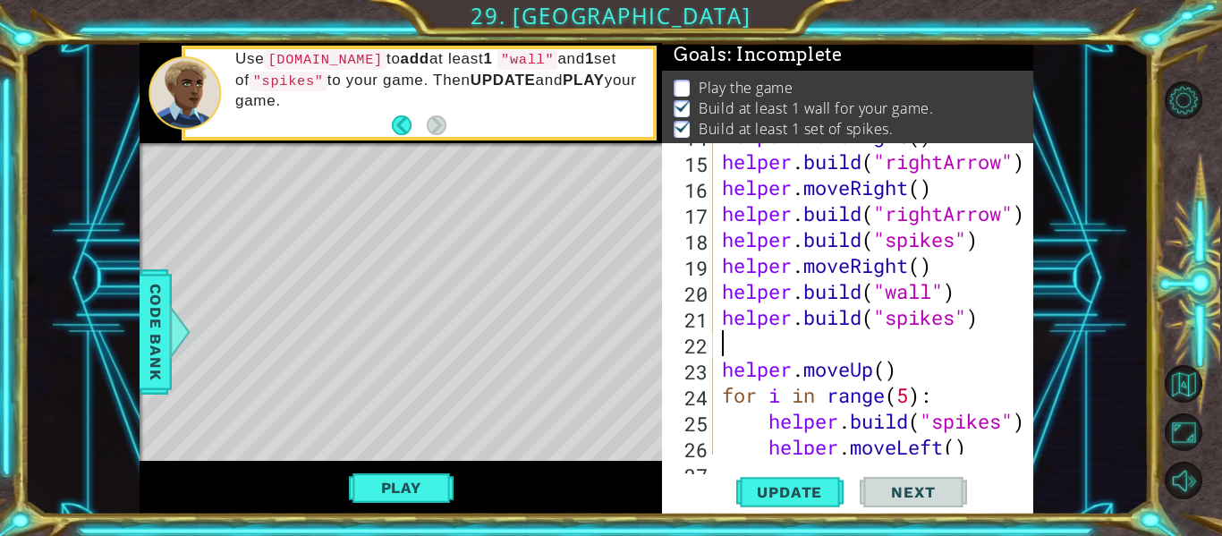
scroll to position [4, 0]
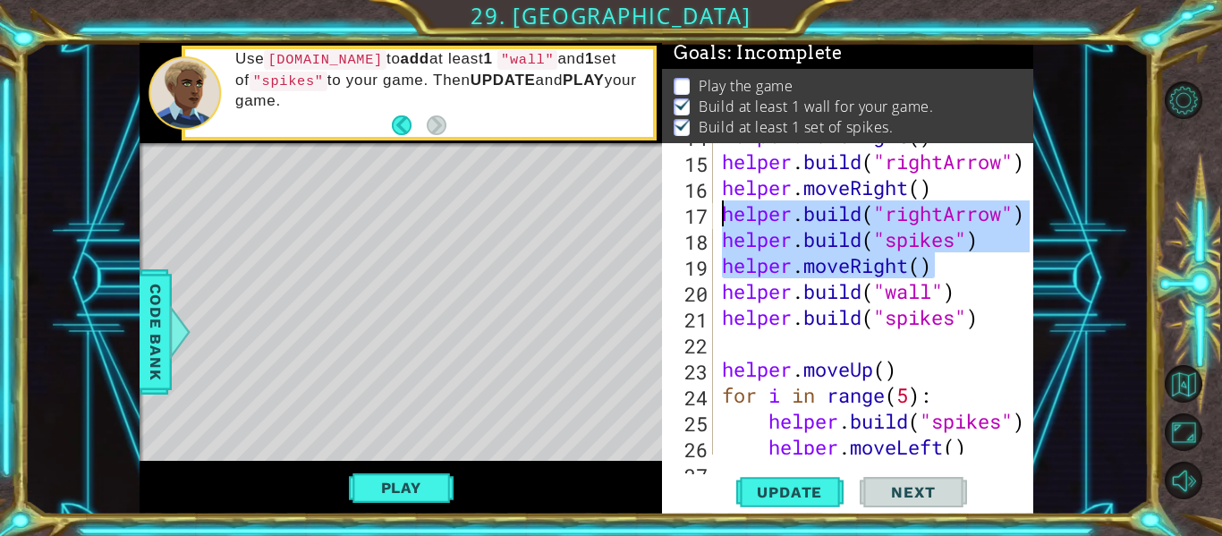
drag, startPoint x: 964, startPoint y: 277, endPoint x: 669, endPoint y: 212, distance: 301.4
click at [669, 212] on div "14 15 16 17 18 19 20 21 22 23 24 25 26 27 helper . moveRight ( ) helper . build…" at bounding box center [846, 298] width 368 height 311
click at [969, 290] on div "helper . moveRight ( ) helper . build ( "rightArrow" ) helper . moveRight ( ) h…" at bounding box center [879, 304] width 320 height 363
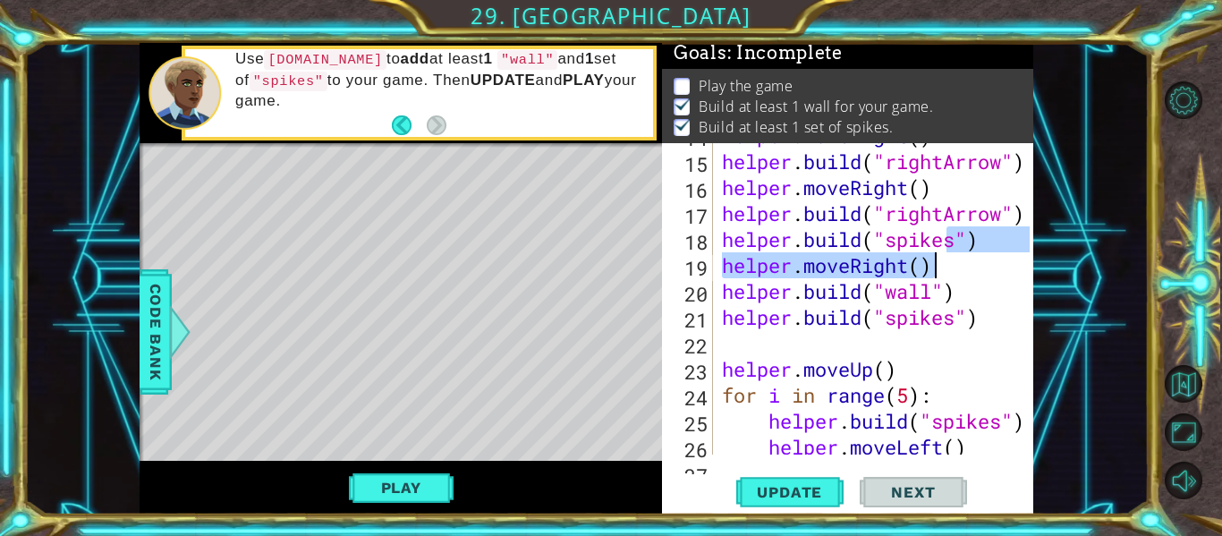
click at [941, 253] on div "helper . moveRight ( ) helper . build ( "rightArrow" ) helper . moveRight ( ) h…" at bounding box center [879, 304] width 320 height 363
click at [945, 257] on div "helper . moveRight ( ) helper . build ( "rightArrow" ) helper . moveRight ( ) h…" at bounding box center [874, 298] width 311 height 311
drag, startPoint x: 950, startPoint y: 268, endPoint x: 692, endPoint y: 249, distance: 259.4
click at [692, 249] on div "helper.moveRight() 14 15 16 17 18 19 20 21 22 23 24 25 26 27 helper . moveRight…" at bounding box center [846, 298] width 368 height 311
type textarea "[DOMAIN_NAME]("spikes") helper.moveRight()"
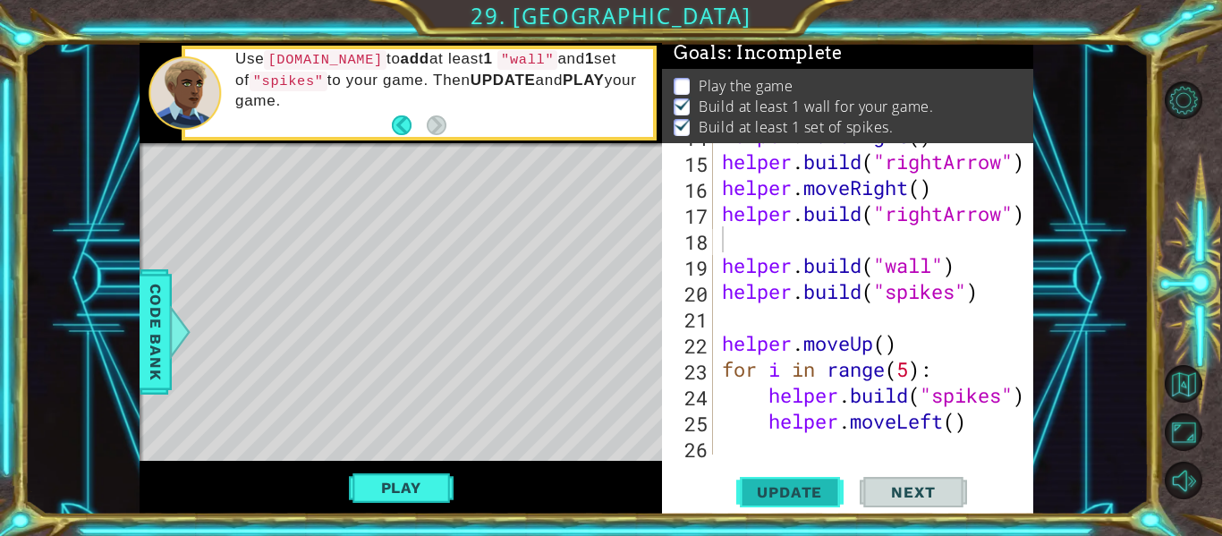
click at [815, 494] on span "Update" at bounding box center [789, 492] width 101 height 18
click at [780, 324] on div "helper . moveRight ( ) helper . build ( "rightArrow" ) helper . moveRight ( ) h…" at bounding box center [879, 304] width 320 height 363
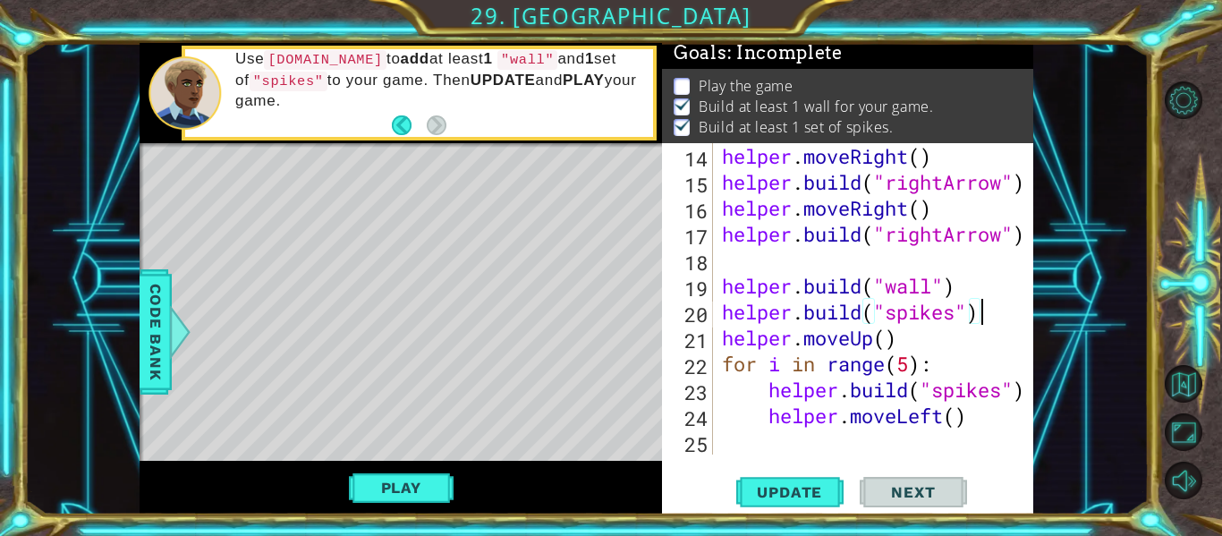
scroll to position [415, 0]
click at [800, 246] on div "helper . moveRight ( ) helper . build ( "rightArrow" ) helper . moveRight ( ) h…" at bounding box center [879, 324] width 320 height 363
type textarea "helper.build("rightArrow")"
click at [804, 255] on div "helper . moveRight ( ) helper . build ( "rightArrow" ) helper . moveRight ( ) h…" at bounding box center [879, 324] width 320 height 363
type textarea "helper.build("rightArrow")"
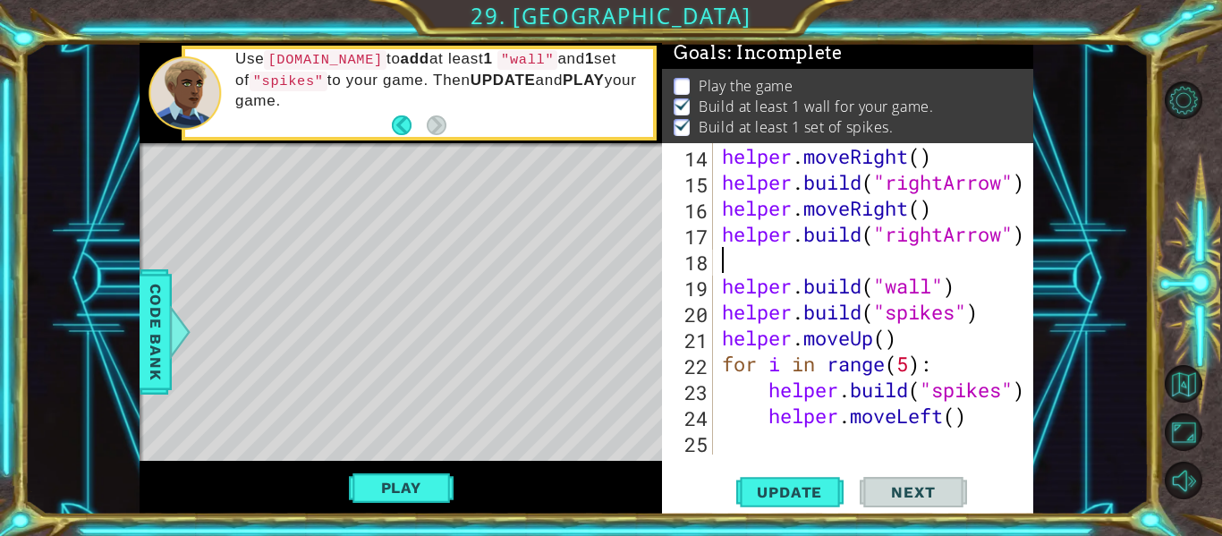
scroll to position [389, 0]
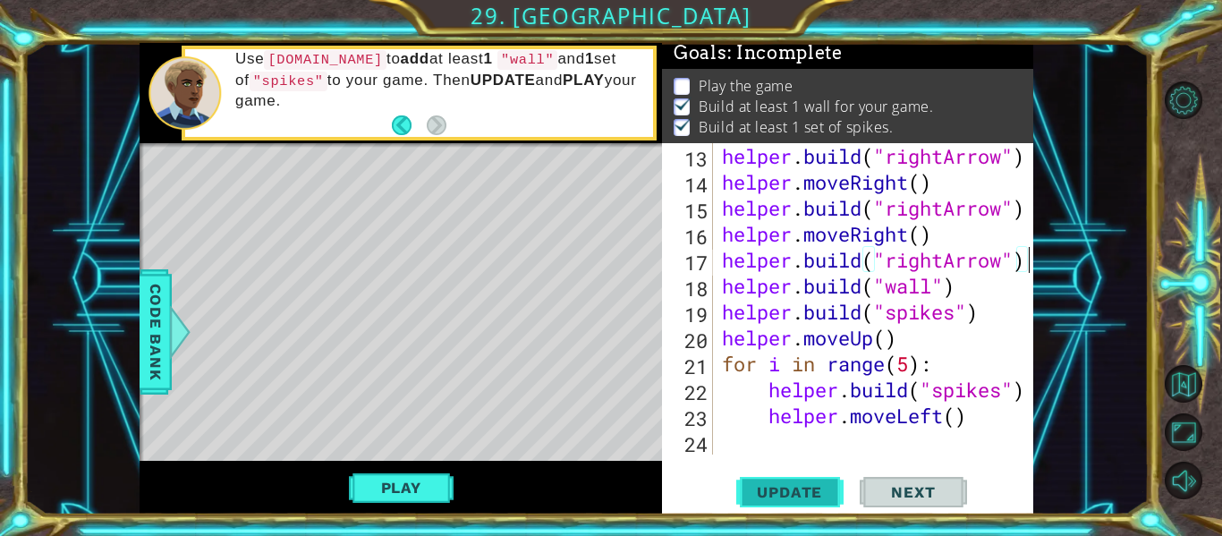
click at [794, 494] on span "Update" at bounding box center [789, 492] width 101 height 18
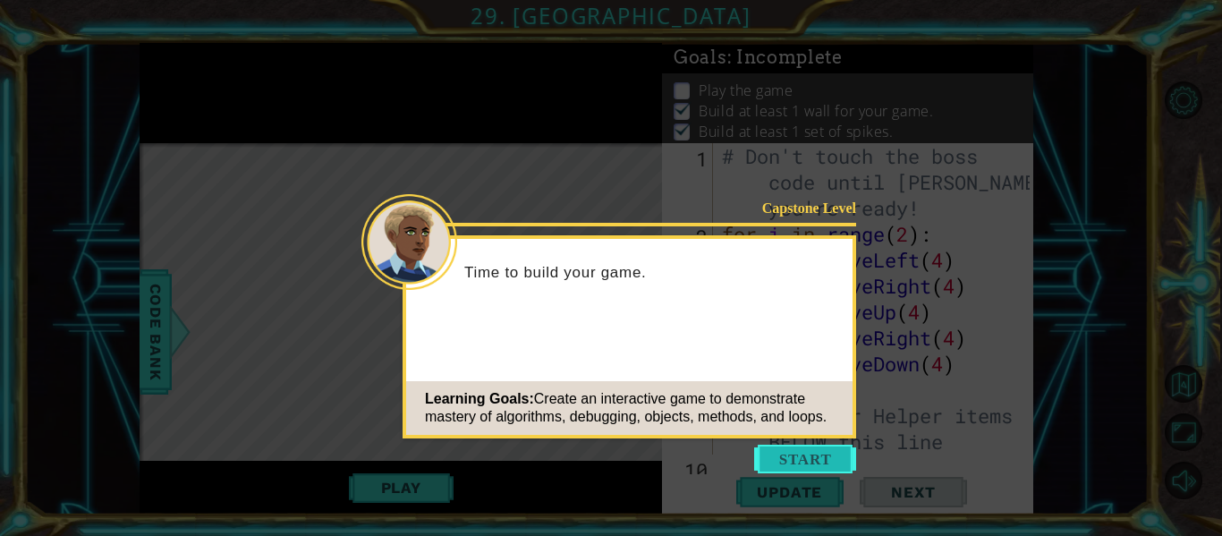
click at [786, 461] on button "Start" at bounding box center [805, 459] width 102 height 29
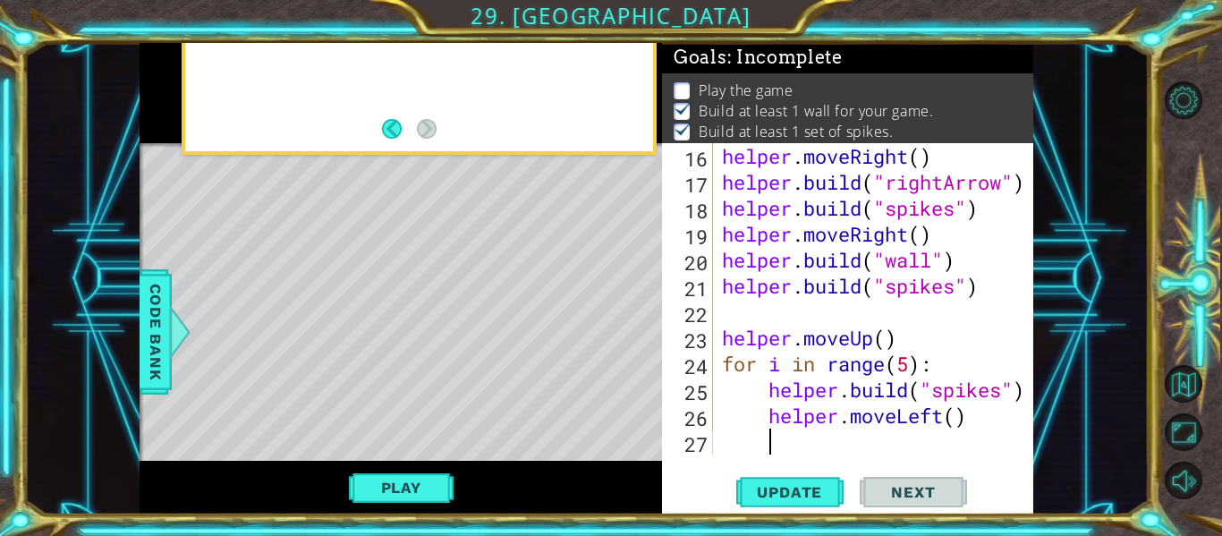
scroll to position [467, 0]
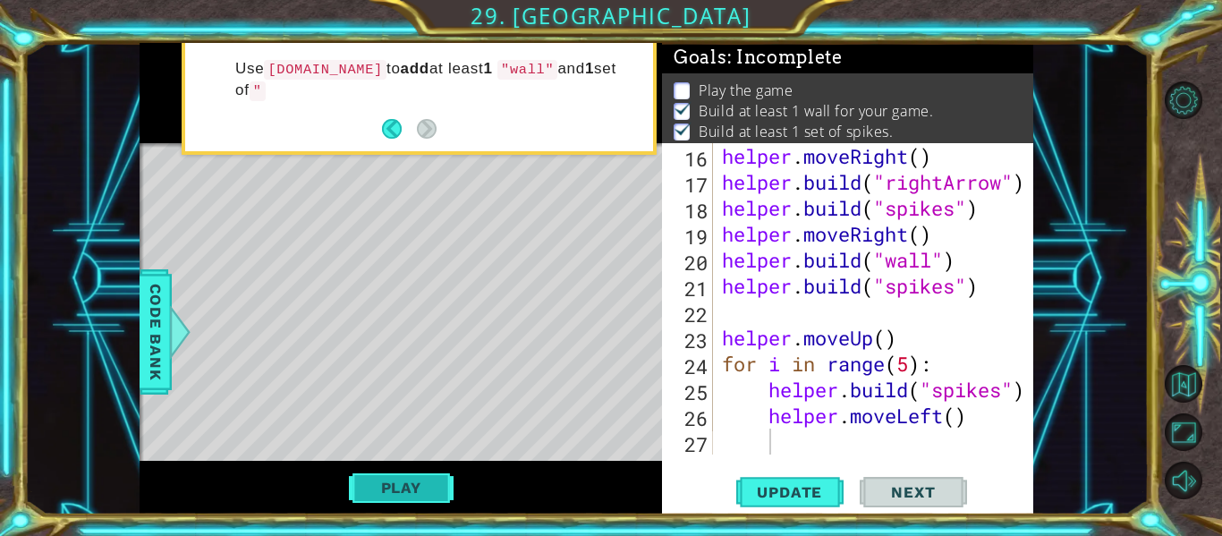
click at [391, 495] on button "Play" at bounding box center [401, 488] width 105 height 34
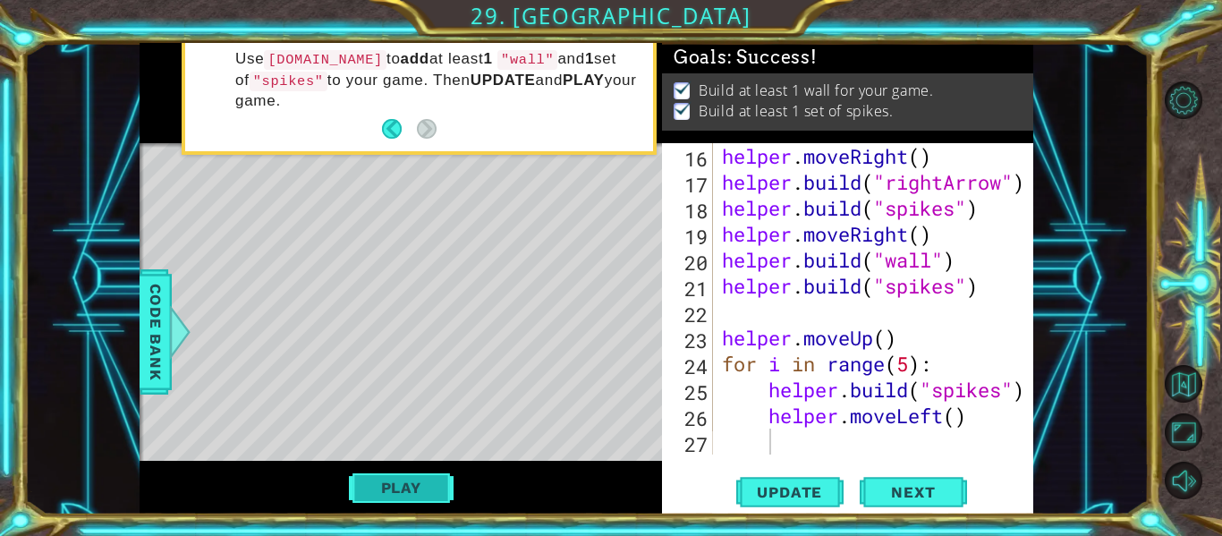
click at [411, 481] on button "Play" at bounding box center [401, 488] width 105 height 34
click at [405, 481] on button "Play" at bounding box center [401, 488] width 105 height 34
click at [796, 134] on div "Goals : Success! Build at least 1 wall for your game. Build at least 1 set of s…" at bounding box center [847, 93] width 371 height 100
click at [910, 491] on span "Next" at bounding box center [913, 493] width 80 height 18
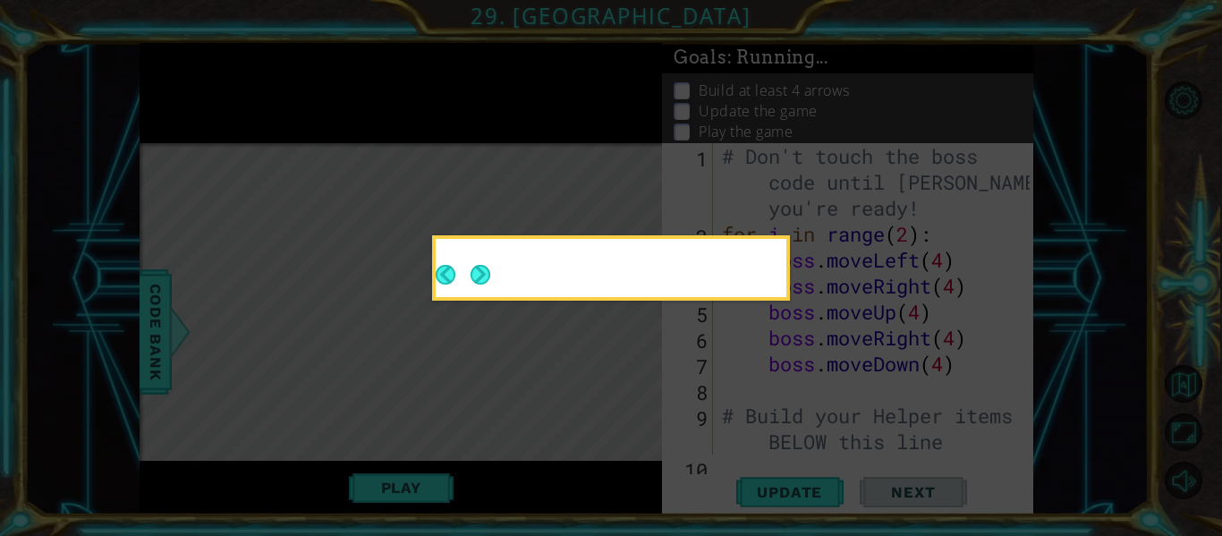
click at [910, 491] on icon at bounding box center [611, 268] width 1222 height 536
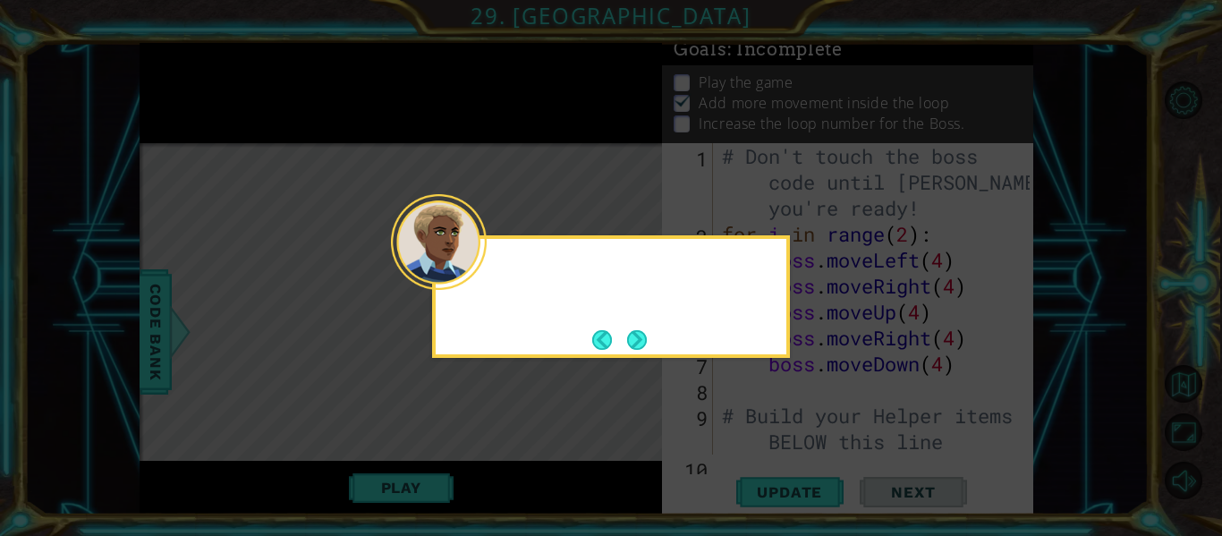
scroll to position [8, 0]
click at [639, 341] on button "Next" at bounding box center [637, 340] width 20 height 20
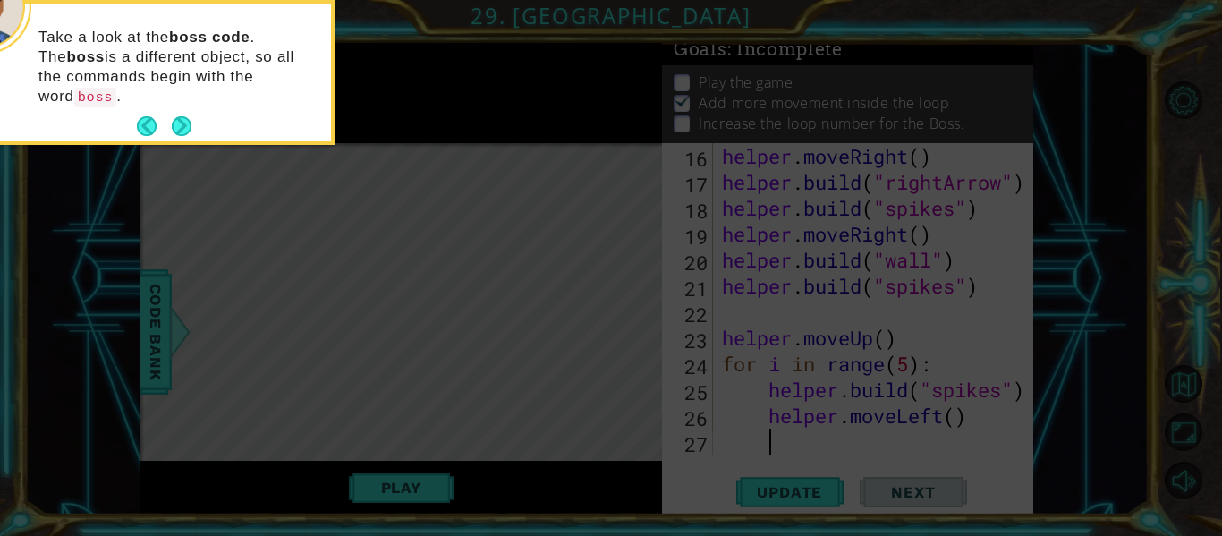
scroll to position [467, 0]
click at [185, 116] on button "Next" at bounding box center [182, 126] width 20 height 20
click at [187, 106] on icon at bounding box center [611, 80] width 1222 height 912
click at [186, 106] on icon at bounding box center [611, 80] width 1222 height 912
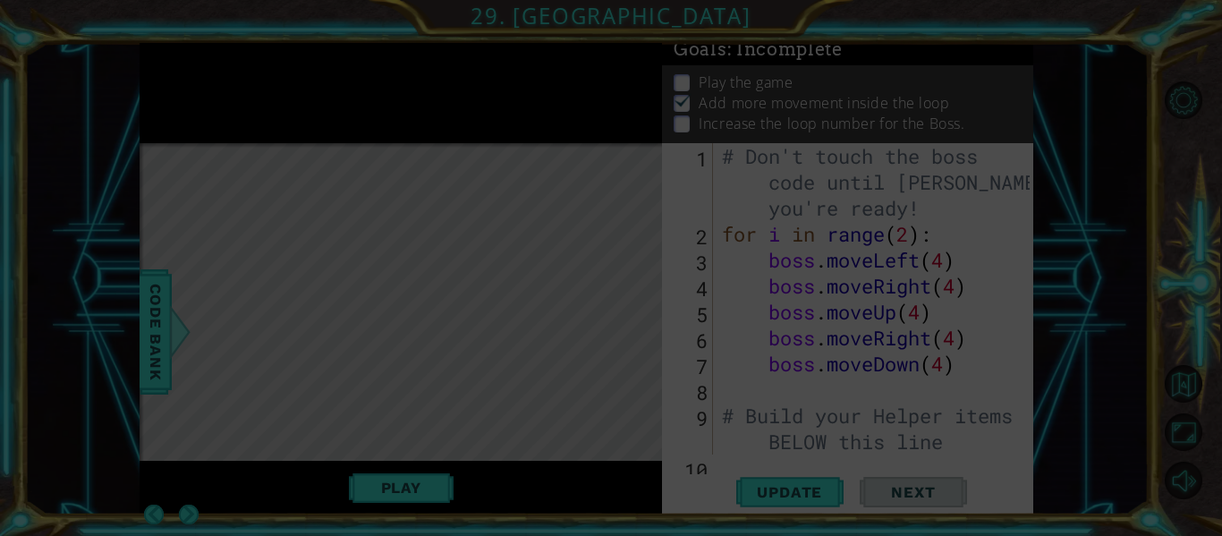
scroll to position [0, 0]
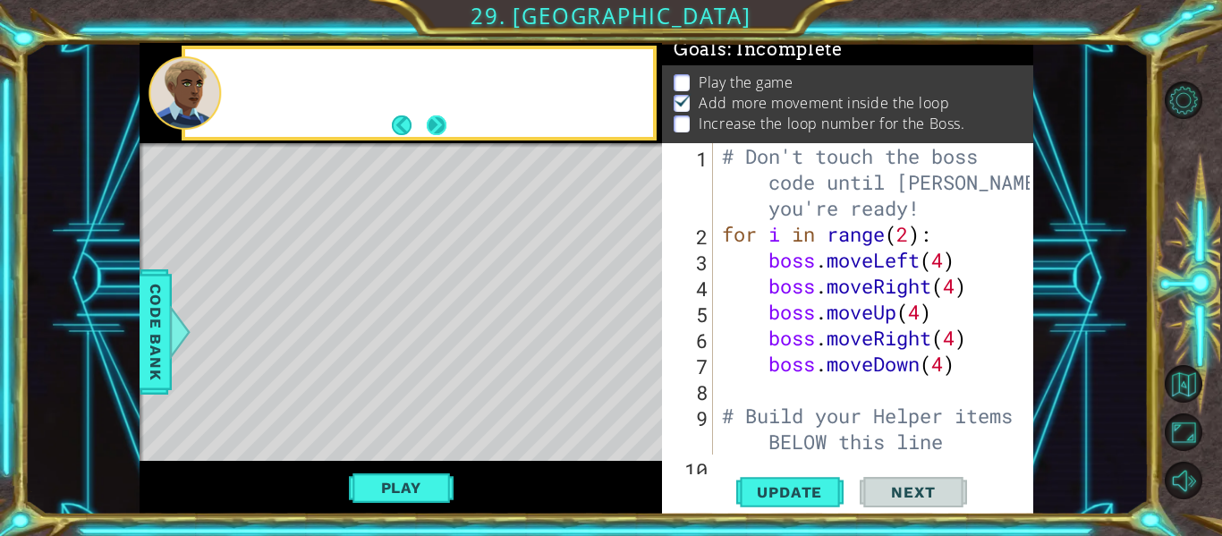
click at [444, 120] on button "Next" at bounding box center [437, 125] width 20 height 20
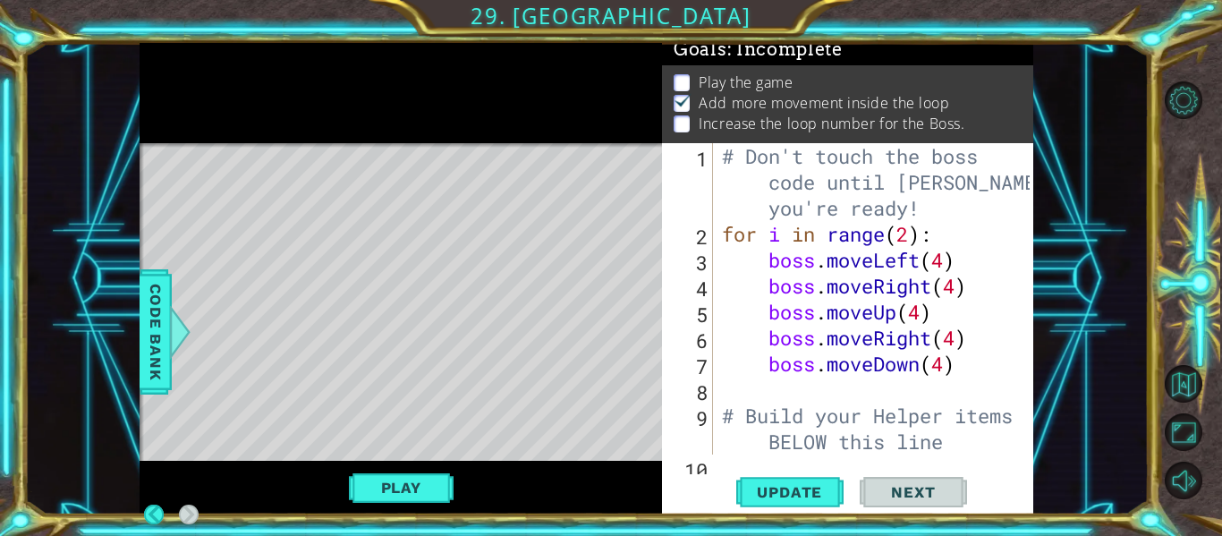
click at [441, 120] on div at bounding box center [401, 93] width 523 height 100
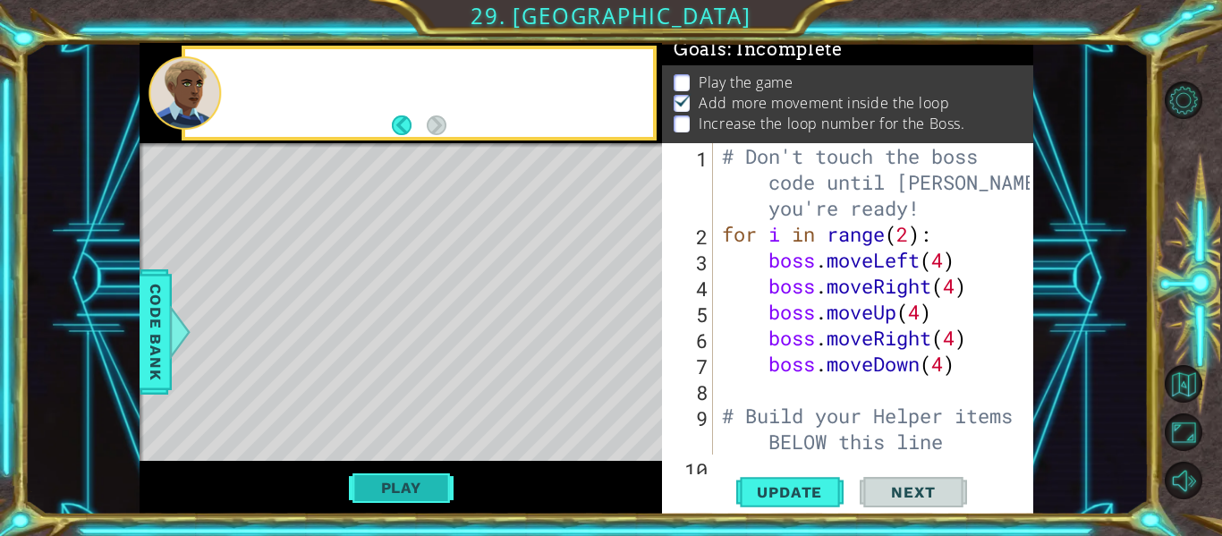
click at [433, 481] on button "Play" at bounding box center [401, 488] width 105 height 34
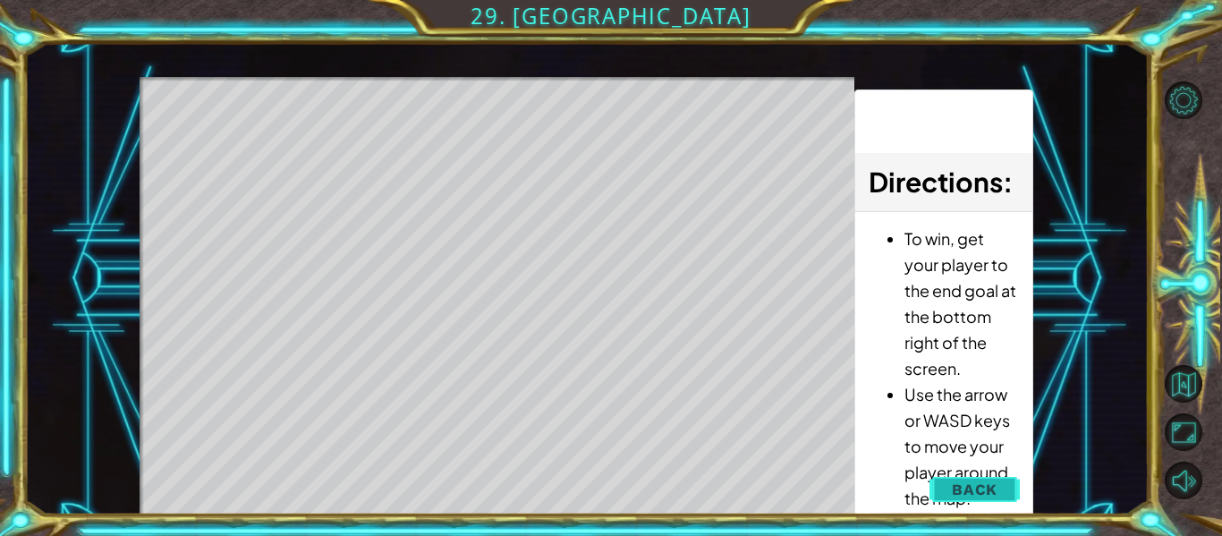
click at [970, 487] on span "Back" at bounding box center [975, 490] width 46 height 18
